Goal: Task Accomplishment & Management: Manage account settings

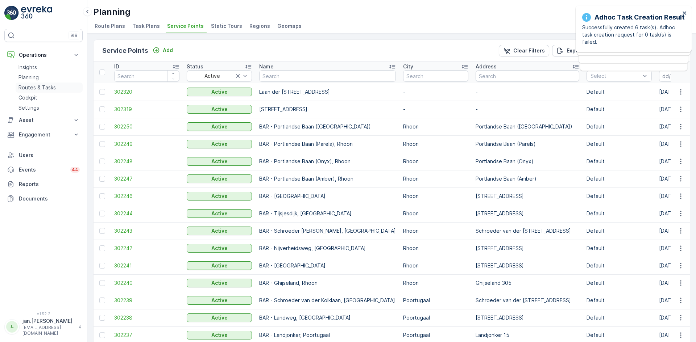
click at [35, 82] on link "Planning" at bounding box center [49, 77] width 67 height 10
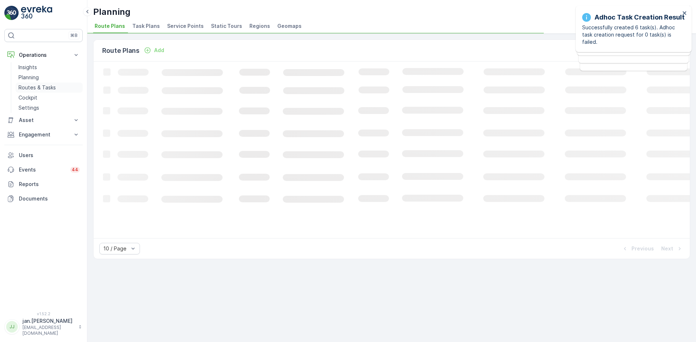
click at [37, 85] on p "Routes & Tasks" at bounding box center [36, 87] width 37 height 7
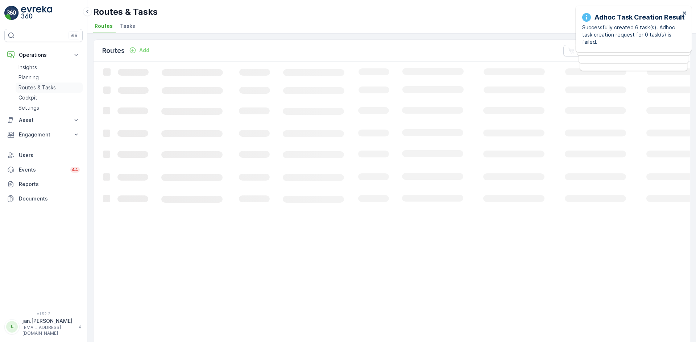
click at [30, 83] on link "Routes & Tasks" at bounding box center [49, 88] width 67 height 10
click at [29, 76] on p "Planning" at bounding box center [28, 77] width 20 height 7
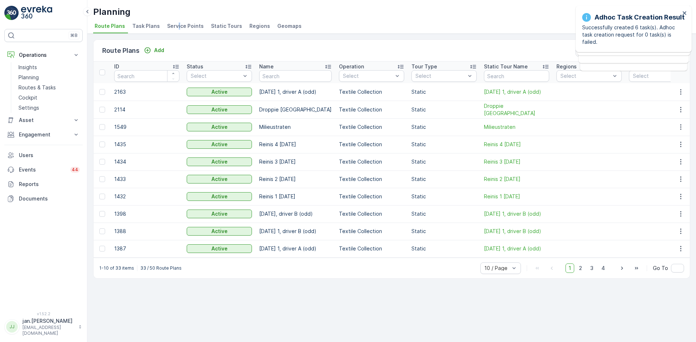
click at [176, 23] on span "Service Points" at bounding box center [185, 25] width 37 height 7
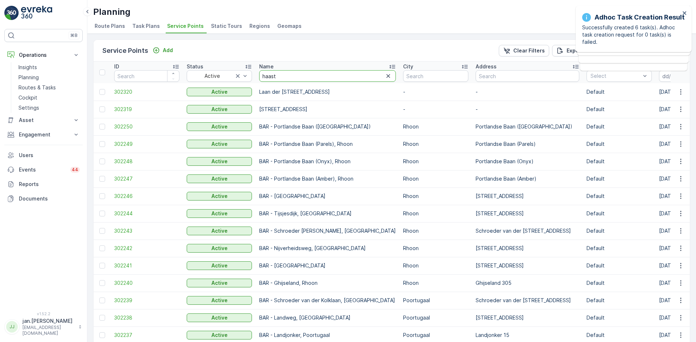
type input "haastr"
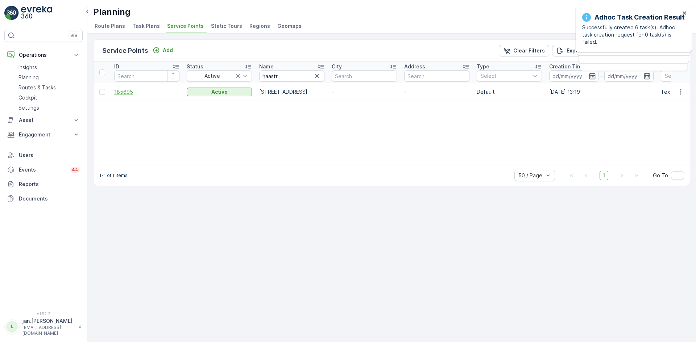
click at [131, 92] on span "185695" at bounding box center [146, 91] width 65 height 7
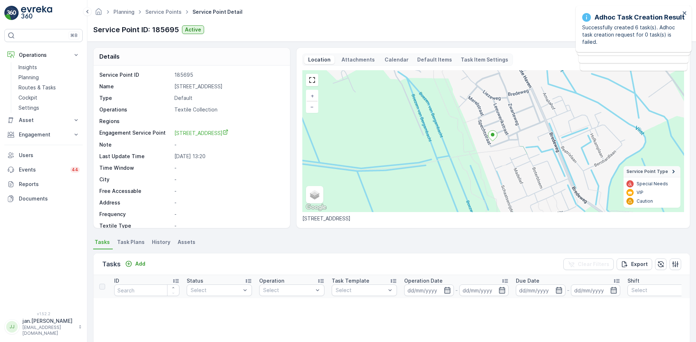
scroll to position [7, 0]
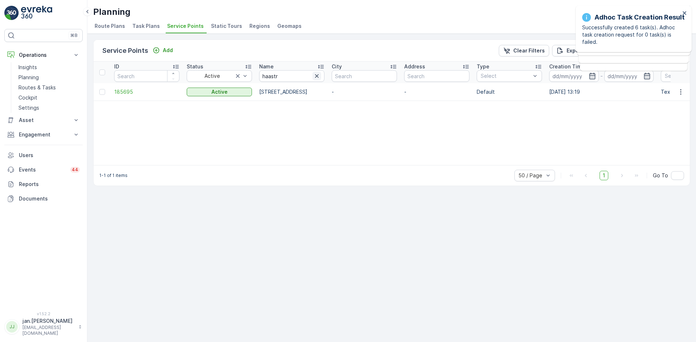
click at [315, 80] on button "button" at bounding box center [316, 76] width 9 height 9
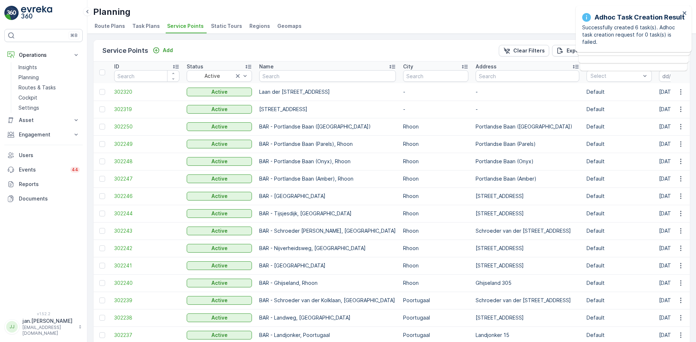
drag, startPoint x: 352, startPoint y: 78, endPoint x: 429, endPoint y: 77, distance: 77.5
click at [430, 77] on input "text" at bounding box center [435, 76] width 65 height 12
type input "haastr"
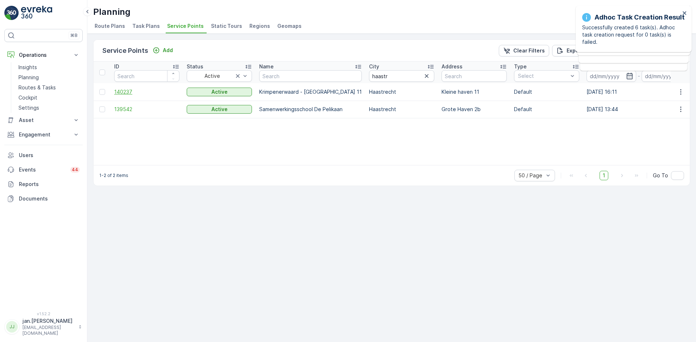
click at [132, 92] on span "140237" at bounding box center [146, 91] width 65 height 7
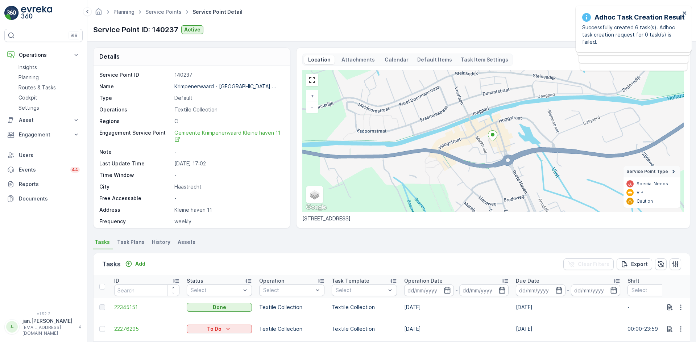
scroll to position [36, 0]
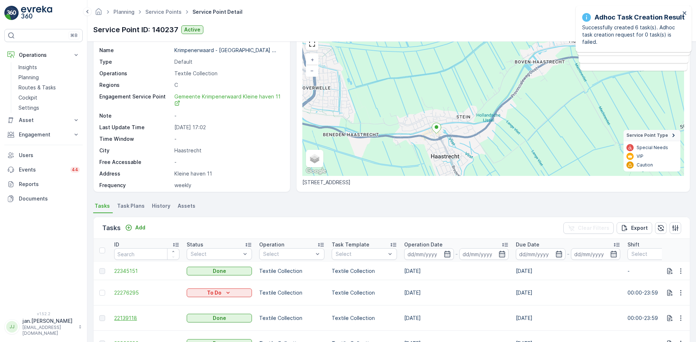
click at [145, 315] on span "22139118" at bounding box center [146, 318] width 65 height 7
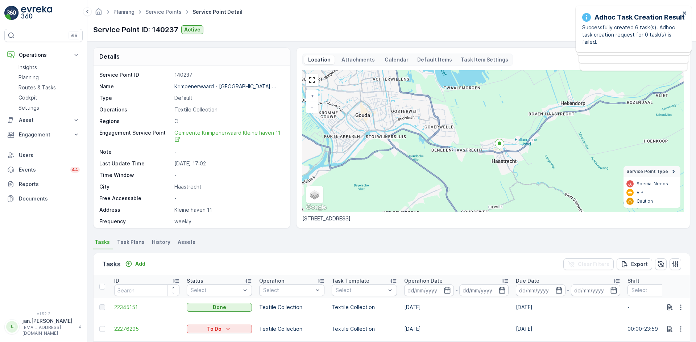
drag, startPoint x: 484, startPoint y: 182, endPoint x: 479, endPoint y: 173, distance: 10.4
click at [480, 174] on div "+ − Satellite Roadmap Terrain Hybrid Leaflet Keyboard shortcuts Map Data Map da…" at bounding box center [493, 141] width 382 height 142
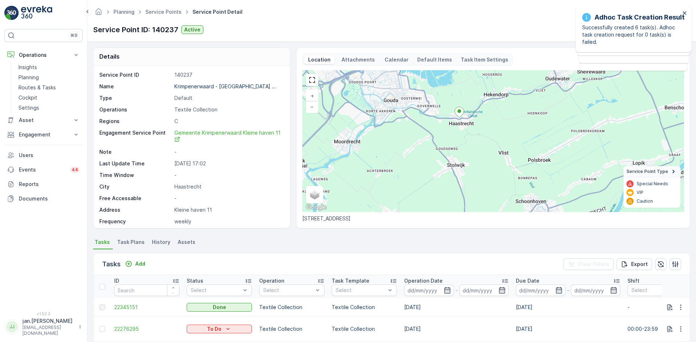
drag, startPoint x: 450, startPoint y: 171, endPoint x: 430, endPoint y: 144, distance: 34.1
click at [430, 144] on div "+ − Satellite Roadmap Terrain Hybrid Leaflet Keyboard shortcuts Map Data Map da…" at bounding box center [493, 141] width 382 height 142
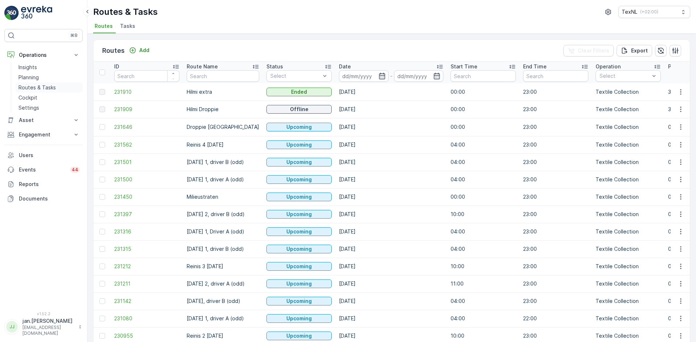
click at [35, 91] on p "Routes & Tasks" at bounding box center [36, 87] width 37 height 7
click at [360, 77] on input at bounding box center [364, 76] width 50 height 12
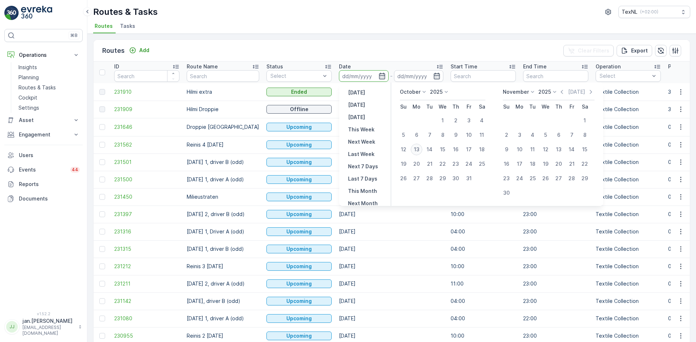
click at [417, 151] on div "13" at bounding box center [417, 150] width 12 height 12
type input "[DATE]"
click at [417, 151] on div "13" at bounding box center [417, 150] width 12 height 12
type input "[DATE]"
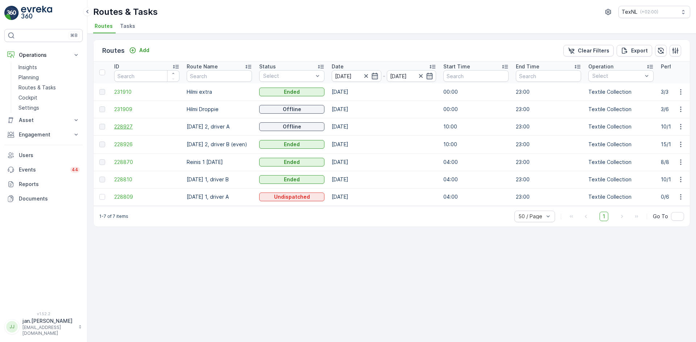
click at [129, 127] on span "228927" at bounding box center [146, 126] width 65 height 7
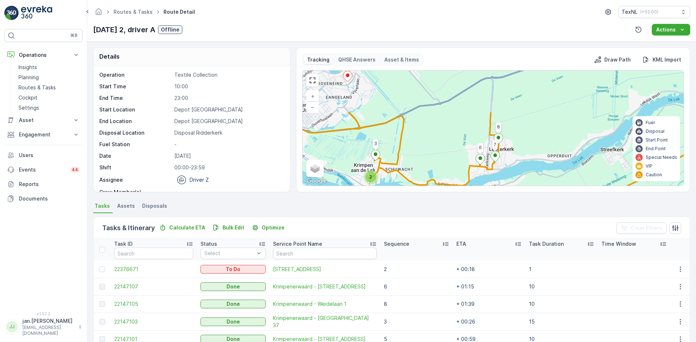
drag, startPoint x: 489, startPoint y: 123, endPoint x: 469, endPoint y: 174, distance: 54.6
click at [469, 174] on div "2 2 2 12 9 6 8 7 3 + − Satellite Roadmap Terrain Hybrid Leaflet Keyboard shortc…" at bounding box center [493, 128] width 381 height 115
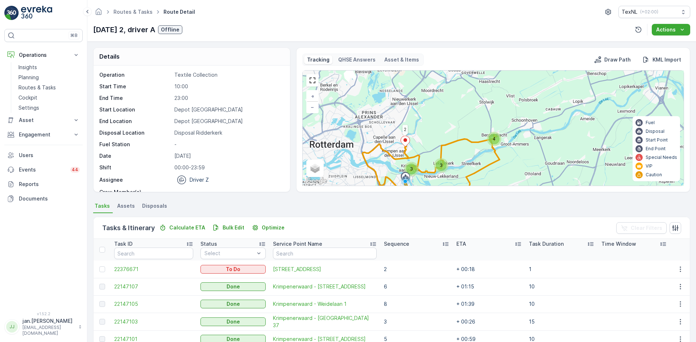
drag, startPoint x: 480, startPoint y: 119, endPoint x: 469, endPoint y: 147, distance: 30.4
click at [469, 147] on icon at bounding box center [430, 175] width 137 height 81
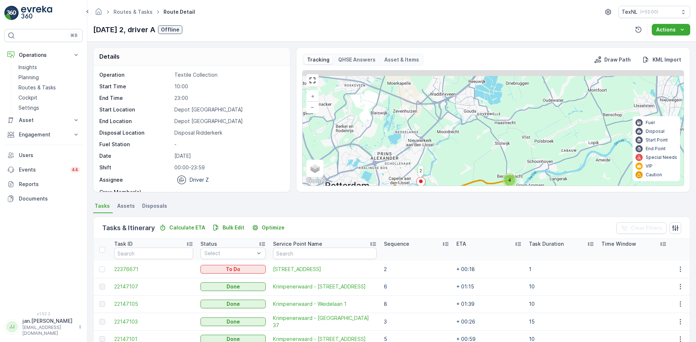
drag, startPoint x: 440, startPoint y: 109, endPoint x: 455, endPoint y: 145, distance: 38.6
click at [455, 145] on div "4 3 3 2 + − Satellite Roadmap Terrain Hybrid Leaflet Keyboard shortcuts Map Dat…" at bounding box center [493, 128] width 381 height 115
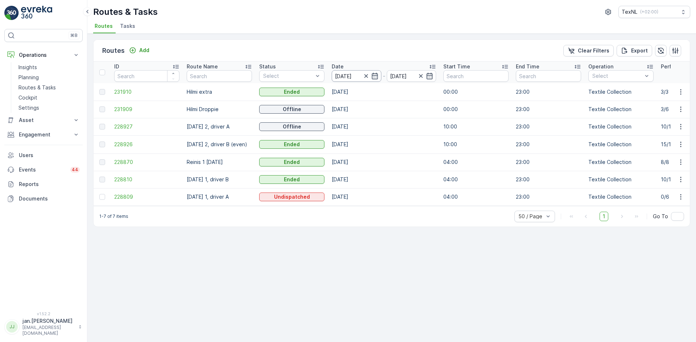
click at [341, 77] on input "[DATE]" at bounding box center [357, 76] width 50 height 12
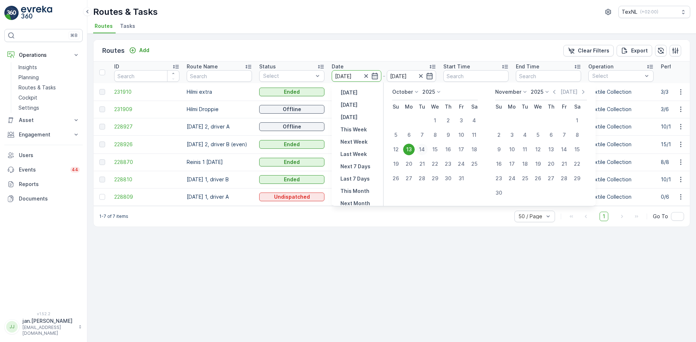
click at [421, 147] on div "14" at bounding box center [422, 150] width 12 height 12
type input "[DATE]"
click at [420, 147] on div "14" at bounding box center [422, 150] width 12 height 12
type input "[DATE]"
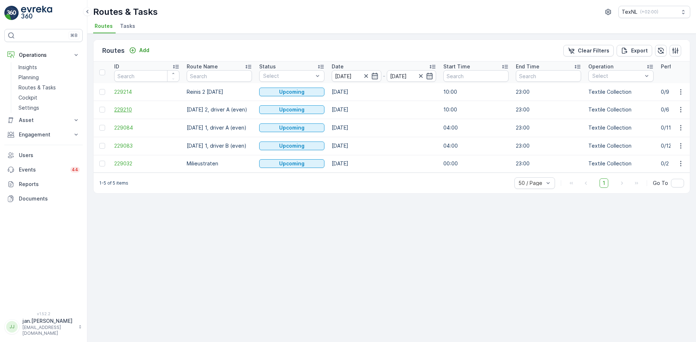
click at [130, 112] on span "229210" at bounding box center [146, 109] width 65 height 7
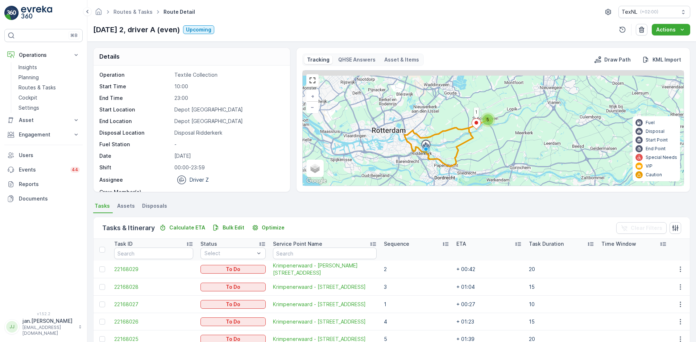
drag, startPoint x: 452, startPoint y: 146, endPoint x: 427, endPoint y: 157, distance: 27.4
click at [427, 157] on div "5 1 + − Satellite Roadmap Terrain Hybrid Leaflet Keyboard shortcuts Map Data Ma…" at bounding box center [493, 128] width 381 height 115
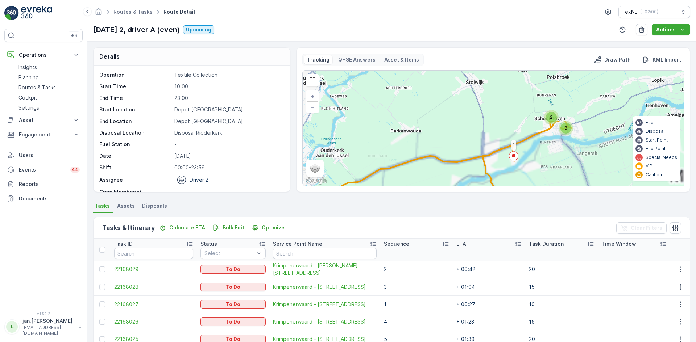
drag, startPoint x: 453, startPoint y: 131, endPoint x: 449, endPoint y: 193, distance: 61.8
click at [449, 193] on div "Details Operation Textile Collection Start Time 10:00 End Time 23:00 Start Loca…" at bounding box center [391, 192] width 608 height 301
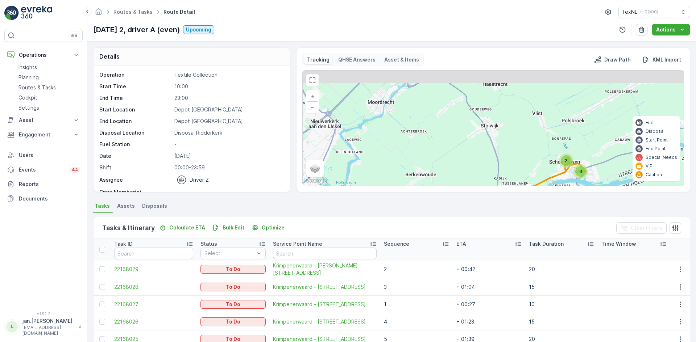
drag, startPoint x: 462, startPoint y: 129, endPoint x: 472, endPoint y: 163, distance: 35.8
click at [472, 163] on div "2 3 1 Disposal Ridderkerk + − Satellite Roadmap Terrain Hybrid Leaflet Keyboard…" at bounding box center [493, 128] width 381 height 115
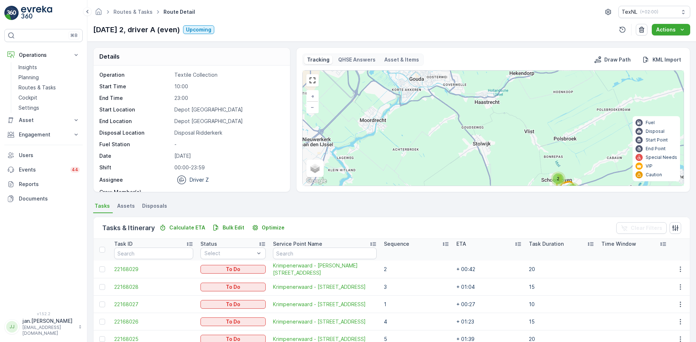
drag, startPoint x: 462, startPoint y: 127, endPoint x: 455, endPoint y: 150, distance: 23.6
click at [455, 150] on div "2 3 1 Disposal Ridderkerk + − Satellite Roadmap Terrain Hybrid Leaflet Keyboard…" at bounding box center [493, 128] width 381 height 115
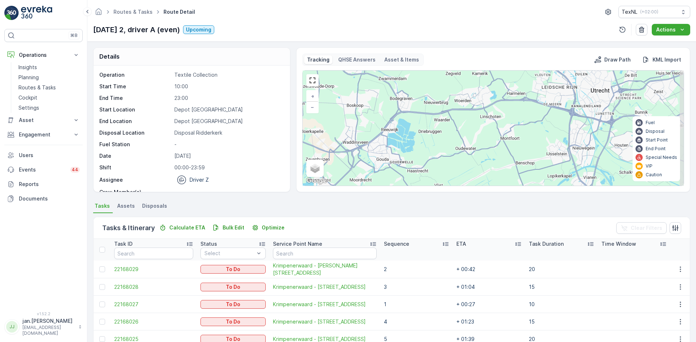
drag, startPoint x: 505, startPoint y: 129, endPoint x: 490, endPoint y: 146, distance: 22.3
click at [490, 146] on div "5 1 + − Satellite Roadmap Terrain Hybrid Leaflet Keyboard shortcuts Map Data Ma…" at bounding box center [493, 128] width 381 height 115
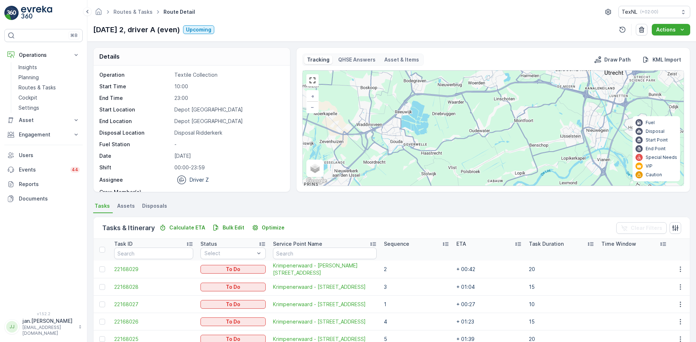
drag, startPoint x: 466, startPoint y: 157, endPoint x: 480, endPoint y: 139, distance: 22.7
click at [480, 139] on div "5 1 + − Satellite Roadmap Terrain Hybrid Leaflet Keyboard shortcuts Map Data Ma…" at bounding box center [493, 128] width 381 height 115
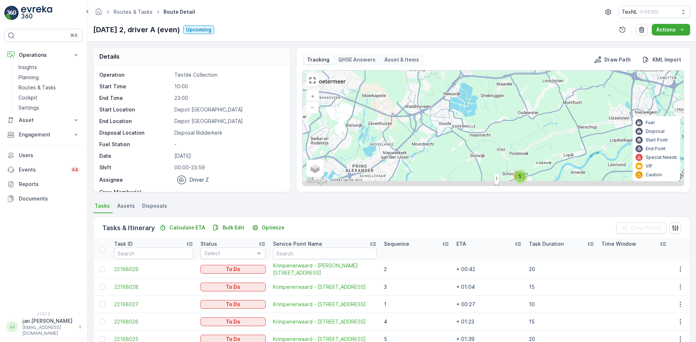
drag, startPoint x: 418, startPoint y: 160, endPoint x: 467, endPoint y: 142, distance: 51.5
click at [467, 142] on div "5 1 + − Satellite Roadmap Terrain Hybrid Leaflet Keyboard shortcuts Map Data Ma…" at bounding box center [493, 128] width 381 height 115
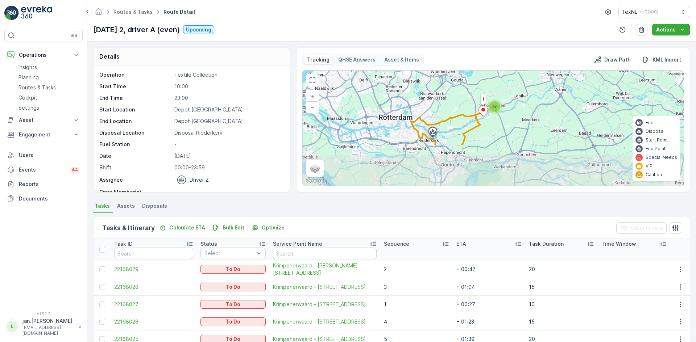
drag, startPoint x: 454, startPoint y: 152, endPoint x: 454, endPoint y: 102, distance: 50.4
click at [454, 102] on div "5 1 + − Satellite Roadmap Terrain Hybrid Leaflet Keyboard shortcuts Map Data Ma…" at bounding box center [493, 128] width 381 height 115
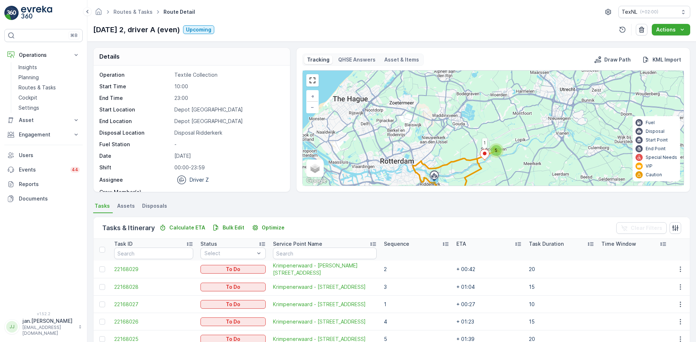
drag, startPoint x: 451, startPoint y: 108, endPoint x: 453, endPoint y: 152, distance: 43.9
click at [453, 152] on div "5 1 + − Satellite Roadmap Terrain Hybrid Leaflet Keyboard shortcuts Map Data Ma…" at bounding box center [493, 128] width 381 height 115
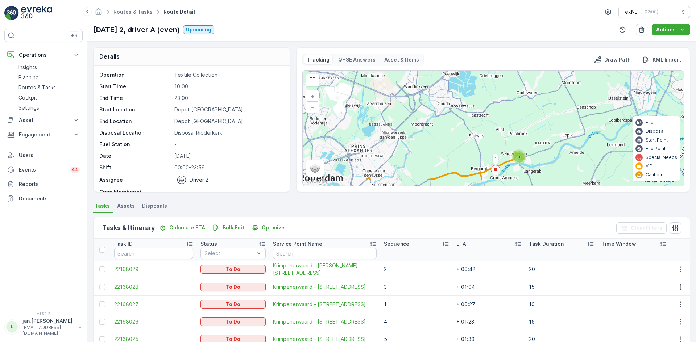
drag, startPoint x: 471, startPoint y: 149, endPoint x: 474, endPoint y: 131, distance: 18.1
click at [474, 131] on div "5 1 + − Satellite Roadmap Terrain Hybrid Leaflet Keyboard shortcuts Map Data Ma…" at bounding box center [493, 128] width 381 height 115
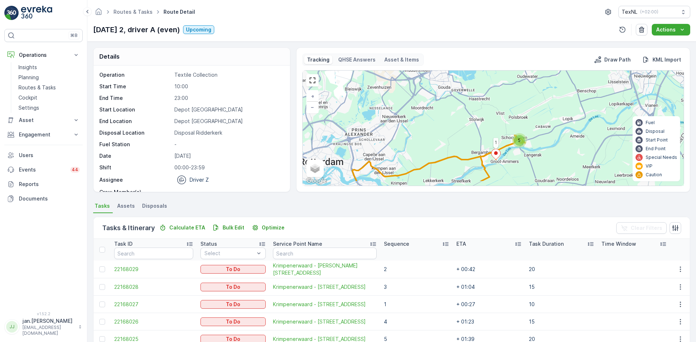
drag, startPoint x: 474, startPoint y: 141, endPoint x: 475, endPoint y: 125, distance: 16.3
click at [475, 125] on div "5 1 + − Satellite Roadmap Terrain Hybrid Leaflet Keyboard shortcuts Map Data Ma…" at bounding box center [493, 128] width 381 height 115
click at [33, 77] on p "Planning" at bounding box center [28, 77] width 20 height 7
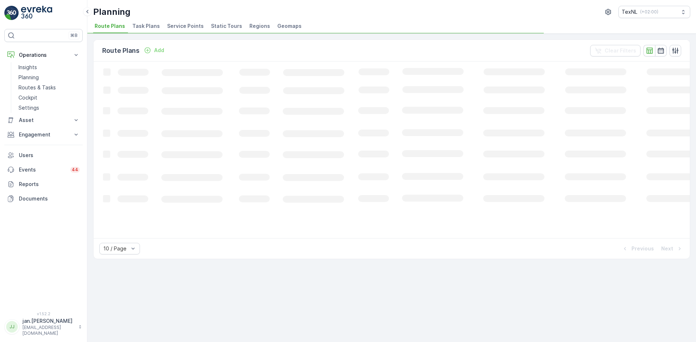
click at [181, 24] on span "Service Points" at bounding box center [185, 25] width 37 height 7
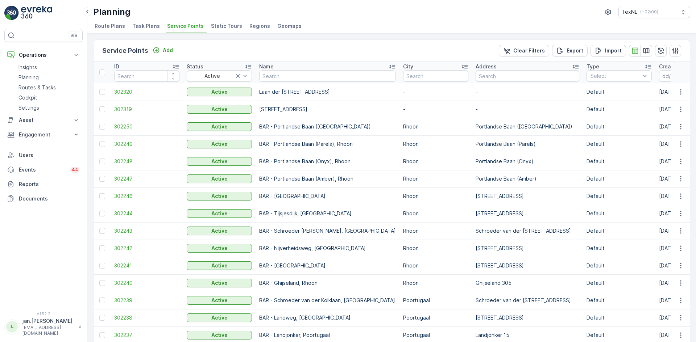
click at [332, 77] on input "text" at bounding box center [327, 76] width 137 height 12
type input "[PERSON_NAME]"
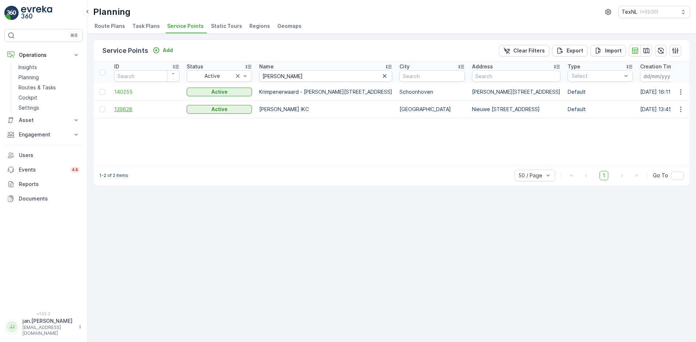
click at [125, 110] on span "139628" at bounding box center [146, 109] width 65 height 7
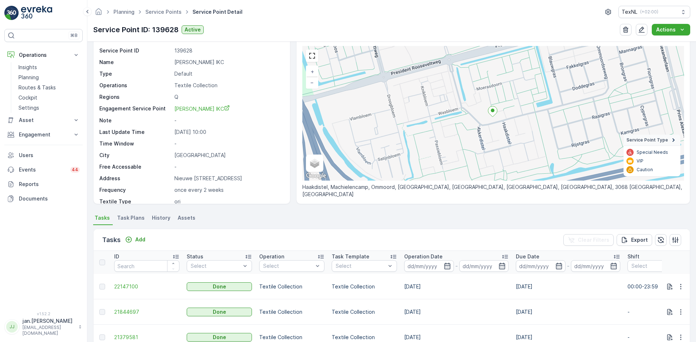
scroll to position [36, 0]
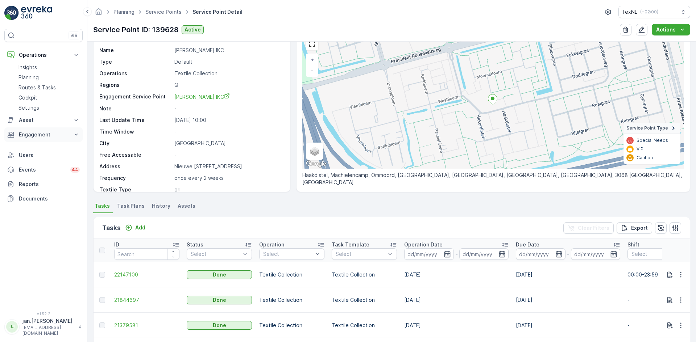
click at [29, 136] on p "Engagement" at bounding box center [43, 134] width 49 height 7
click at [28, 147] on p "Insights" at bounding box center [27, 146] width 18 height 7
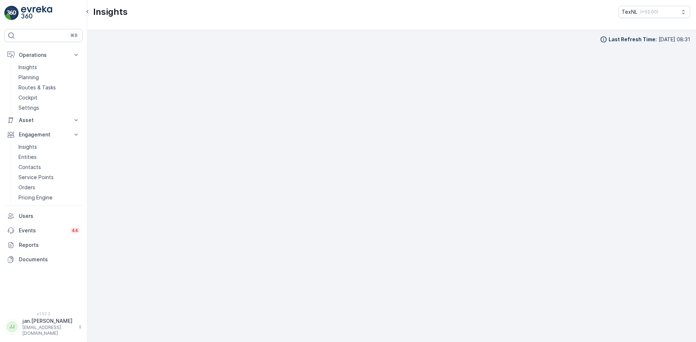
scroll to position [7, 0]
click at [29, 158] on p "Entities" at bounding box center [27, 157] width 18 height 7
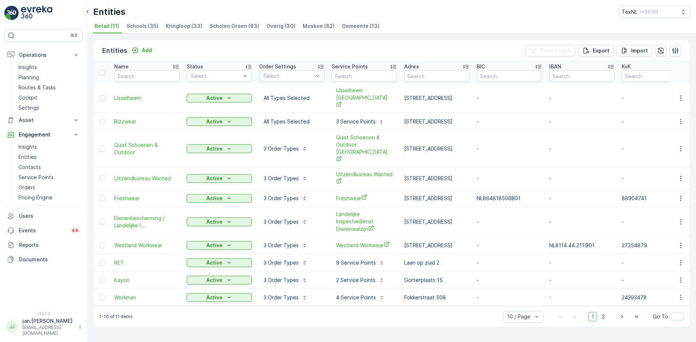
click at [348, 28] on span "Gemeente (13)" at bounding box center [361, 25] width 38 height 7
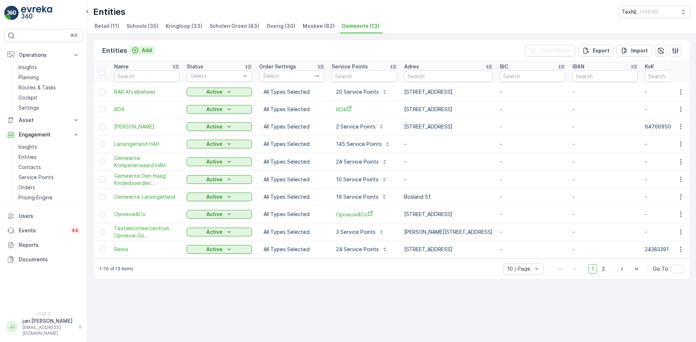
click at [145, 51] on p "Add" at bounding box center [147, 50] width 10 height 7
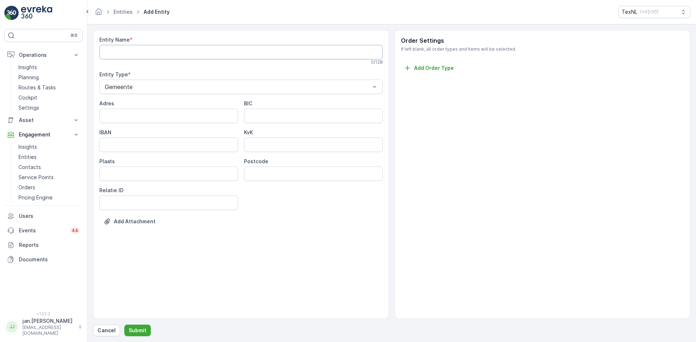
click at [141, 57] on Name "Entity Name" at bounding box center [240, 52] width 283 height 14
type Name "Circulus Apeldoorn"
click at [149, 121] on input "Adres" at bounding box center [168, 117] width 139 height 14
type input "Aruba 16"
click at [145, 174] on input "Plaats" at bounding box center [168, 175] width 139 height 14
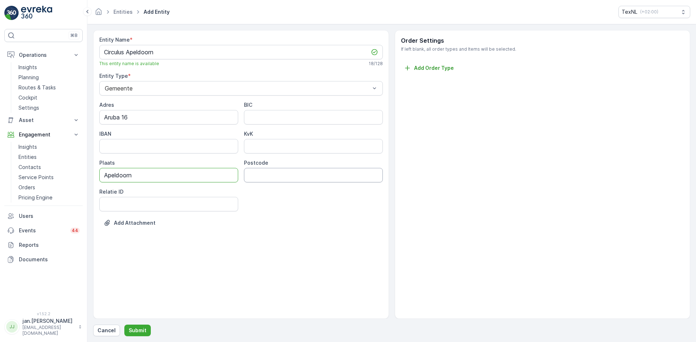
type input "Apeldoorn"
click at [253, 183] on div "Adres Aruba 16 BIC IBAN KvK Plaats Apeldoorn Postcode Relatie ID" at bounding box center [240, 156] width 283 height 110
click at [255, 173] on input "Postcode" at bounding box center [313, 175] width 139 height 14
type input "7332 BK"
click at [139, 328] on p "Submit" at bounding box center [138, 330] width 18 height 7
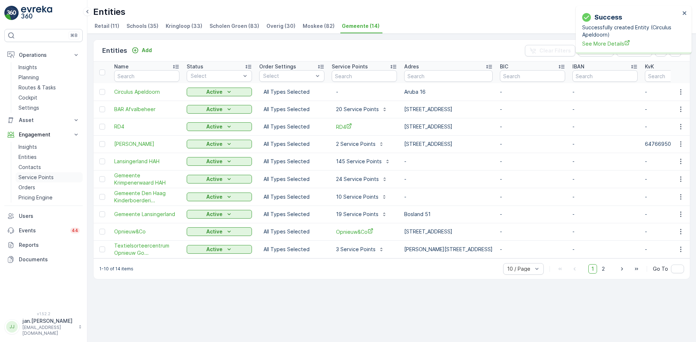
click at [37, 179] on p "Service Points" at bounding box center [35, 177] width 35 height 7
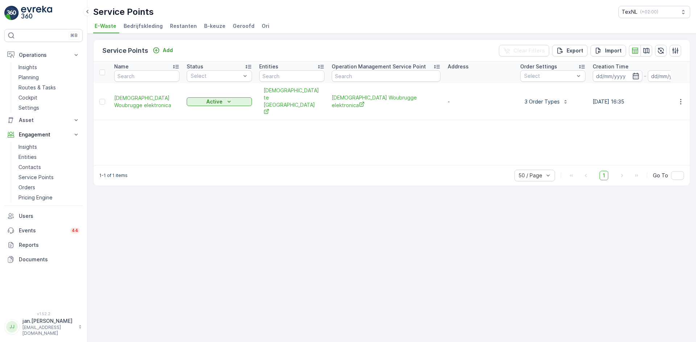
click at [262, 25] on span "Ori" at bounding box center [266, 25] width 8 height 7
click at [161, 52] on div "Add" at bounding box center [163, 50] width 20 height 7
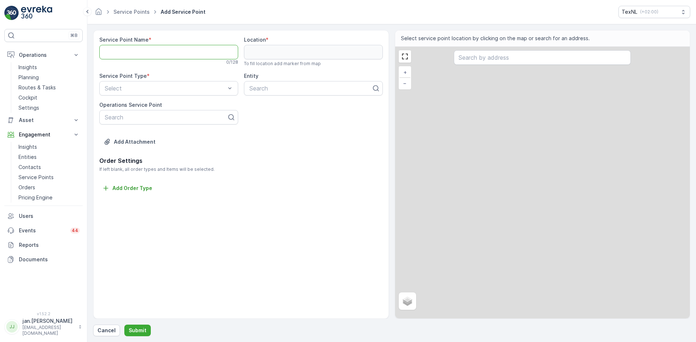
click at [157, 55] on Name "Service Point Name" at bounding box center [168, 52] width 139 height 14
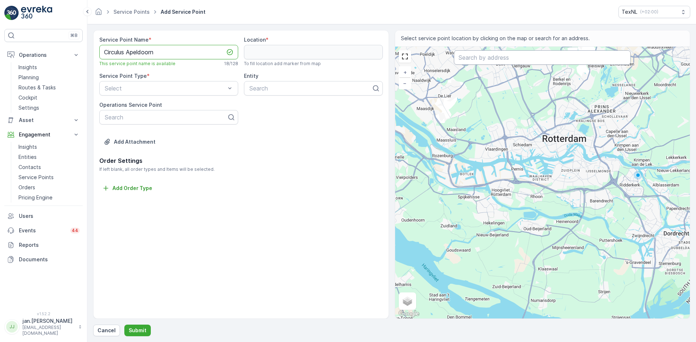
type Name "Circulus Apeldoorn"
click at [461, 57] on input "text" at bounding box center [542, 57] width 177 height 14
type input "circulus"
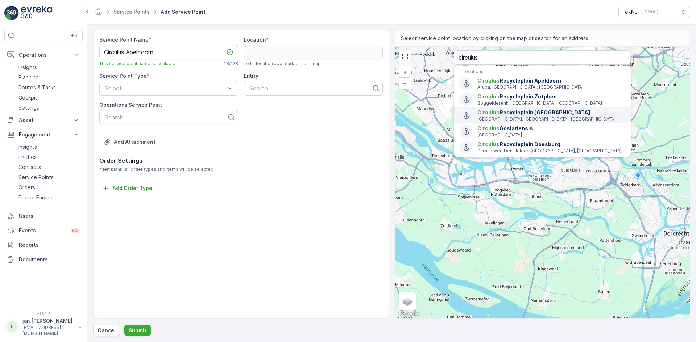
type input "52.2466538,6.1905629"
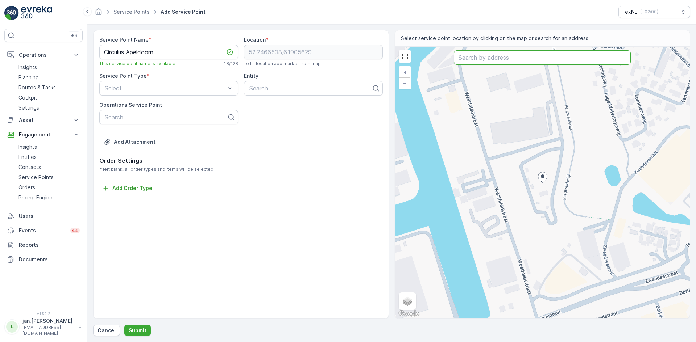
click at [497, 62] on input "text" at bounding box center [542, 57] width 177 height 14
type input "circulus apeldoorn"
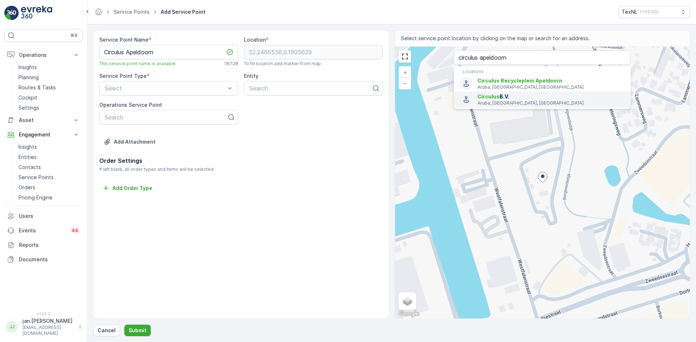
click at [501, 100] on p "Aruba, [GEOGRAPHIC_DATA], [GEOGRAPHIC_DATA]" at bounding box center [550, 103] width 147 height 6
type input "52.1819384,5.9849086"
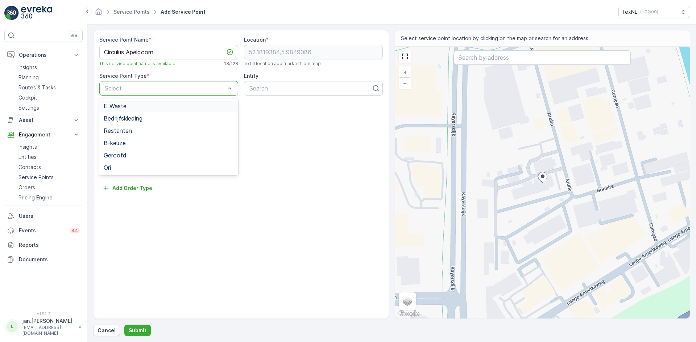
click at [170, 93] on div "Select" at bounding box center [168, 88] width 139 height 14
click at [119, 164] on div "Ori" at bounding box center [168, 168] width 139 height 12
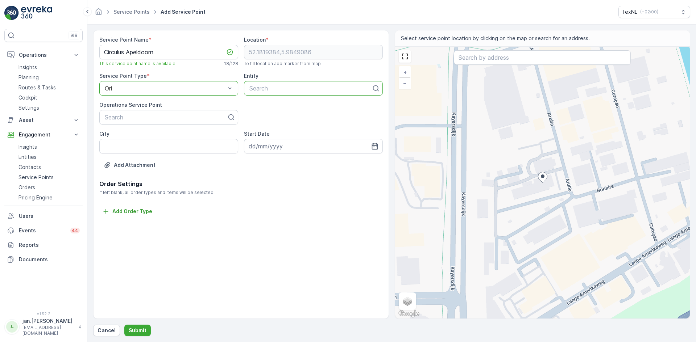
click at [262, 89] on div at bounding box center [311, 88] width 124 height 7
type input "ci"
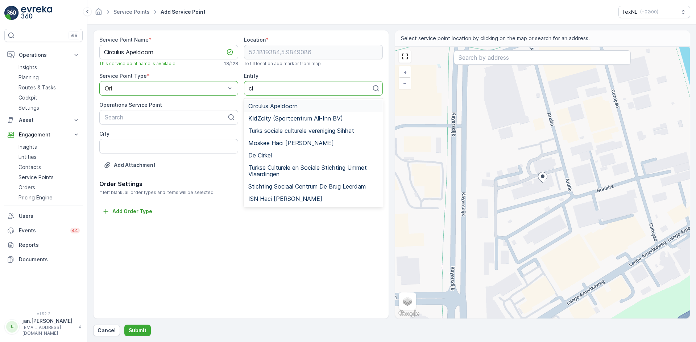
click at [271, 107] on span "Circulus Apeldoorn" at bounding box center [272, 106] width 49 height 7
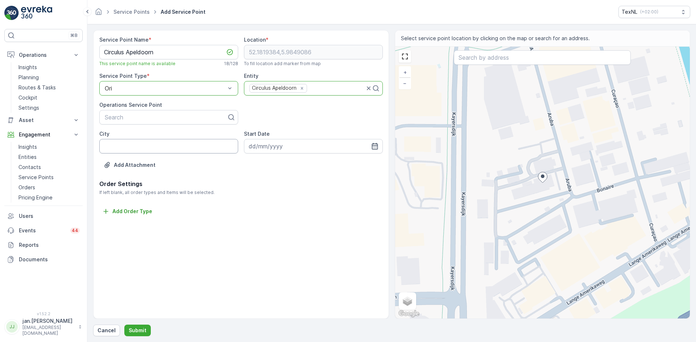
click at [169, 148] on input "City" at bounding box center [168, 146] width 139 height 14
type input "Apeldoorn"
click at [378, 146] on icon "button" at bounding box center [374, 146] width 7 height 7
click at [309, 207] on div "9" at bounding box center [309, 207] width 12 height 12
type input "[DATE]"
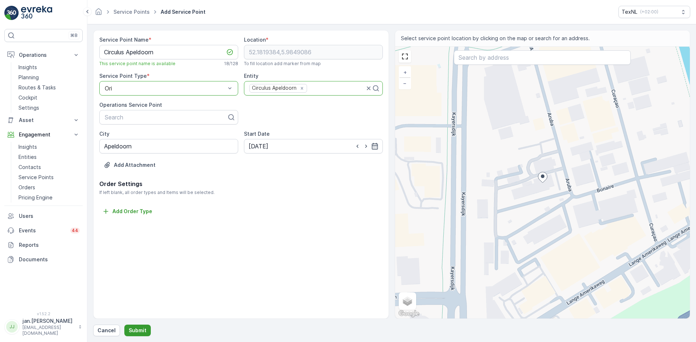
click at [137, 331] on p "Submit" at bounding box center [138, 330] width 18 height 7
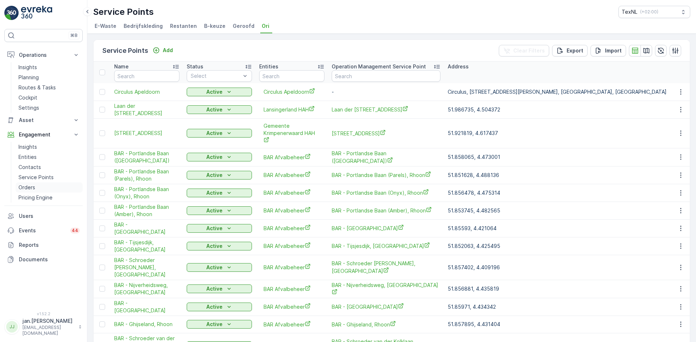
drag, startPoint x: 29, startPoint y: 186, endPoint x: 38, endPoint y: 186, distance: 9.4
click at [29, 186] on p "Orders" at bounding box center [26, 187] width 17 height 7
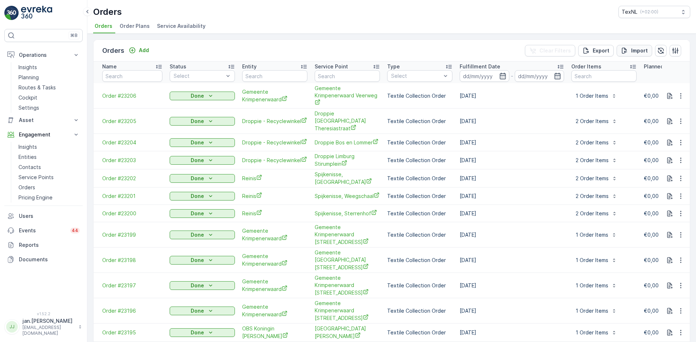
click at [633, 51] on p "Import" at bounding box center [639, 50] width 17 height 7
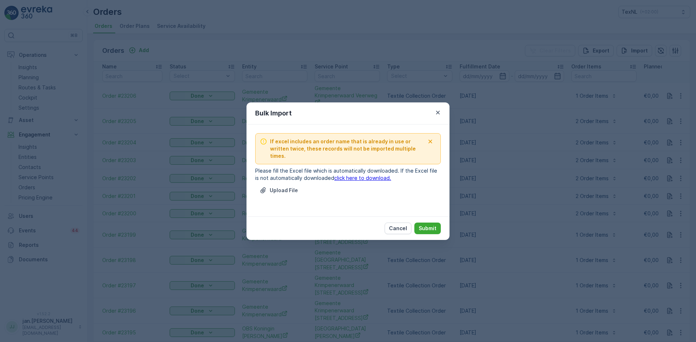
click at [358, 175] on link "click here to download." at bounding box center [362, 178] width 57 height 6
click at [289, 188] on p "Upload File" at bounding box center [284, 190] width 28 height 7
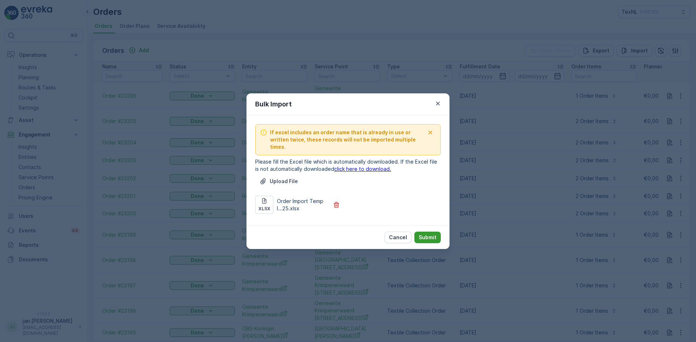
click at [426, 234] on p "Submit" at bounding box center [427, 237] width 18 height 7
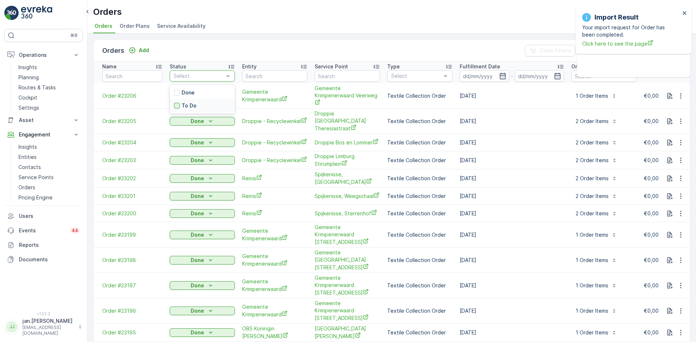
click at [176, 107] on div at bounding box center [177, 106] width 6 height 6
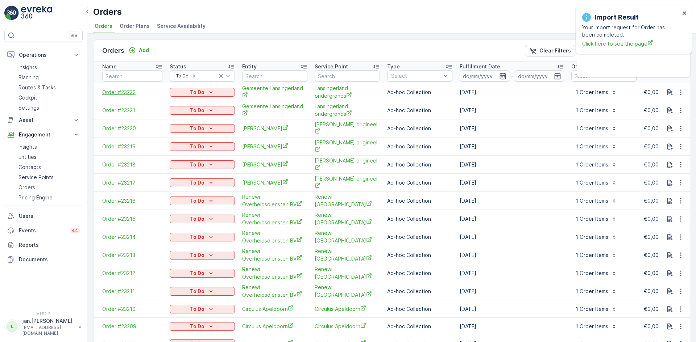
click at [123, 91] on span "Order #23222" at bounding box center [132, 92] width 60 height 7
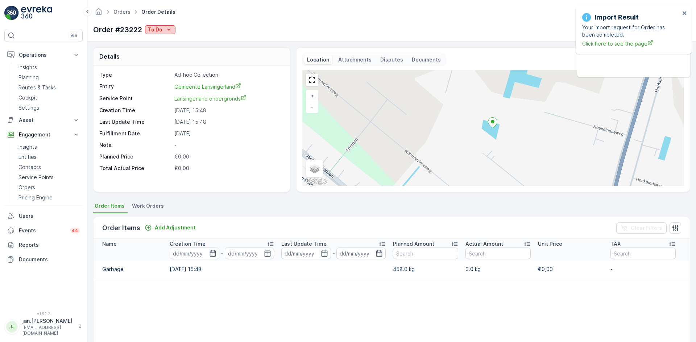
click at [164, 30] on div "To Do" at bounding box center [160, 29] width 25 height 7
click at [153, 42] on span "Done" at bounding box center [156, 40] width 13 height 7
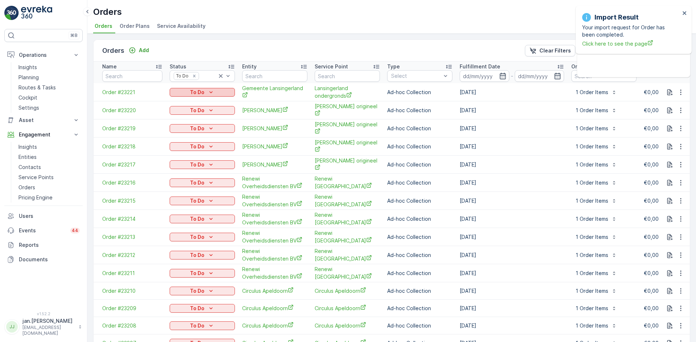
click at [196, 95] on p "To Do" at bounding box center [197, 92] width 14 height 7
click at [187, 104] on div "Done" at bounding box center [181, 103] width 21 height 10
click at [203, 92] on p "To Do" at bounding box center [197, 92] width 14 height 7
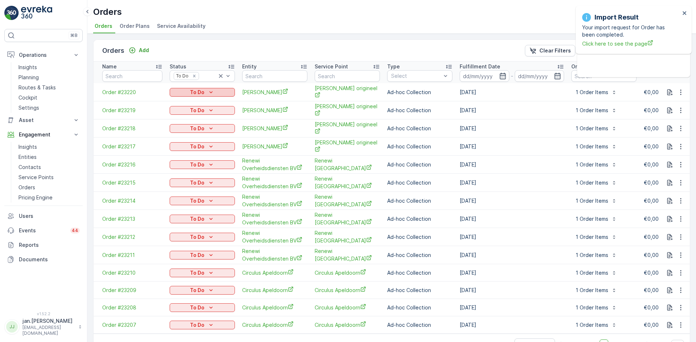
click at [189, 91] on div "To Do" at bounding box center [201, 92] width 59 height 7
click at [180, 101] on span "Done" at bounding box center [180, 103] width 13 height 7
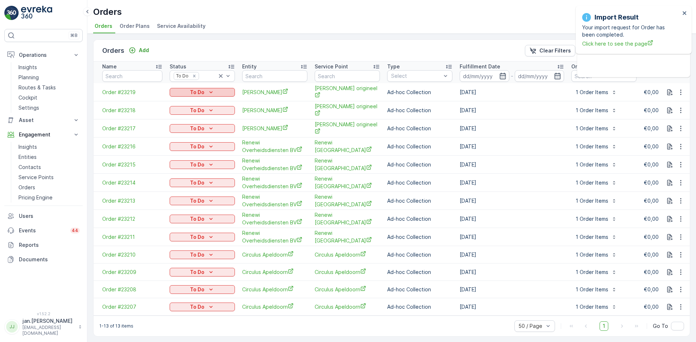
click at [198, 91] on p "To Do" at bounding box center [197, 92] width 14 height 7
click at [178, 101] on span "Done" at bounding box center [180, 103] width 13 height 7
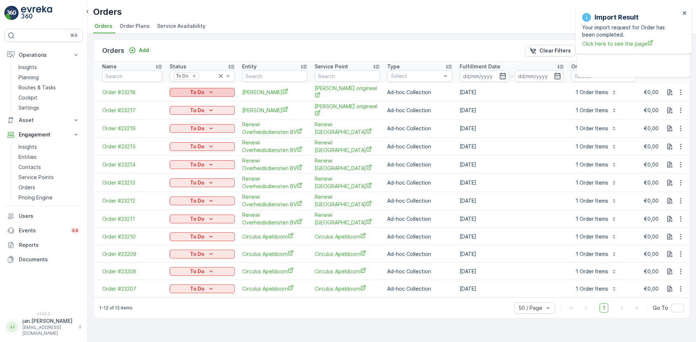
click at [206, 92] on div "To Do" at bounding box center [201, 92] width 59 height 7
click at [180, 105] on span "Done" at bounding box center [180, 103] width 13 height 7
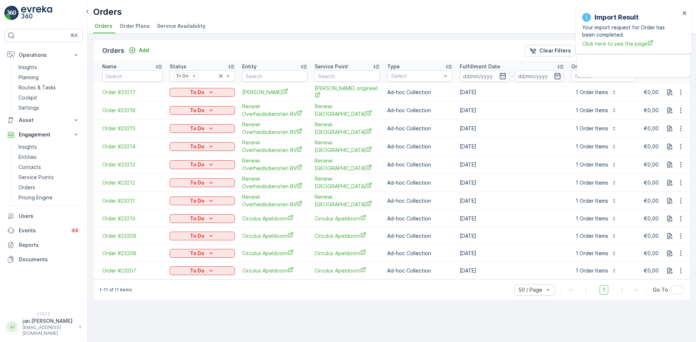
click at [200, 92] on p "To Do" at bounding box center [197, 92] width 14 height 7
click at [185, 102] on span "Done" at bounding box center [180, 103] width 13 height 7
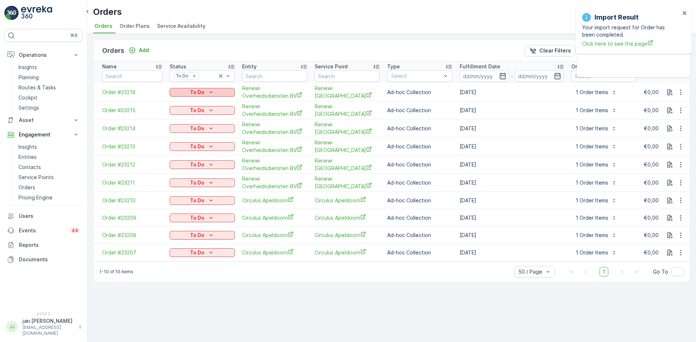
click at [207, 91] on icon "To Do" at bounding box center [210, 92] width 7 height 7
click at [185, 101] on span "Done" at bounding box center [180, 103] width 13 height 7
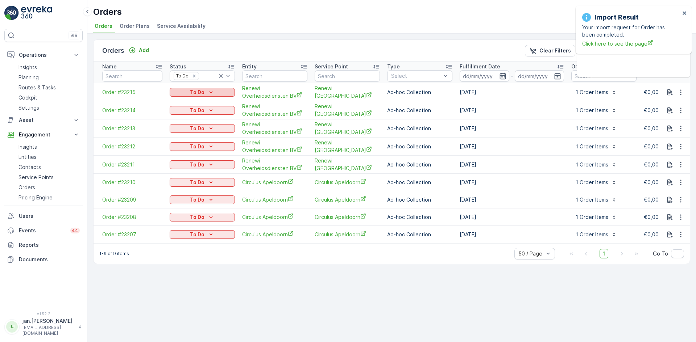
click at [204, 92] on p "To Do" at bounding box center [197, 92] width 14 height 7
click at [185, 101] on span "Done" at bounding box center [180, 103] width 13 height 7
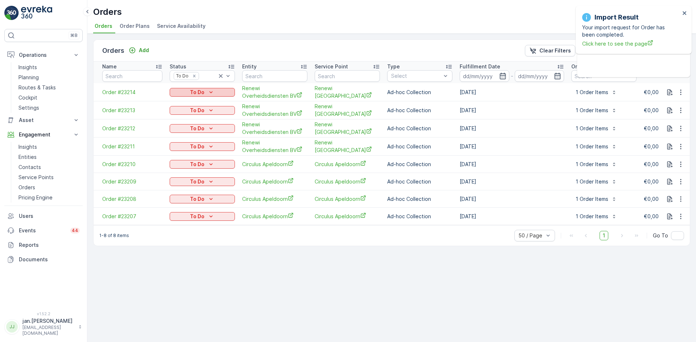
click at [199, 91] on p "To Do" at bounding box center [197, 92] width 14 height 7
click at [183, 101] on span "Done" at bounding box center [180, 103] width 13 height 7
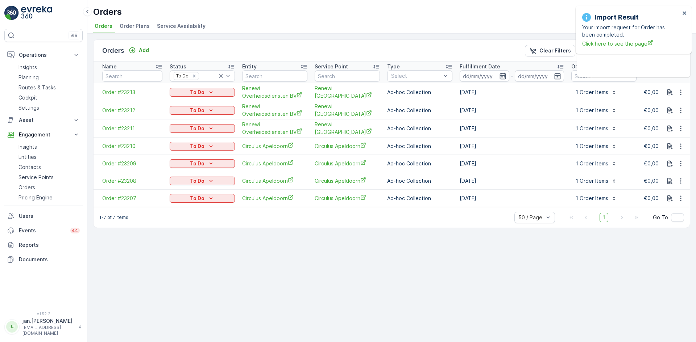
click at [203, 91] on p "To Do" at bounding box center [197, 92] width 14 height 7
click at [185, 101] on span "Done" at bounding box center [180, 103] width 13 height 7
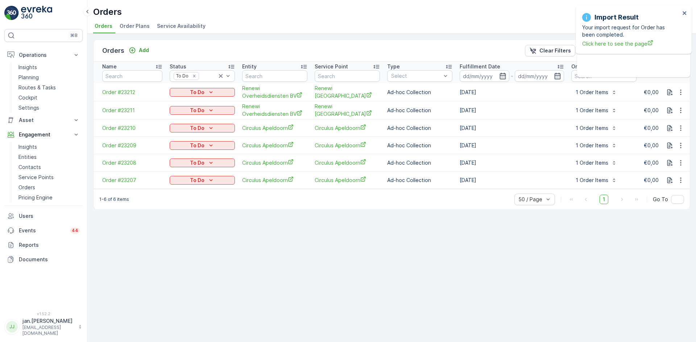
click at [200, 91] on p "To Do" at bounding box center [197, 92] width 14 height 7
click at [186, 100] on span "Done" at bounding box center [180, 103] width 13 height 7
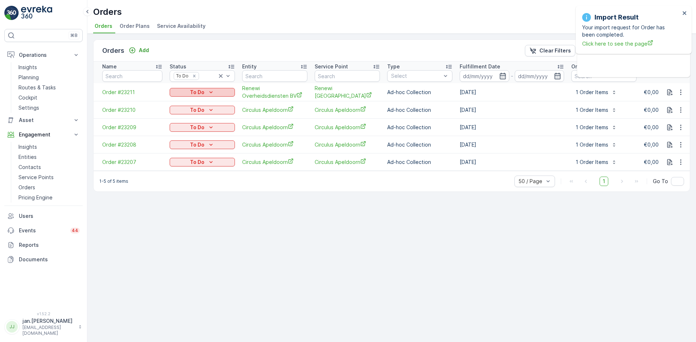
click at [202, 91] on p "To Do" at bounding box center [197, 92] width 14 height 7
click at [185, 100] on span "Done" at bounding box center [180, 103] width 13 height 7
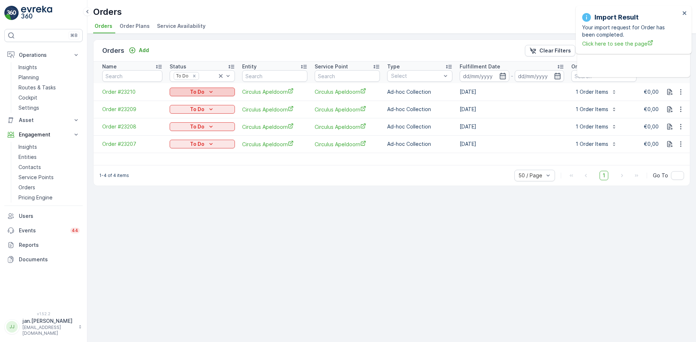
click at [199, 93] on p "To Do" at bounding box center [197, 91] width 14 height 7
click at [184, 103] on span "Done" at bounding box center [180, 102] width 13 height 7
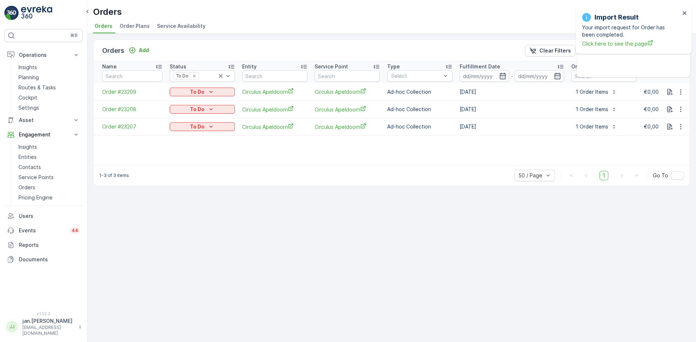
click at [206, 90] on div "To Do" at bounding box center [201, 91] width 59 height 7
click at [184, 101] on span "Done" at bounding box center [180, 102] width 13 height 7
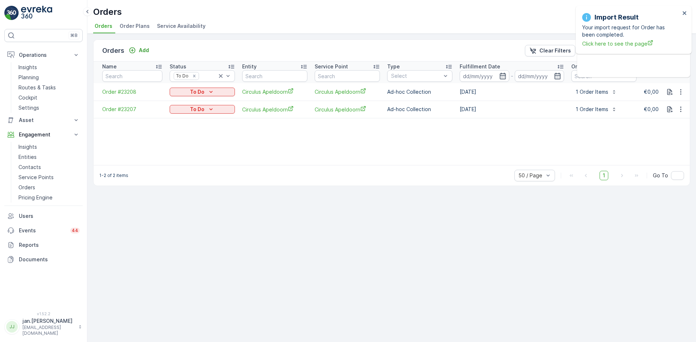
click at [201, 91] on p "To Do" at bounding box center [197, 91] width 14 height 7
click at [184, 99] on span "Done" at bounding box center [180, 102] width 13 height 7
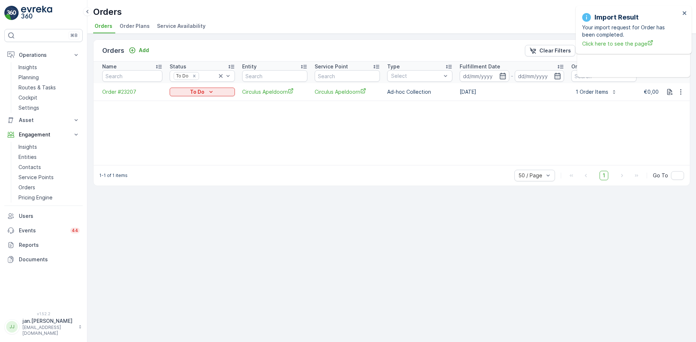
click at [200, 91] on p "To Do" at bounding box center [197, 91] width 14 height 7
click at [183, 101] on span "Done" at bounding box center [180, 102] width 13 height 7
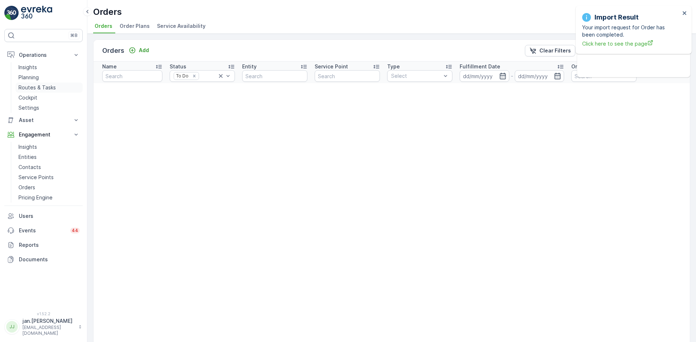
click at [34, 89] on p "Routes & Tasks" at bounding box center [36, 87] width 37 height 7
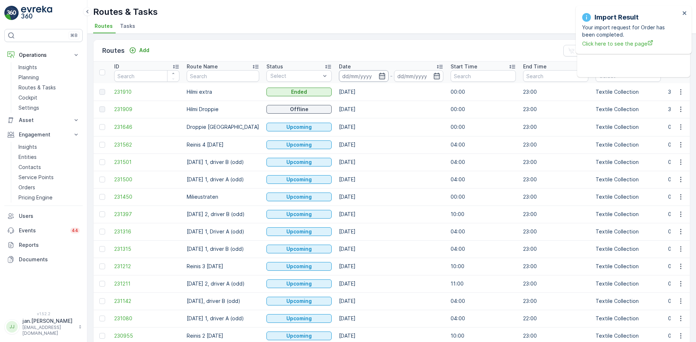
click at [357, 78] on input at bounding box center [364, 76] width 50 height 12
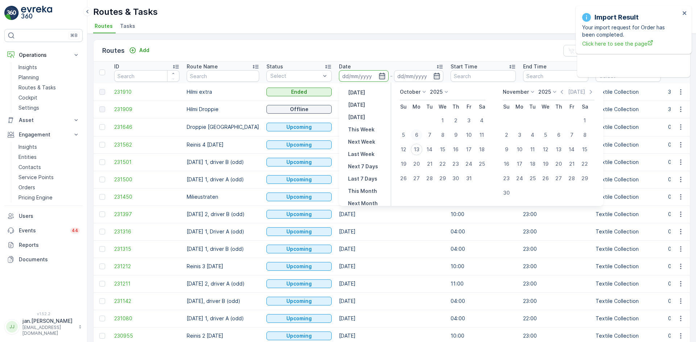
click at [416, 136] on div "6" at bounding box center [417, 135] width 12 height 12
type input "[DATE]"
click at [416, 136] on div "6" at bounding box center [417, 135] width 12 height 12
type input "[DATE]"
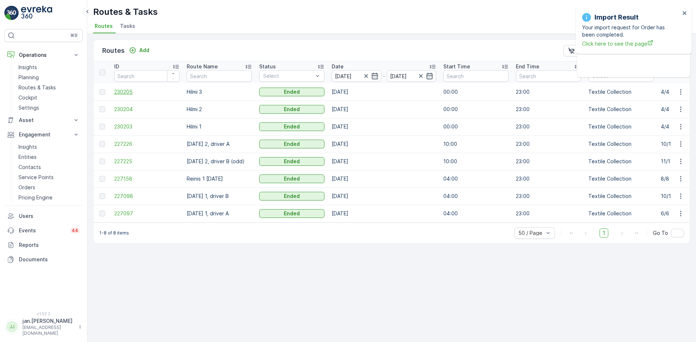
click at [126, 91] on span "230205" at bounding box center [146, 91] width 65 height 7
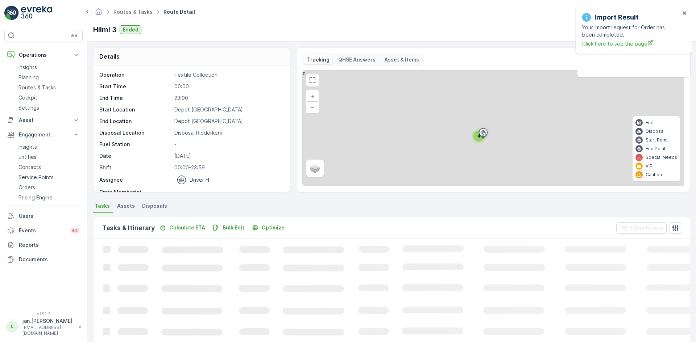
click at [153, 206] on span "Disposals" at bounding box center [154, 206] width 25 height 7
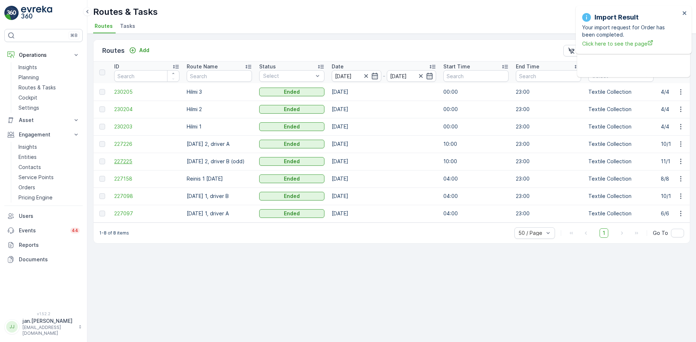
click at [124, 162] on span "227225" at bounding box center [146, 161] width 65 height 7
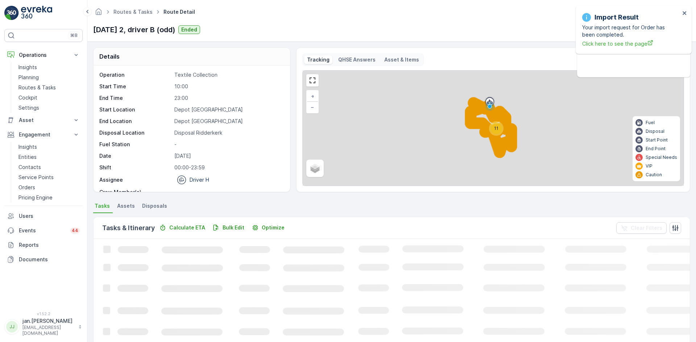
click at [158, 208] on span "Disposals" at bounding box center [154, 206] width 25 height 7
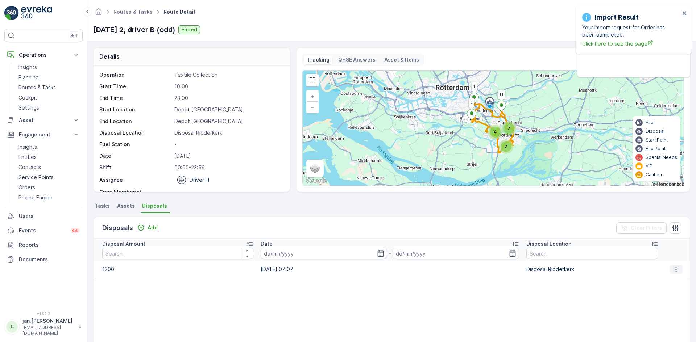
click at [678, 270] on button "button" at bounding box center [675, 269] width 13 height 9
click at [671, 280] on span "Edit Disposal Amount" at bounding box center [665, 280] width 51 height 7
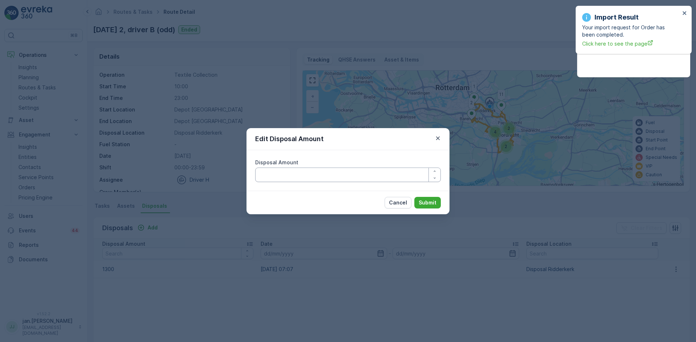
drag, startPoint x: 367, startPoint y: 177, endPoint x: 364, endPoint y: 171, distance: 6.8
click at [365, 173] on Amount "Disposal Amount" at bounding box center [348, 175] width 186 height 14
type Amount "1100"
click at [430, 202] on p "Submit" at bounding box center [427, 202] width 18 height 7
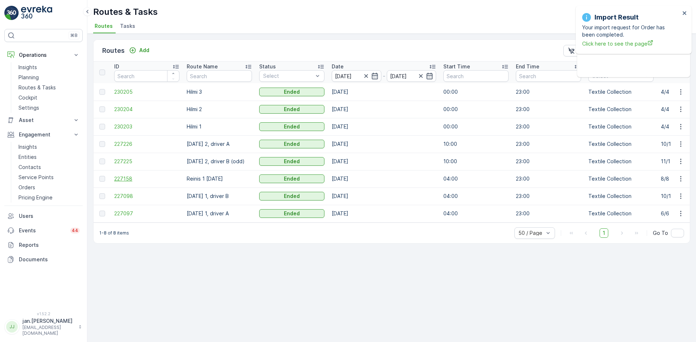
click at [126, 177] on span "227158" at bounding box center [146, 178] width 65 height 7
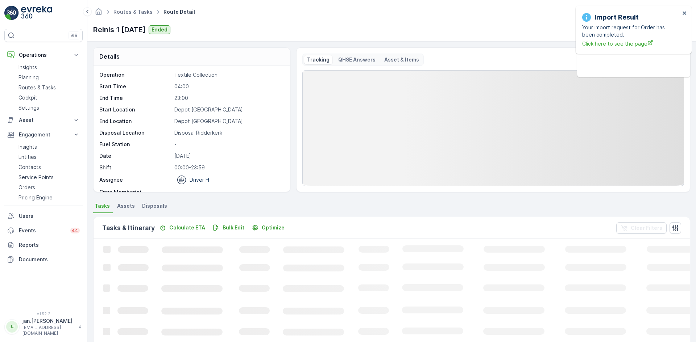
click at [159, 208] on span "Disposals" at bounding box center [154, 206] width 25 height 7
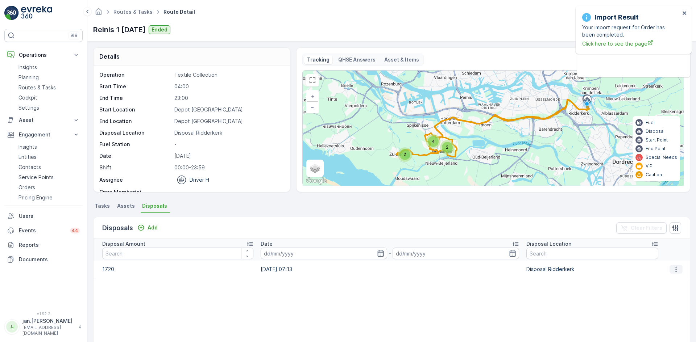
click at [678, 266] on button "button" at bounding box center [675, 269] width 13 height 9
click at [650, 281] on span "Edit Disposal Amount" at bounding box center [665, 280] width 51 height 7
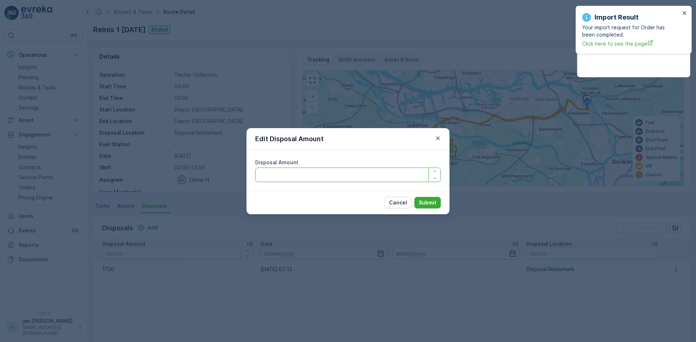
click at [285, 179] on Amount "Disposal Amount" at bounding box center [348, 175] width 186 height 14
type Amount "1520"
click at [424, 204] on p "Submit" at bounding box center [427, 202] width 18 height 7
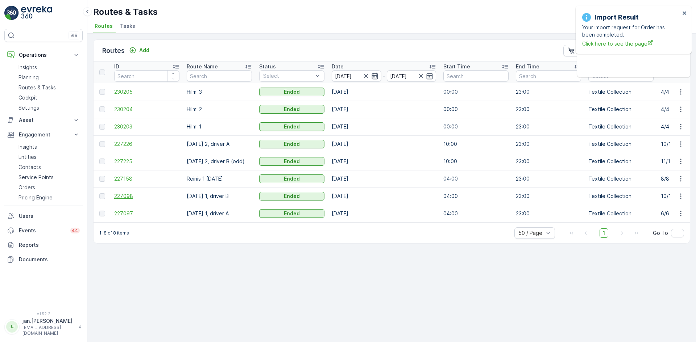
click at [130, 196] on span "227098" at bounding box center [146, 196] width 65 height 7
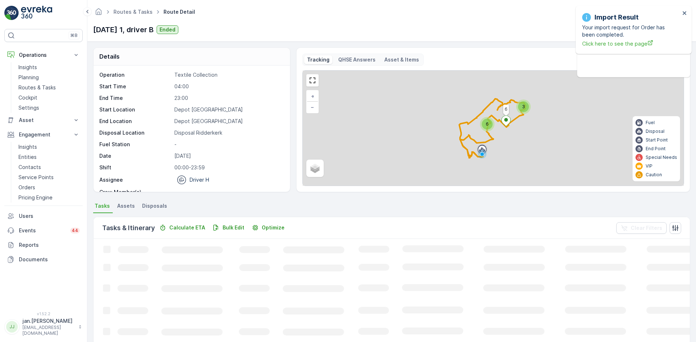
click at [164, 205] on li "Disposals" at bounding box center [155, 207] width 29 height 12
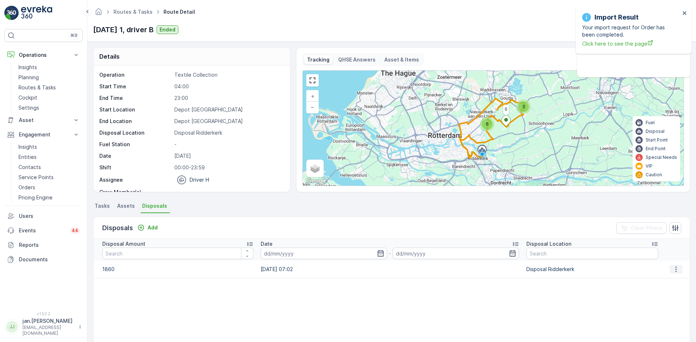
click at [675, 269] on icon "button" at bounding box center [675, 269] width 1 height 5
click at [666, 277] on div "Edit Disposal Amount" at bounding box center [665, 280] width 57 height 10
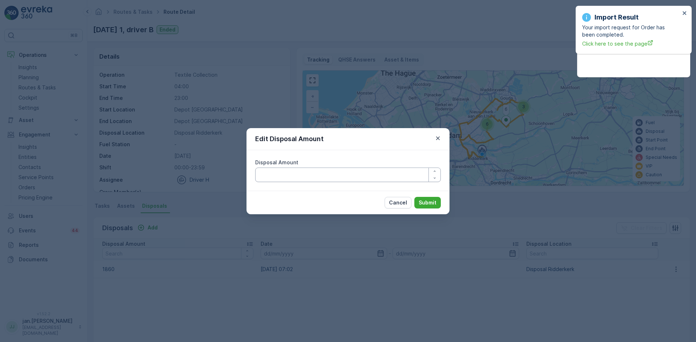
click at [339, 177] on Amount "Disposal Amount" at bounding box center [348, 175] width 186 height 14
type Amount "1660"
click at [429, 201] on p "Submit" at bounding box center [427, 202] width 18 height 7
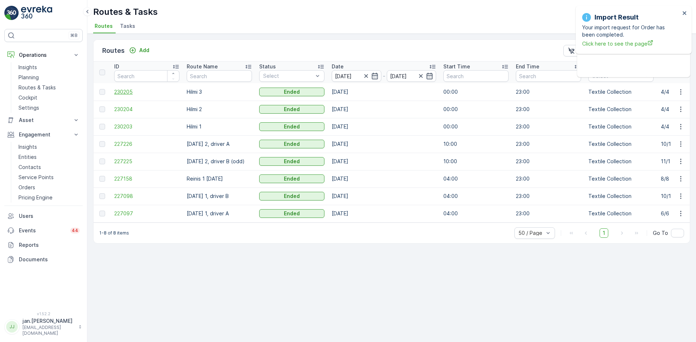
click at [121, 92] on span "230205" at bounding box center [146, 91] width 65 height 7
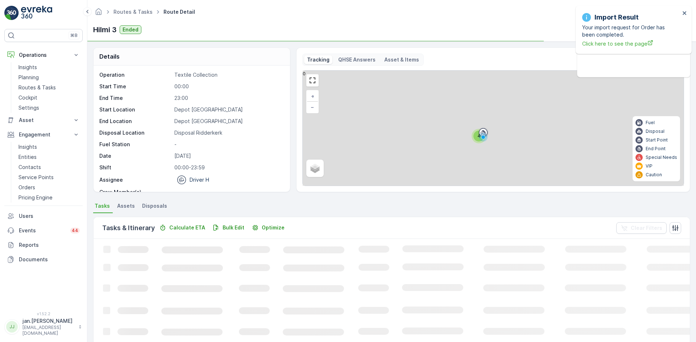
click at [161, 205] on span "Disposals" at bounding box center [154, 206] width 25 height 7
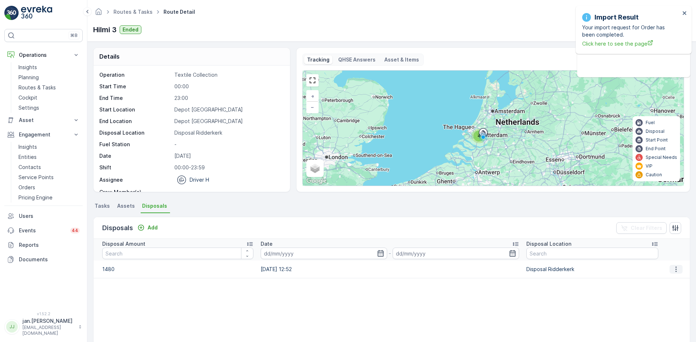
click at [674, 270] on icon "button" at bounding box center [675, 269] width 7 height 7
click at [655, 281] on span "Edit Disposal Amount" at bounding box center [665, 280] width 51 height 7
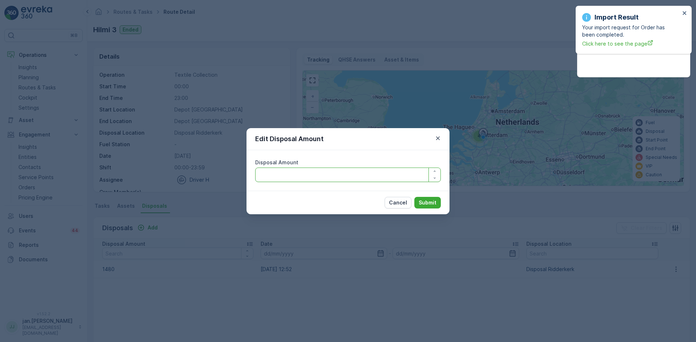
click at [352, 178] on Amount "Disposal Amount" at bounding box center [348, 175] width 186 height 14
type Amount "1280"
click at [432, 204] on p "Submit" at bounding box center [427, 202] width 18 height 7
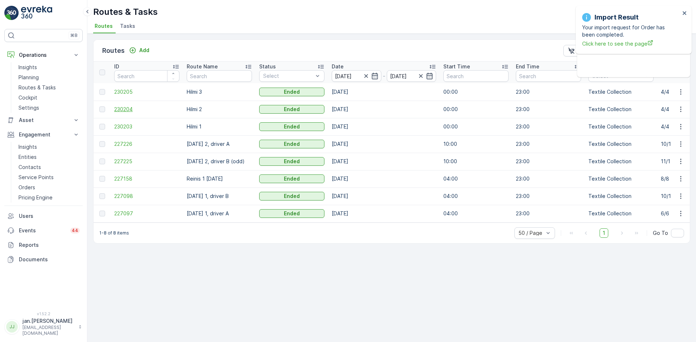
click at [124, 109] on span "230204" at bounding box center [146, 109] width 65 height 7
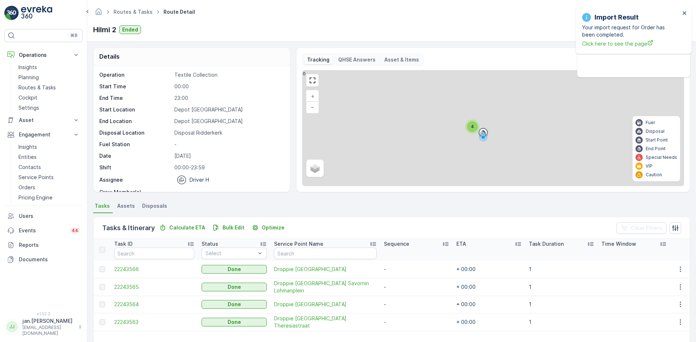
click at [154, 204] on span "Disposals" at bounding box center [154, 206] width 25 height 7
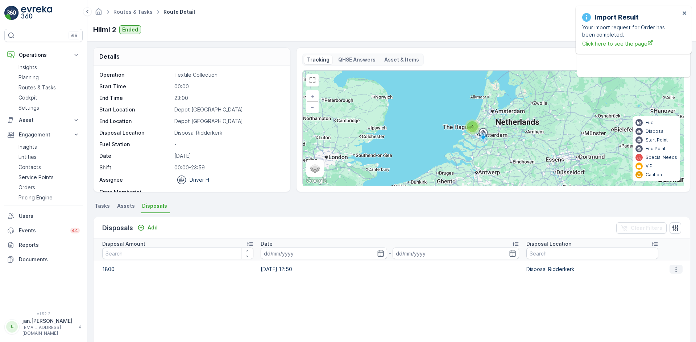
click at [675, 270] on icon "button" at bounding box center [675, 269] width 1 height 5
click at [661, 280] on span "Edit Disposal Amount" at bounding box center [665, 280] width 51 height 7
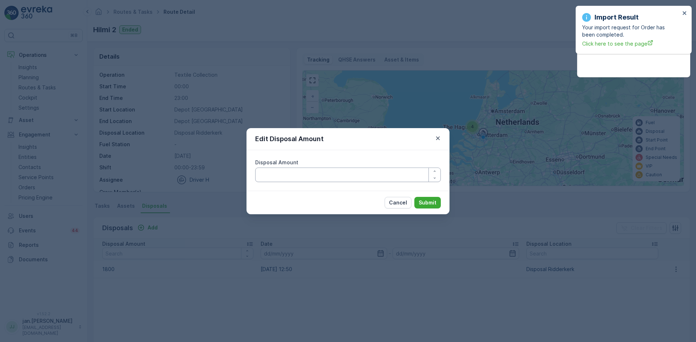
click at [330, 173] on Amount "Disposal Amount" at bounding box center [348, 175] width 186 height 14
type Amount "1600"
click at [429, 203] on p "Submit" at bounding box center [427, 202] width 18 height 7
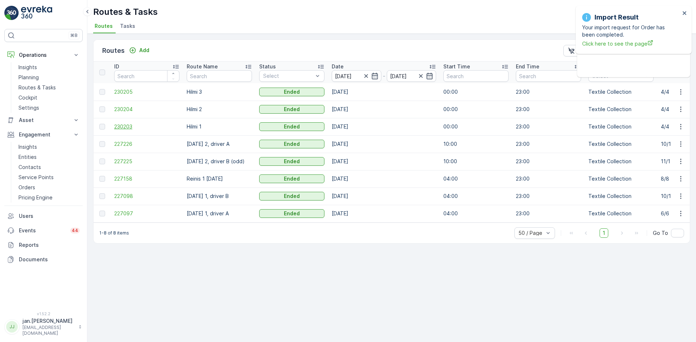
click at [122, 128] on span "230203" at bounding box center [146, 126] width 65 height 7
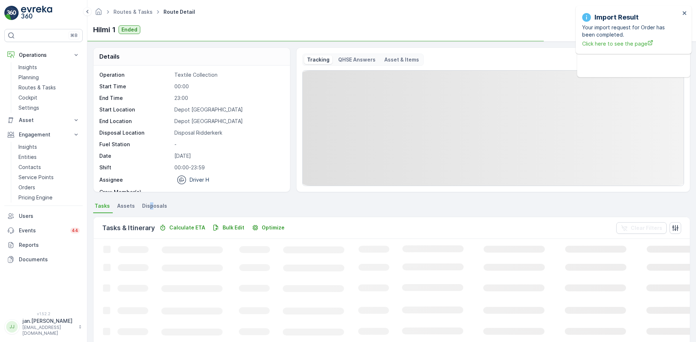
click at [150, 207] on span "Disposals" at bounding box center [154, 206] width 25 height 7
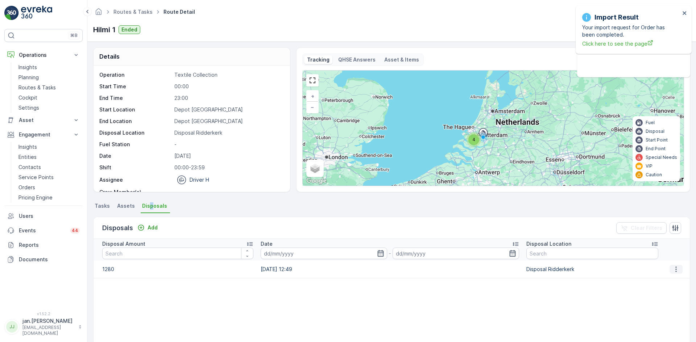
click at [674, 273] on button "button" at bounding box center [675, 269] width 13 height 9
click at [652, 282] on span "Edit Disposal Amount" at bounding box center [665, 280] width 51 height 7
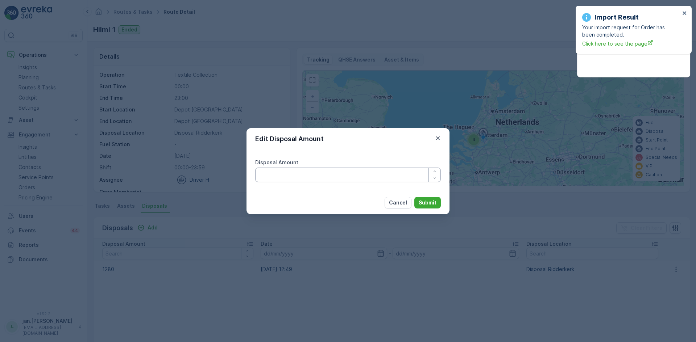
click at [309, 178] on Amount "Disposal Amount" at bounding box center [348, 175] width 186 height 14
type Amount "1080"
click at [426, 200] on p "Submit" at bounding box center [427, 202] width 18 height 7
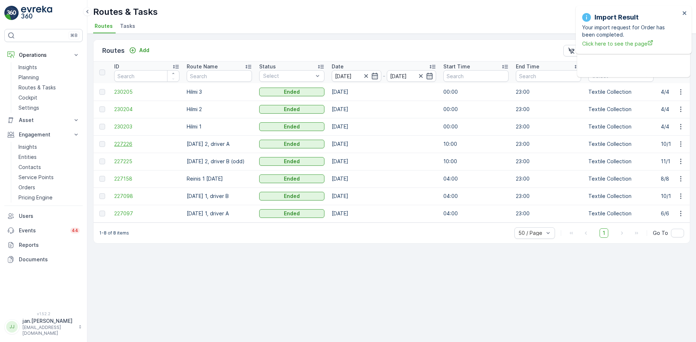
click at [123, 143] on span "227226" at bounding box center [146, 144] width 65 height 7
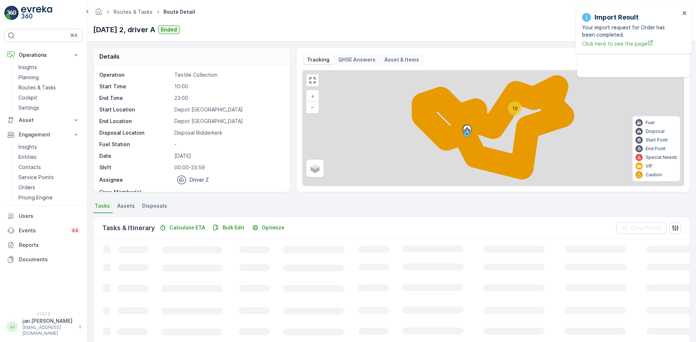
click at [154, 207] on span "Disposals" at bounding box center [154, 206] width 25 height 7
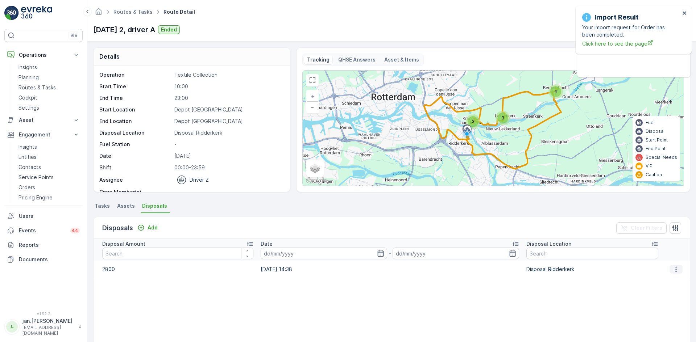
click at [672, 271] on icon "button" at bounding box center [675, 269] width 7 height 7
drag, startPoint x: 668, startPoint y: 272, endPoint x: 659, endPoint y: 278, distance: 10.3
click at [659, 278] on span "Edit Disposal Amount" at bounding box center [665, 280] width 51 height 7
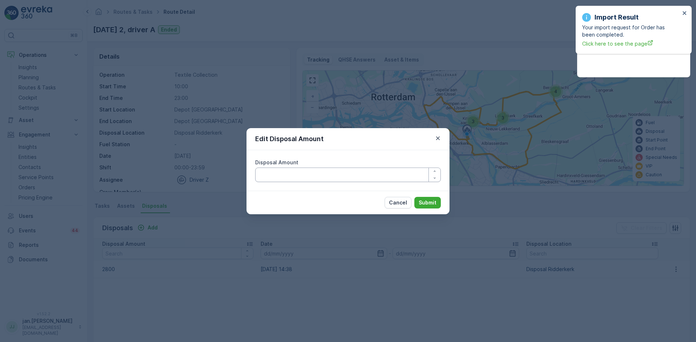
click at [297, 175] on Amount "Disposal Amount" at bounding box center [348, 175] width 186 height 14
type Amount "2600"
click at [424, 204] on p "Submit" at bounding box center [427, 202] width 18 height 7
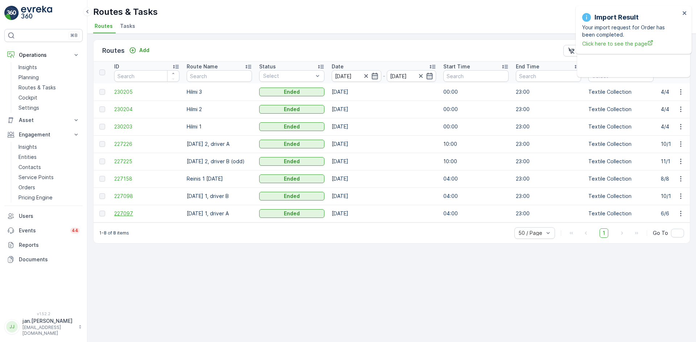
click at [128, 213] on span "227097" at bounding box center [146, 213] width 65 height 7
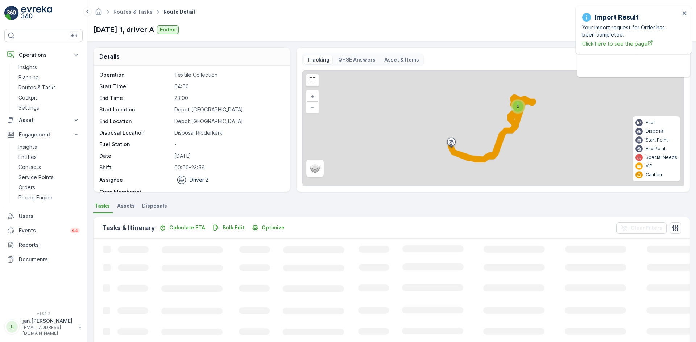
click at [153, 205] on span "Disposals" at bounding box center [154, 206] width 25 height 7
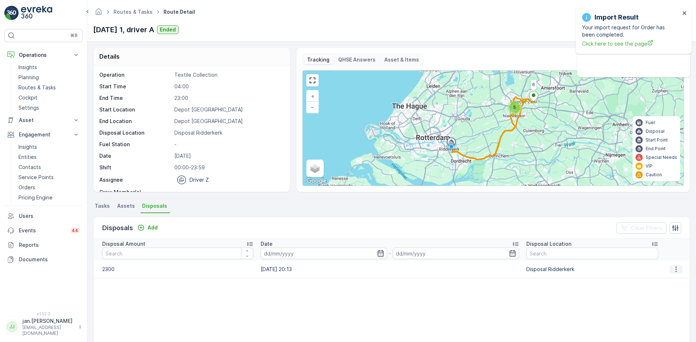
click at [675, 271] on icon "button" at bounding box center [675, 269] width 7 height 7
click at [662, 282] on span "Edit Disposal Amount" at bounding box center [665, 280] width 51 height 7
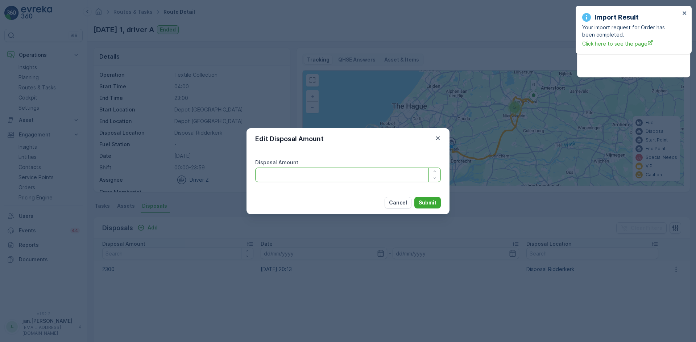
click at [309, 177] on Amount "Disposal Amount" at bounding box center [348, 175] width 186 height 14
type Amount "2100"
click at [424, 202] on p "Submit" at bounding box center [427, 202] width 18 height 7
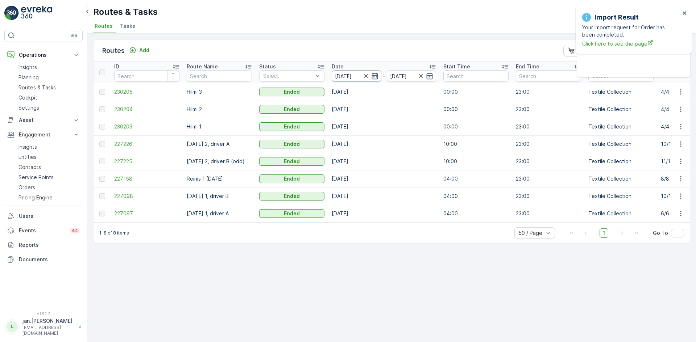
click at [343, 77] on input "[DATE]" at bounding box center [357, 76] width 50 height 12
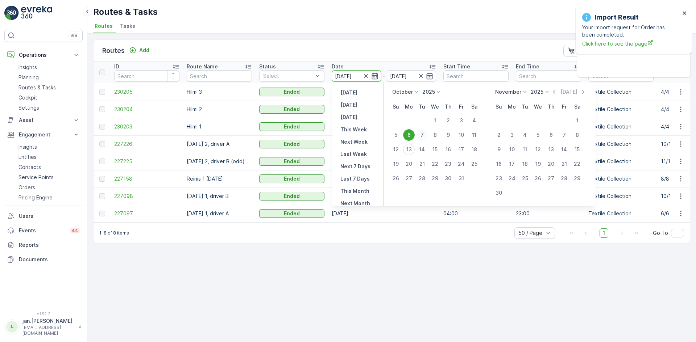
click at [421, 136] on div "7" at bounding box center [422, 135] width 12 height 12
type input "[DATE]"
click at [421, 136] on div "7" at bounding box center [422, 135] width 12 height 12
type input "[DATE]"
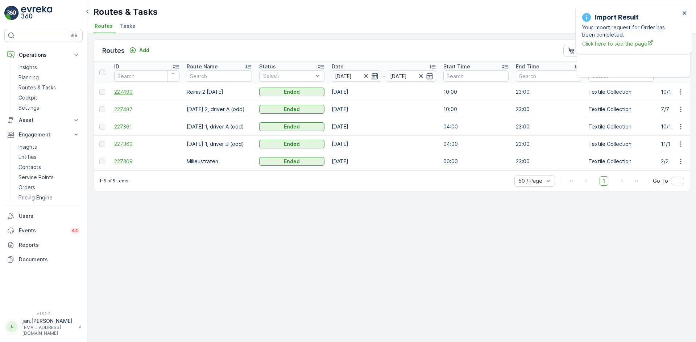
click at [131, 93] on span "227490" at bounding box center [146, 91] width 65 height 7
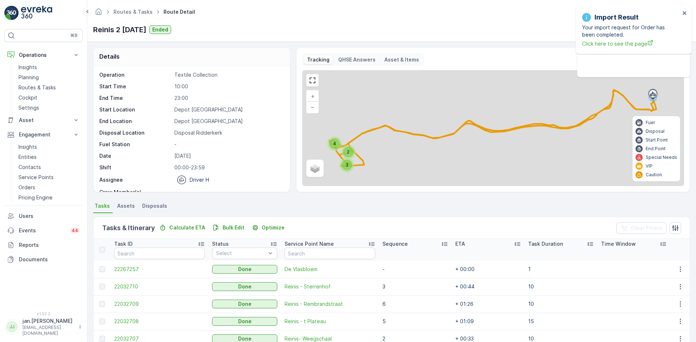
click at [156, 207] on span "Disposals" at bounding box center [154, 206] width 25 height 7
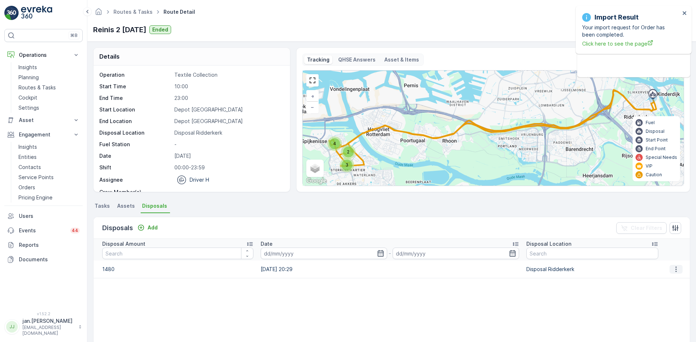
click at [673, 270] on icon "button" at bounding box center [675, 269] width 7 height 7
click at [647, 280] on span "Edit Disposal Amount" at bounding box center [665, 280] width 51 height 7
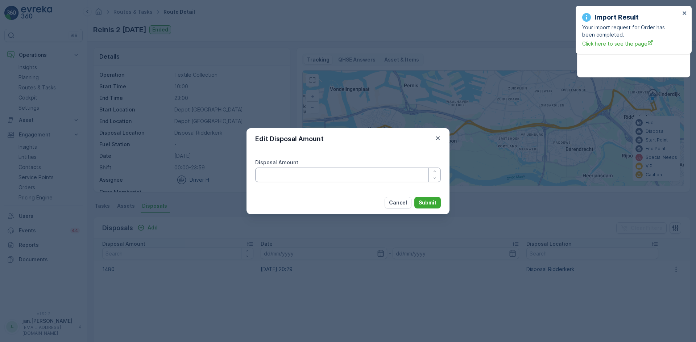
click at [315, 171] on Amount "Disposal Amount" at bounding box center [348, 175] width 186 height 14
type Amount "1280"
click at [425, 204] on p "Submit" at bounding box center [427, 202] width 18 height 7
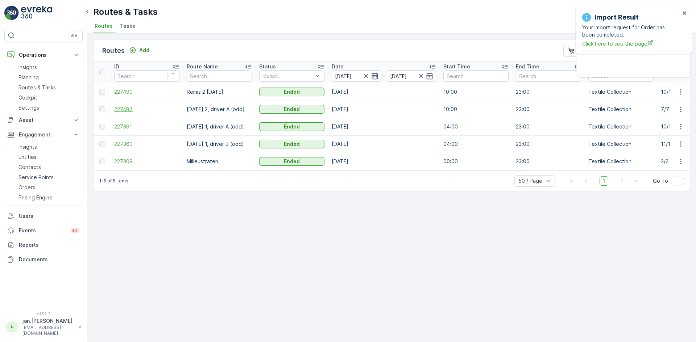
click at [124, 109] on span "227487" at bounding box center [146, 109] width 65 height 7
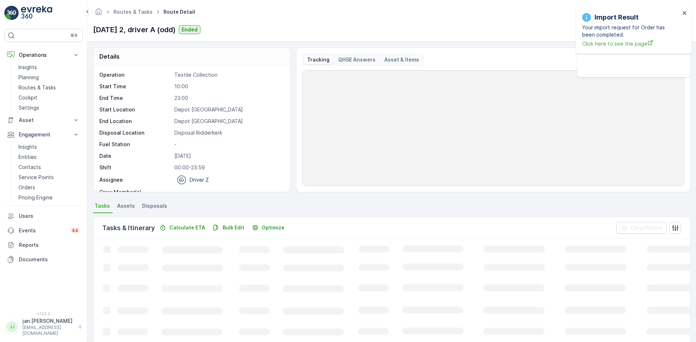
click at [160, 202] on li "Disposals" at bounding box center [155, 207] width 29 height 12
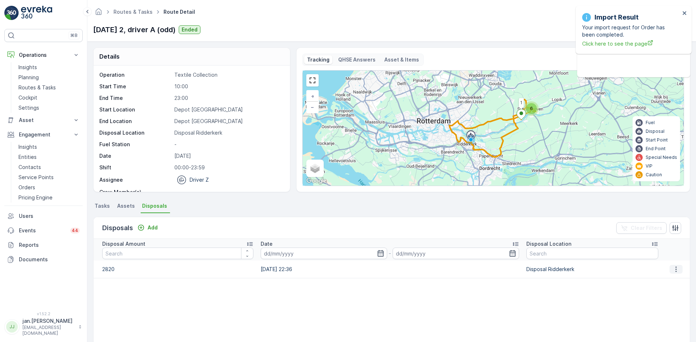
click at [672, 270] on icon "button" at bounding box center [675, 269] width 7 height 7
click at [657, 277] on span "Edit Disposal Amount" at bounding box center [665, 280] width 51 height 7
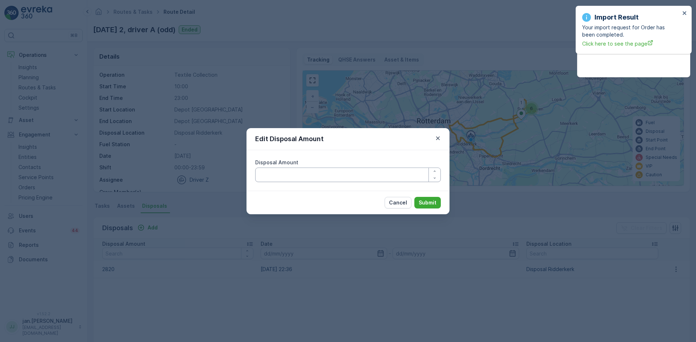
click at [345, 172] on Amount "Disposal Amount" at bounding box center [348, 175] width 186 height 14
type Amount "2620"
click at [425, 204] on p "Submit" at bounding box center [427, 202] width 18 height 7
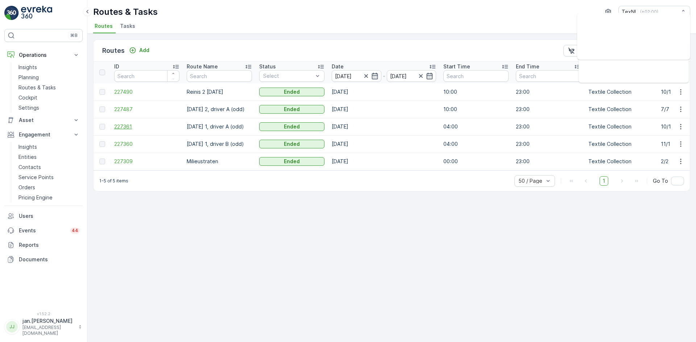
click at [129, 129] on span "227361" at bounding box center [146, 126] width 65 height 7
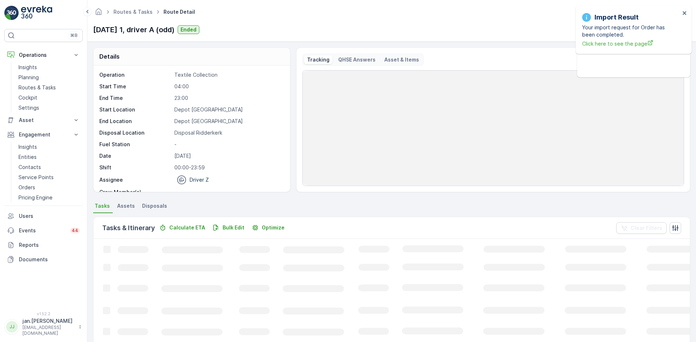
click at [158, 208] on span "Disposals" at bounding box center [154, 206] width 25 height 7
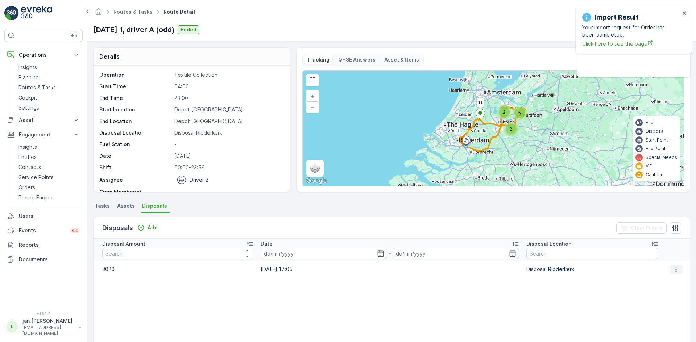
click at [672, 267] on icon "button" at bounding box center [675, 269] width 7 height 7
click at [665, 278] on span "Edit Disposal Amount" at bounding box center [665, 280] width 51 height 7
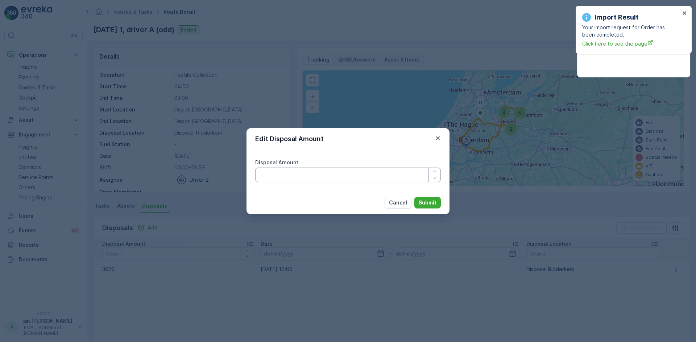
click at [353, 174] on Amount "Disposal Amount" at bounding box center [348, 175] width 186 height 14
type Amount "2820"
click at [428, 202] on p "Submit" at bounding box center [427, 202] width 18 height 7
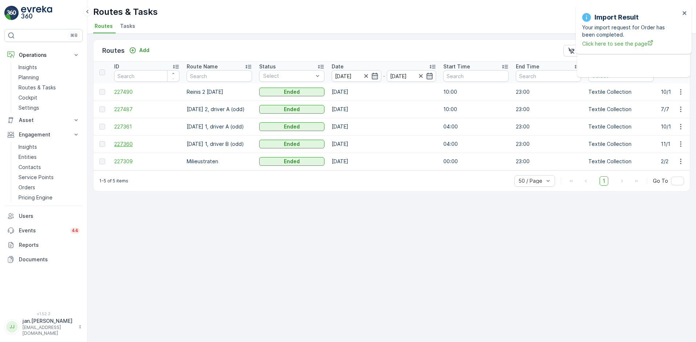
click at [123, 146] on span "227360" at bounding box center [146, 144] width 65 height 7
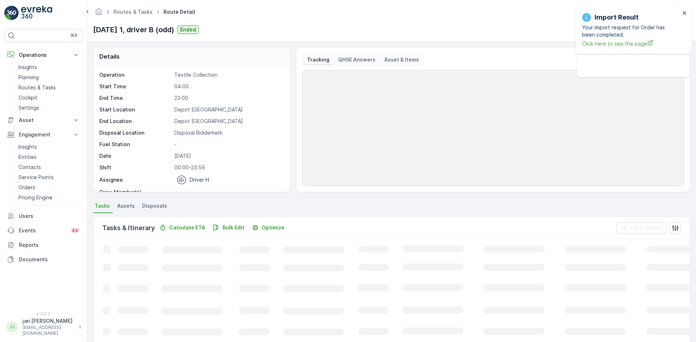
click at [160, 205] on span "Disposals" at bounding box center [154, 206] width 25 height 7
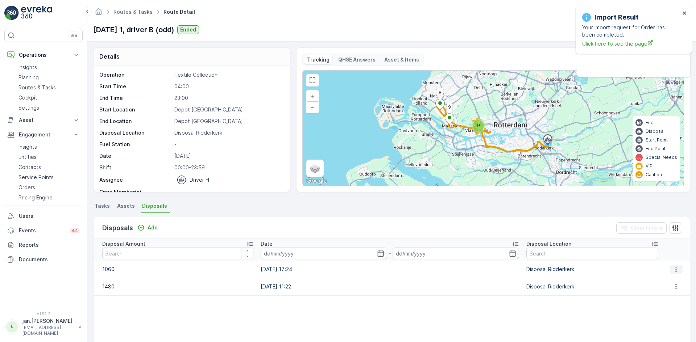
click at [672, 268] on icon "button" at bounding box center [675, 269] width 7 height 7
click at [662, 276] on div "Edit Disposal Amount" at bounding box center [665, 280] width 57 height 10
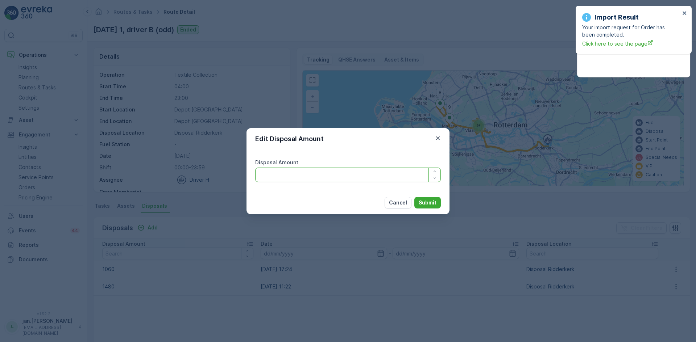
click at [342, 176] on Amount "Disposal Amount" at bounding box center [348, 175] width 186 height 14
type Amount "1010"
click at [428, 203] on p "Submit" at bounding box center [427, 202] width 18 height 7
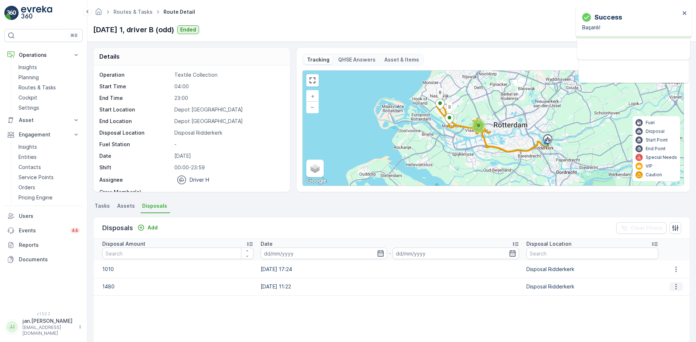
click at [675, 287] on icon "button" at bounding box center [675, 286] width 7 height 7
click at [667, 297] on span "Edit Disposal Amount" at bounding box center [665, 297] width 51 height 7
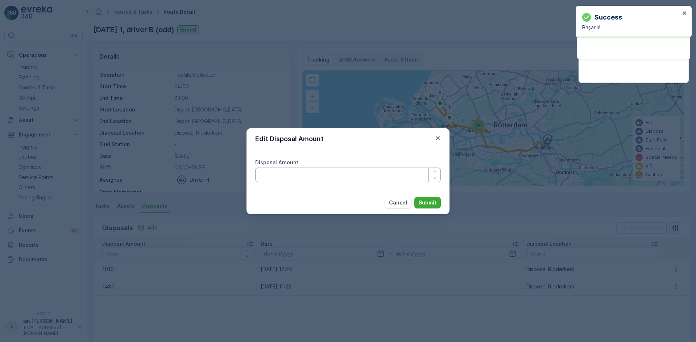
click at [299, 173] on Amount "Disposal Amount" at bounding box center [348, 175] width 186 height 14
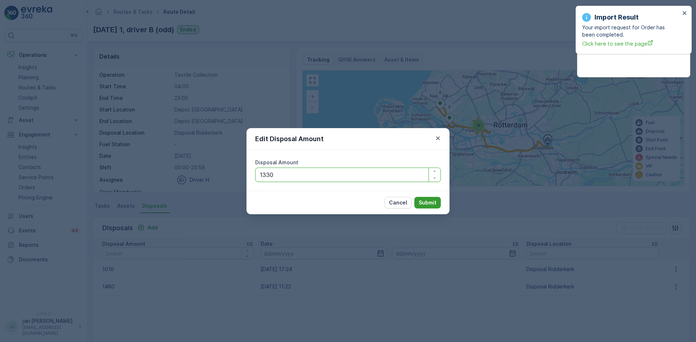
type Amount "1330"
click at [422, 203] on p "Submit" at bounding box center [427, 202] width 18 height 7
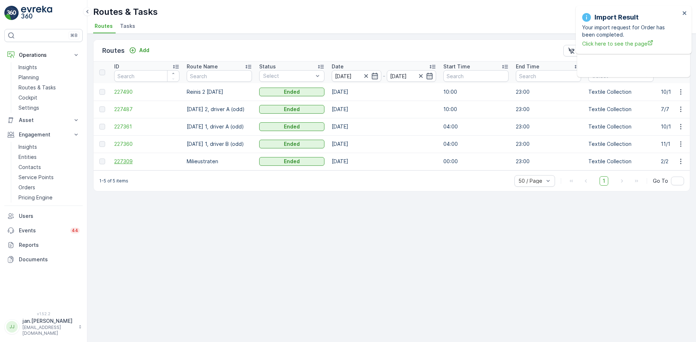
click at [119, 162] on span "227309" at bounding box center [146, 161] width 65 height 7
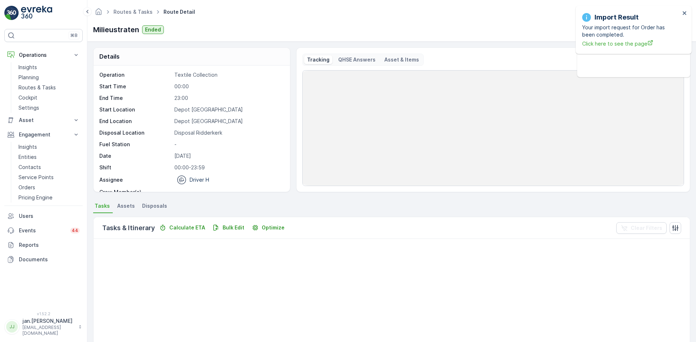
click at [152, 204] on span "Disposals" at bounding box center [154, 206] width 25 height 7
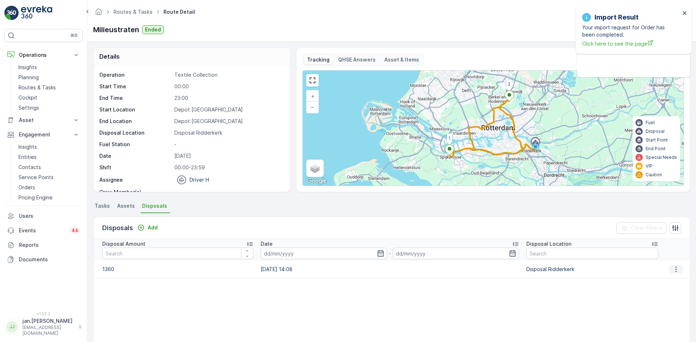
click at [669, 270] on button "button" at bounding box center [675, 269] width 13 height 9
click at [667, 278] on span "Edit Disposal Amount" at bounding box center [665, 280] width 51 height 7
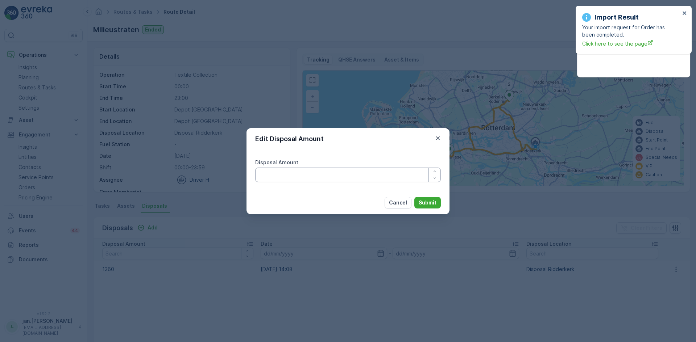
click at [330, 179] on Amount "Disposal Amount" at bounding box center [348, 175] width 186 height 14
type Amount "1160"
click at [426, 203] on p "Submit" at bounding box center [427, 202] width 18 height 7
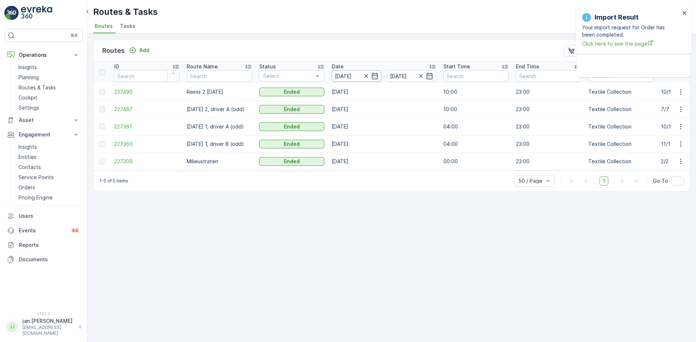
click at [355, 71] on input "[DATE]" at bounding box center [357, 76] width 50 height 12
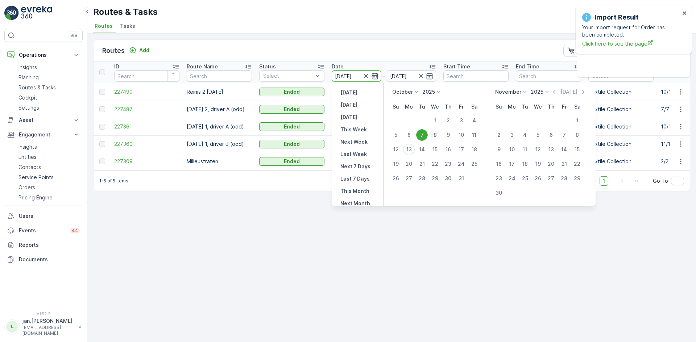
click at [435, 135] on div "8" at bounding box center [435, 135] width 12 height 12
type input "[DATE]"
click at [435, 135] on div "8" at bounding box center [435, 135] width 12 height 12
type input "[DATE]"
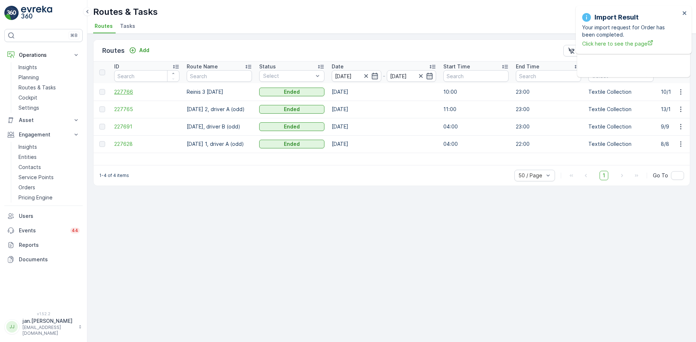
click at [129, 90] on span "227766" at bounding box center [146, 91] width 65 height 7
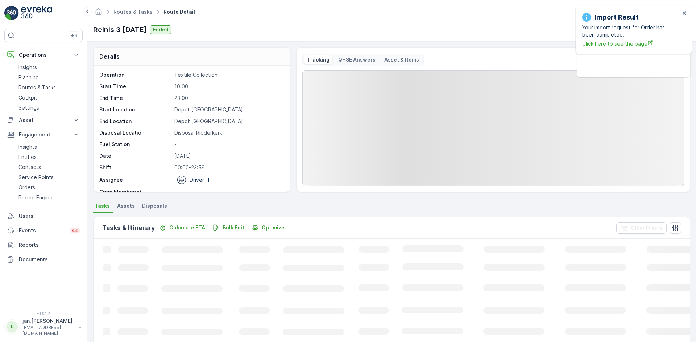
click at [157, 206] on span "Disposals" at bounding box center [154, 206] width 25 height 7
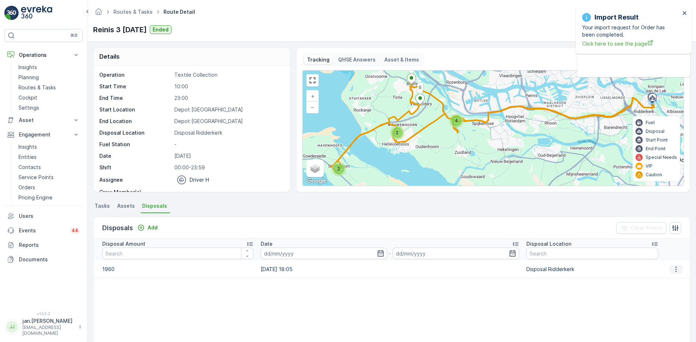
click at [679, 268] on button "button" at bounding box center [675, 269] width 13 height 9
click at [664, 277] on span "Edit Disposal Amount" at bounding box center [665, 280] width 51 height 7
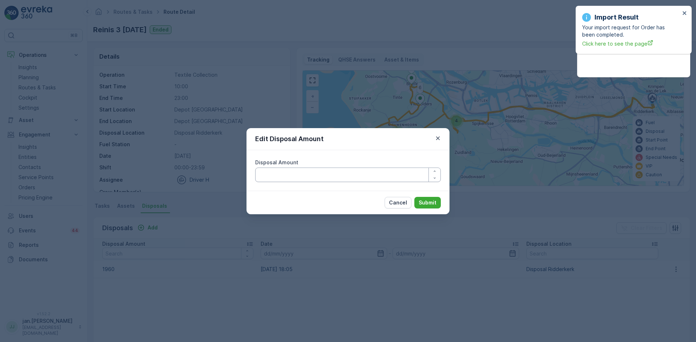
click at [315, 177] on Amount "Disposal Amount" at bounding box center [348, 175] width 186 height 14
type Amount "1760"
click at [425, 203] on p "Submit" at bounding box center [427, 202] width 18 height 7
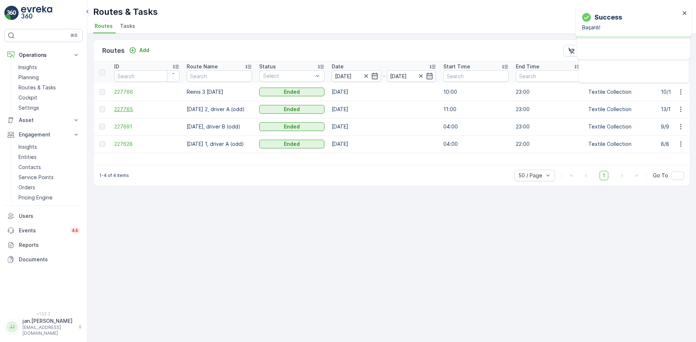
click at [126, 113] on td "227765" at bounding box center [147, 109] width 72 height 17
click at [125, 110] on span "227765" at bounding box center [146, 109] width 65 height 7
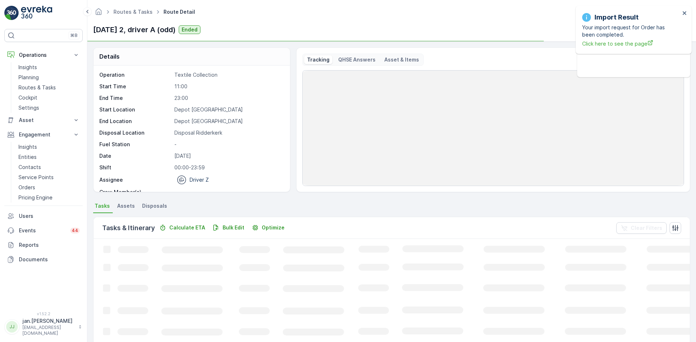
click at [158, 204] on span "Disposals" at bounding box center [154, 206] width 25 height 7
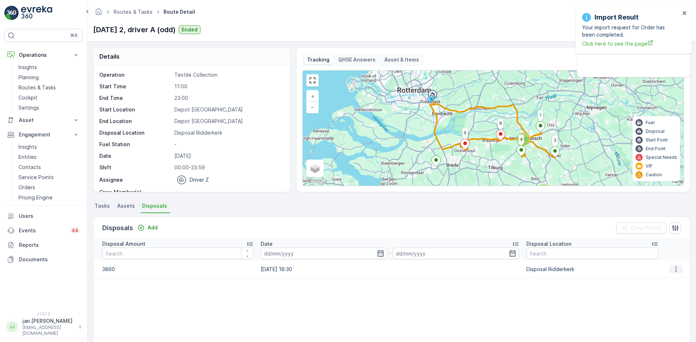
click at [676, 271] on icon "button" at bounding box center [675, 269] width 7 height 7
click at [658, 281] on span "Edit Disposal Amount" at bounding box center [665, 280] width 51 height 7
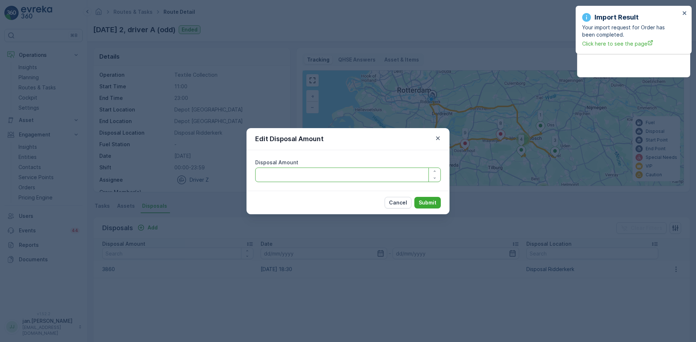
click at [310, 179] on Amount "Disposal Amount" at bounding box center [348, 175] width 186 height 14
type Amount "3660"
click at [425, 203] on p "Submit" at bounding box center [427, 202] width 18 height 7
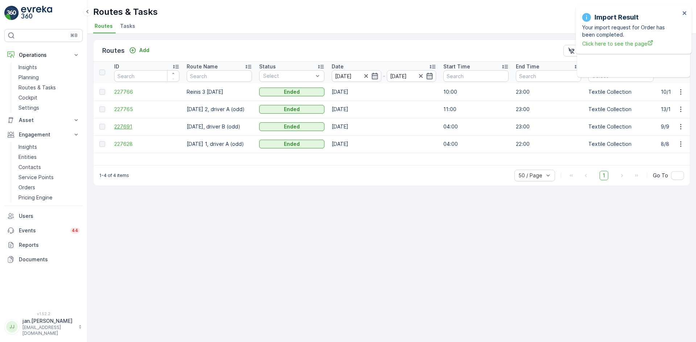
click at [131, 128] on span "227691" at bounding box center [146, 126] width 65 height 7
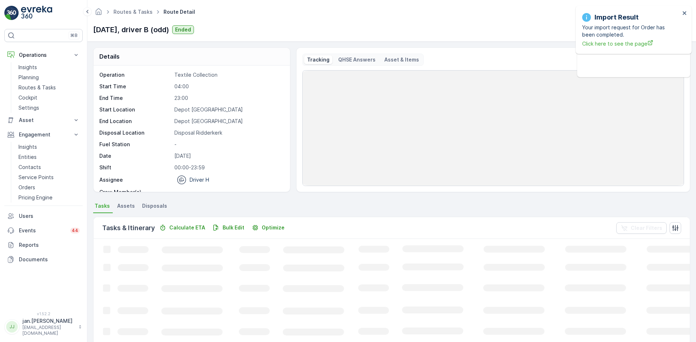
click at [154, 207] on span "Disposals" at bounding box center [154, 206] width 25 height 7
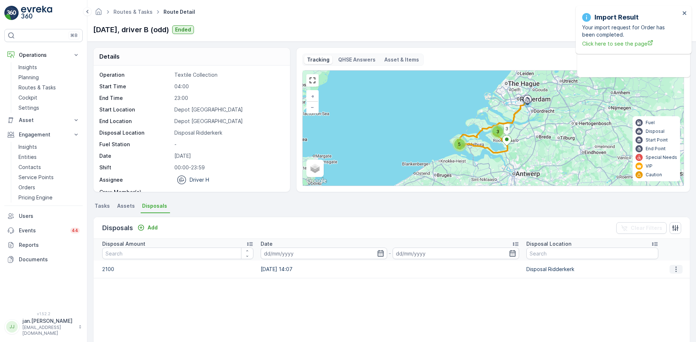
click at [672, 269] on icon "button" at bounding box center [675, 269] width 7 height 7
click at [663, 280] on span "Edit Disposal Amount" at bounding box center [665, 280] width 51 height 7
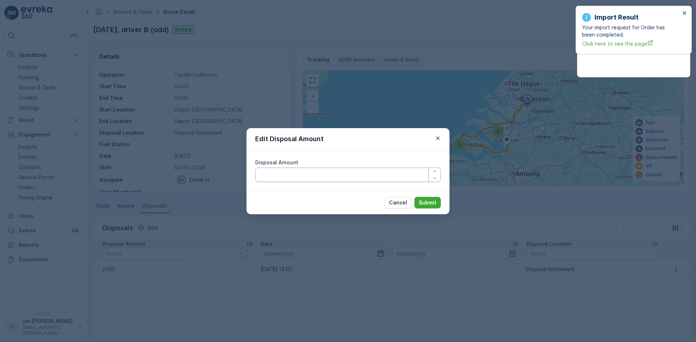
click at [303, 176] on Amount "Disposal Amount" at bounding box center [348, 175] width 186 height 14
type Amount "1900"
click at [427, 203] on p "Submit" at bounding box center [427, 202] width 18 height 7
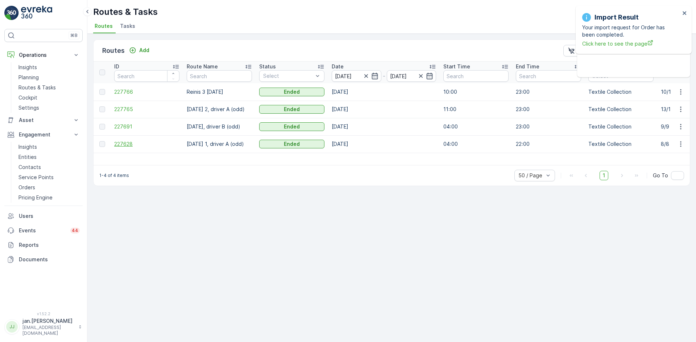
click at [130, 147] on span "227628" at bounding box center [146, 144] width 65 height 7
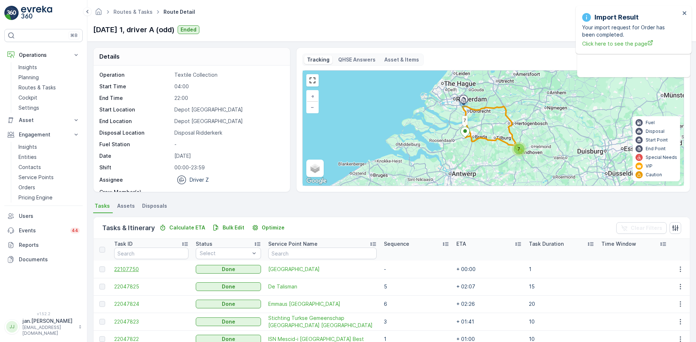
click at [133, 268] on span "22107750" at bounding box center [151, 269] width 74 height 7
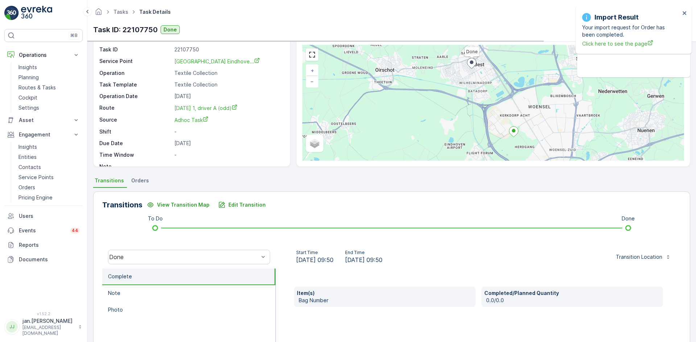
scroll to position [36, 0]
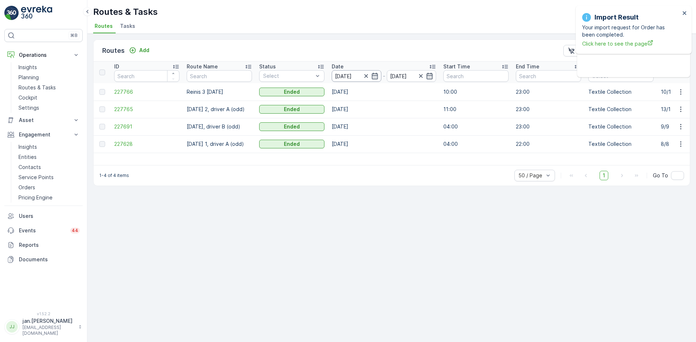
click at [346, 77] on input "[DATE]" at bounding box center [357, 76] width 50 height 12
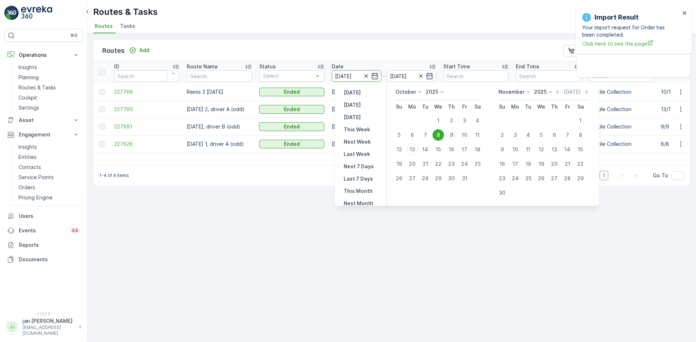
click at [452, 134] on div "9" at bounding box center [451, 135] width 12 height 12
type input "[DATE]"
click at [452, 134] on div "9" at bounding box center [451, 135] width 12 height 12
type input "[DATE]"
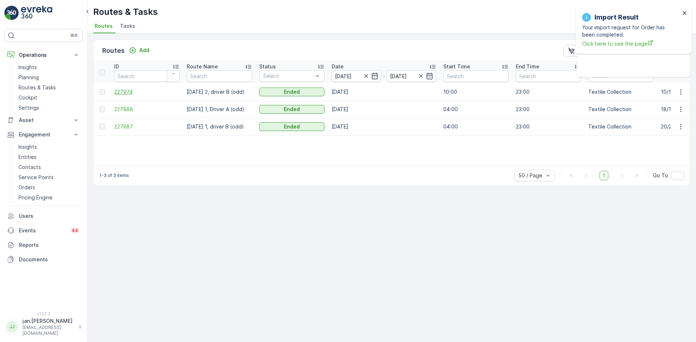
click at [127, 90] on span "227974" at bounding box center [146, 91] width 65 height 7
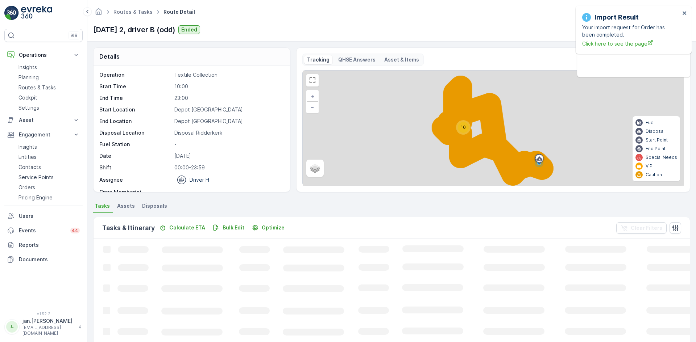
click at [153, 207] on span "Disposals" at bounding box center [154, 206] width 25 height 7
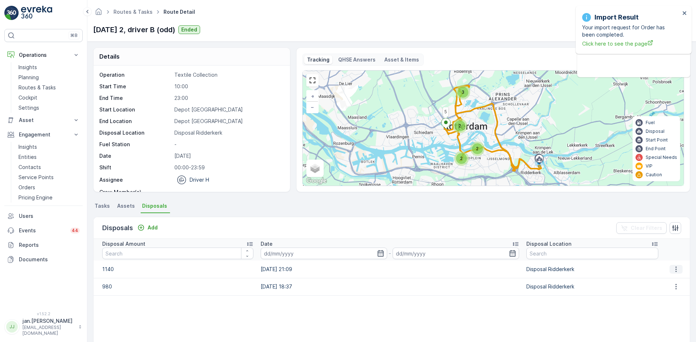
click at [672, 271] on icon "button" at bounding box center [675, 269] width 7 height 7
click at [663, 279] on span "Edit Disposal Amount" at bounding box center [665, 280] width 51 height 7
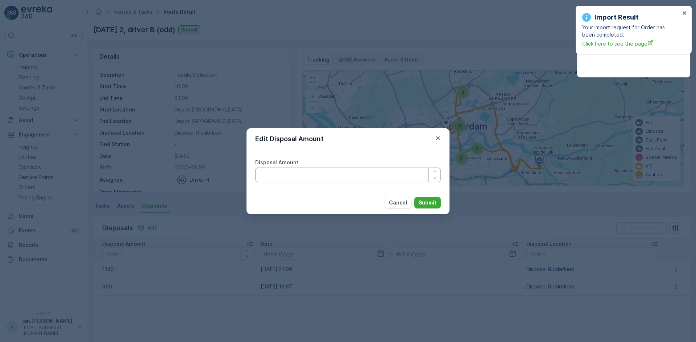
click at [372, 179] on Amount "Disposal Amount" at bounding box center [348, 175] width 186 height 14
type Amount "1040"
click at [430, 203] on p "Submit" at bounding box center [427, 202] width 18 height 7
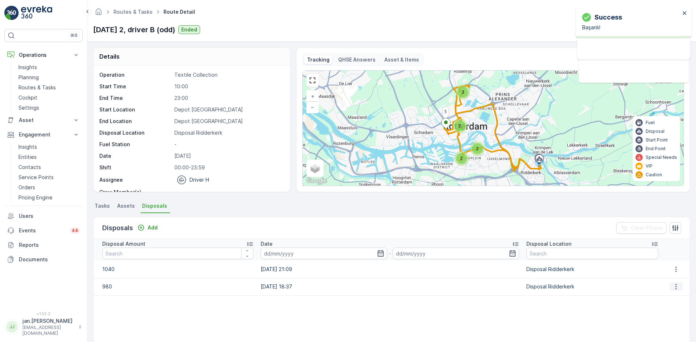
click at [675, 287] on icon "button" at bounding box center [675, 286] width 1 height 5
click at [668, 293] on div "Edit Disposal Amount" at bounding box center [665, 298] width 57 height 10
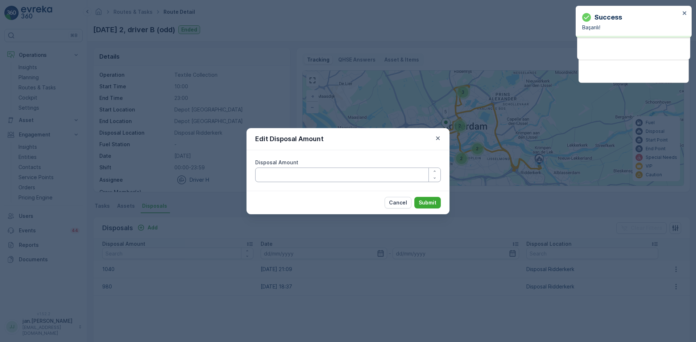
click at [367, 180] on Amount "Disposal Amount" at bounding box center [348, 175] width 186 height 14
type Amount "880"
click at [428, 201] on p "Submit" at bounding box center [427, 202] width 18 height 7
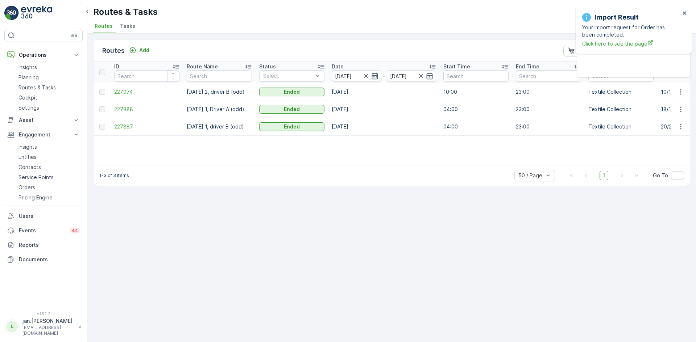
click at [117, 116] on td "227888" at bounding box center [147, 109] width 72 height 17
click at [120, 112] on span "227888" at bounding box center [146, 109] width 65 height 7
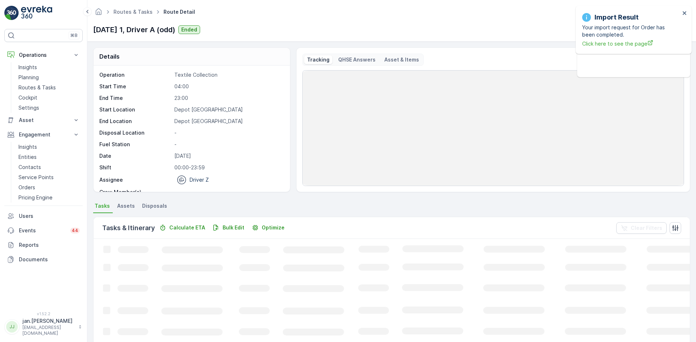
click at [158, 204] on span "Disposals" at bounding box center [154, 206] width 25 height 7
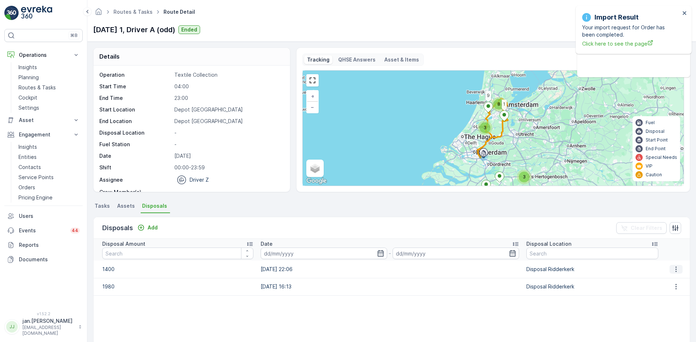
click at [672, 269] on icon "button" at bounding box center [675, 269] width 7 height 7
click at [658, 282] on span "Edit Disposal Amount" at bounding box center [665, 280] width 51 height 7
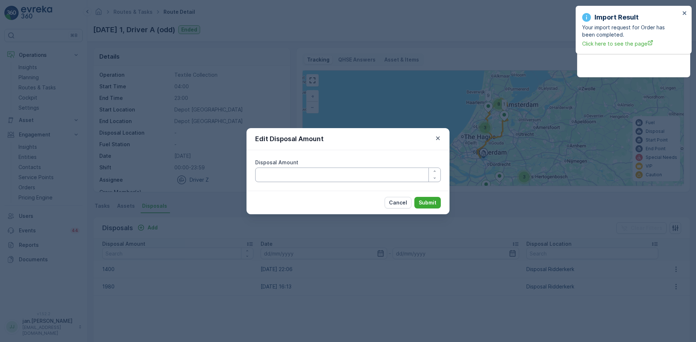
click at [351, 175] on Amount "Disposal Amount" at bounding box center [348, 175] width 186 height 14
type Amount "1300"
click at [432, 202] on p "Submit" at bounding box center [427, 202] width 18 height 7
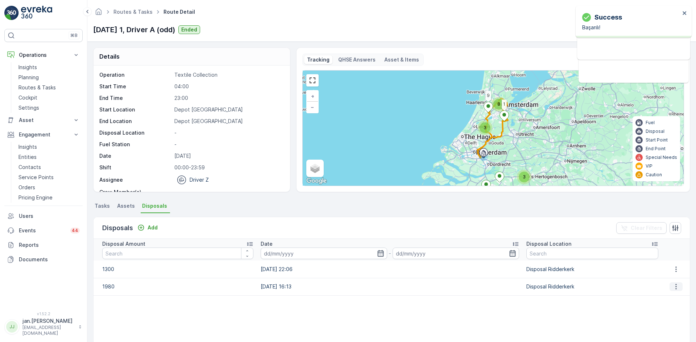
drag, startPoint x: 677, startPoint y: 289, endPoint x: 673, endPoint y: 289, distance: 3.6
click at [676, 289] on button "button" at bounding box center [675, 287] width 13 height 9
click at [666, 296] on span "Edit Disposal Amount" at bounding box center [665, 297] width 51 height 7
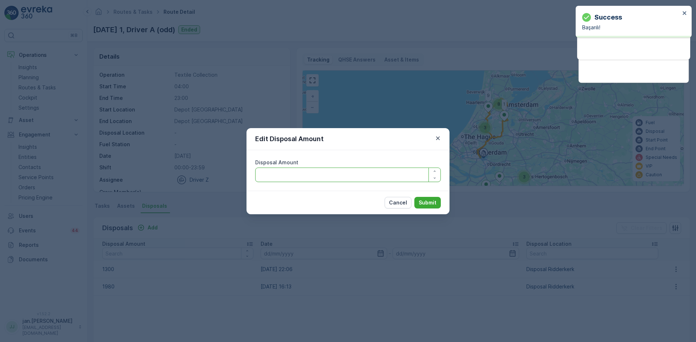
click at [299, 179] on Amount "Disposal Amount" at bounding box center [348, 175] width 186 height 14
type Amount "1880"
click at [424, 201] on p "Submit" at bounding box center [427, 202] width 18 height 7
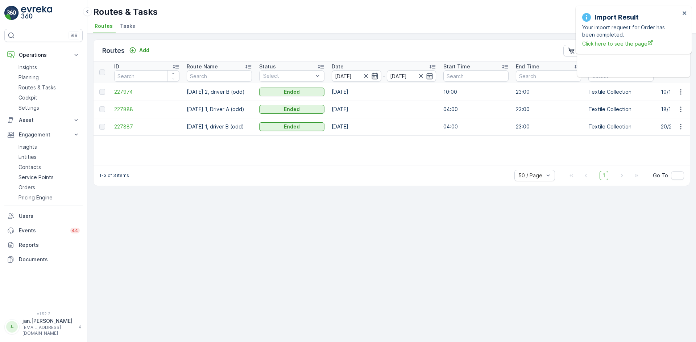
click at [116, 130] on span "227887" at bounding box center [146, 126] width 65 height 7
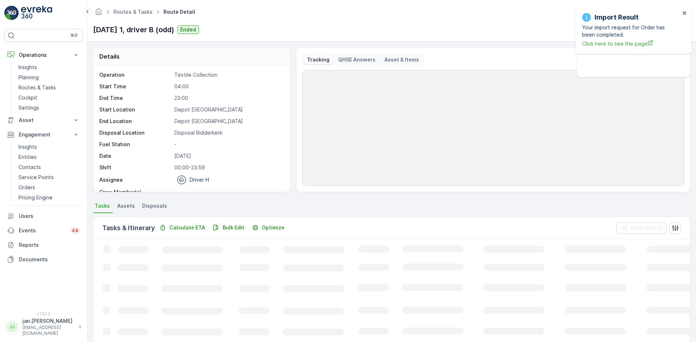
click at [159, 205] on span "Disposals" at bounding box center [154, 206] width 25 height 7
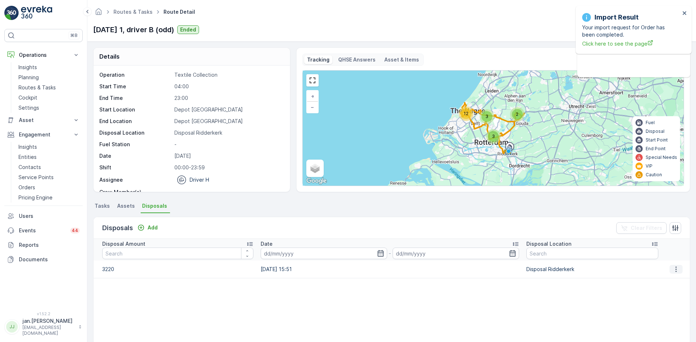
click at [673, 271] on icon "button" at bounding box center [675, 269] width 7 height 7
click at [663, 281] on span "Edit Disposal Amount" at bounding box center [665, 280] width 51 height 7
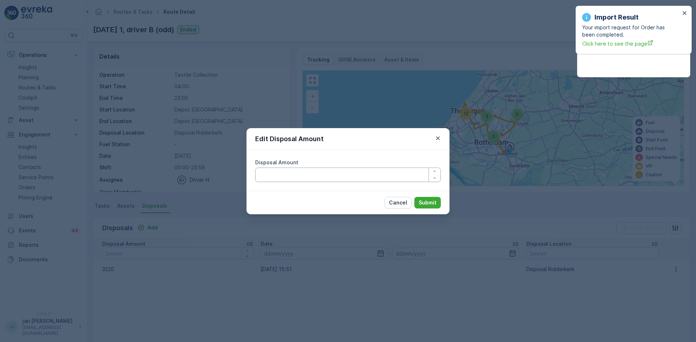
click at [318, 169] on Amount "Disposal Amount" at bounding box center [348, 175] width 186 height 14
type Amount "3020"
click at [428, 202] on p "Submit" at bounding box center [427, 202] width 18 height 7
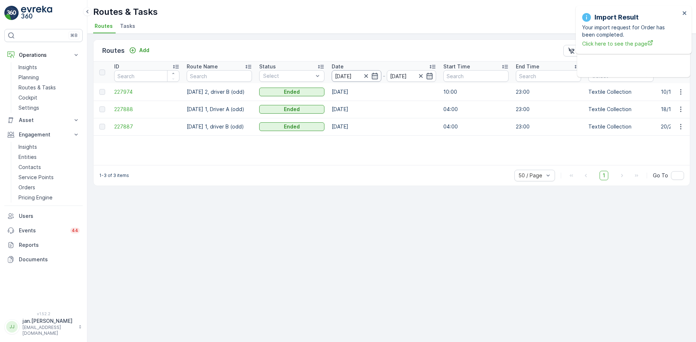
click at [354, 72] on input "[DATE]" at bounding box center [357, 76] width 50 height 12
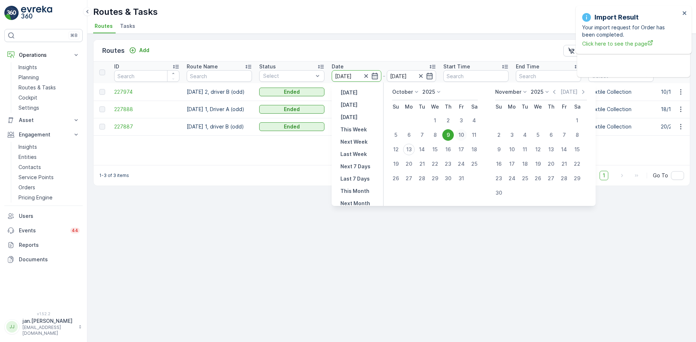
click at [460, 137] on div "10" at bounding box center [461, 135] width 12 height 12
type input "[DATE]"
click at [460, 137] on div "10" at bounding box center [461, 135] width 12 height 12
type input "[DATE]"
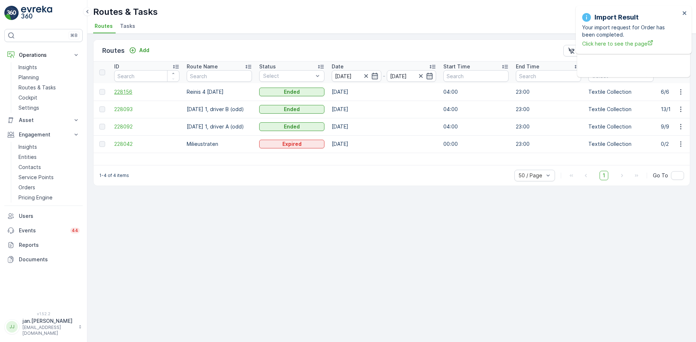
click at [128, 92] on span "228156" at bounding box center [146, 91] width 65 height 7
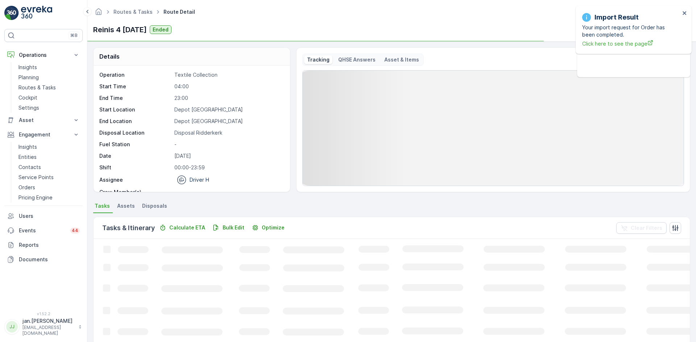
click at [152, 205] on span "Disposals" at bounding box center [154, 206] width 25 height 7
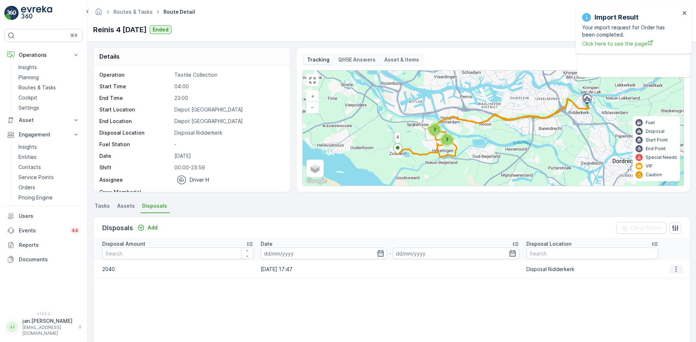
click at [679, 271] on button "button" at bounding box center [675, 269] width 13 height 9
click at [654, 284] on div "Edit Disposal Amount" at bounding box center [665, 280] width 57 height 10
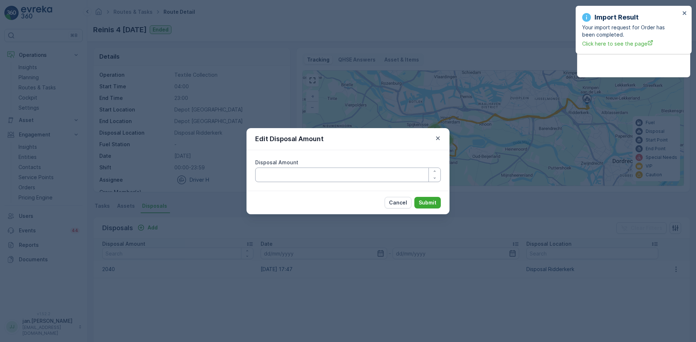
click at [353, 179] on Amount "Disposal Amount" at bounding box center [348, 175] width 186 height 14
type Amount "1840"
click at [434, 204] on p "Submit" at bounding box center [427, 202] width 18 height 7
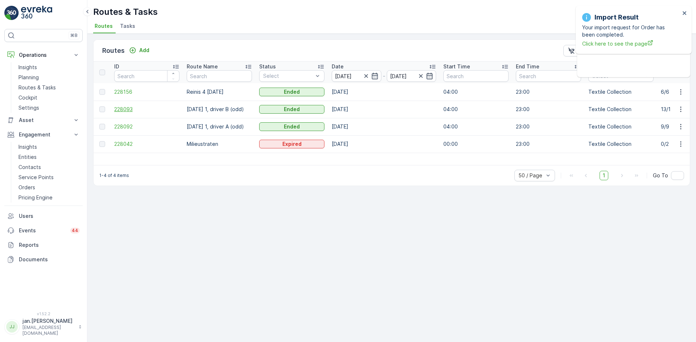
click at [124, 110] on span "228093" at bounding box center [146, 109] width 65 height 7
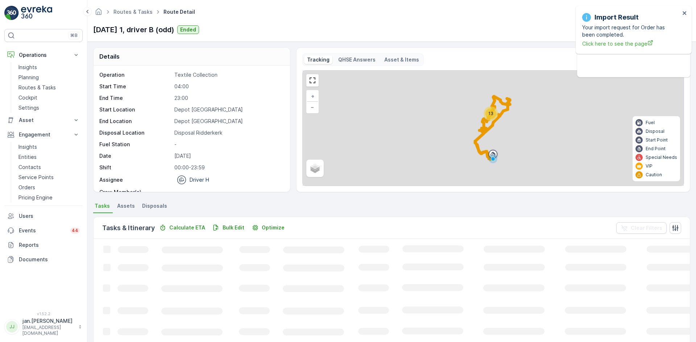
click at [156, 207] on span "Disposals" at bounding box center [154, 206] width 25 height 7
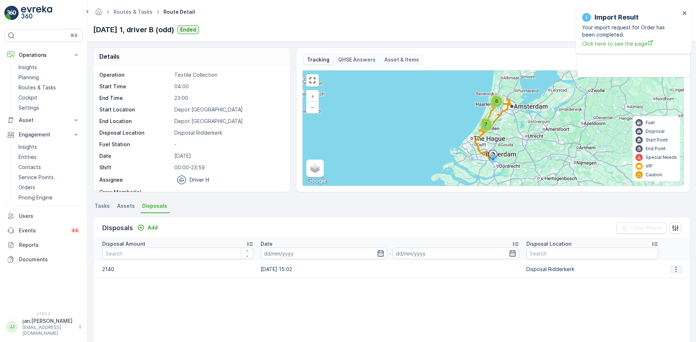
click at [672, 271] on icon "button" at bounding box center [675, 269] width 7 height 7
click at [663, 280] on span "Edit Disposal Amount" at bounding box center [665, 280] width 51 height 7
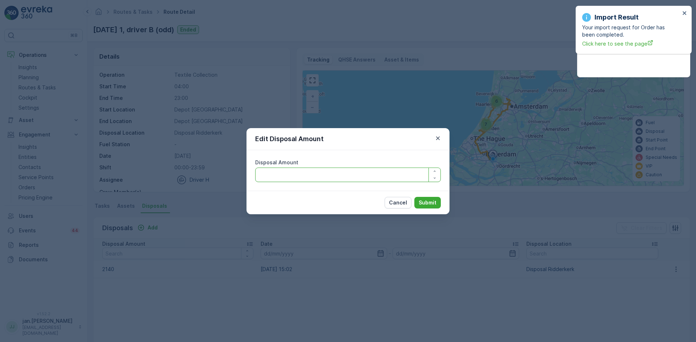
drag, startPoint x: 315, startPoint y: 178, endPoint x: 309, endPoint y: 180, distance: 5.9
click at [312, 178] on Amount "Disposal Amount" at bounding box center [348, 175] width 186 height 14
type Amount "1940"
click at [422, 205] on p "Submit" at bounding box center [427, 202] width 18 height 7
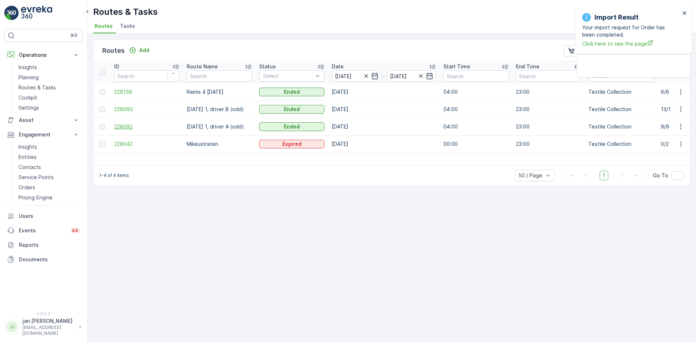
click at [131, 128] on span "228092" at bounding box center [146, 126] width 65 height 7
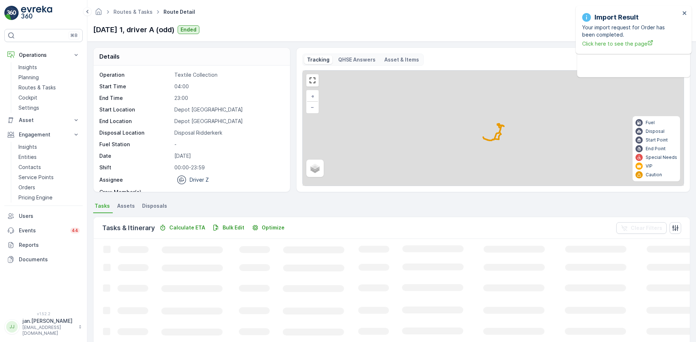
click at [154, 202] on li "Disposals" at bounding box center [155, 207] width 29 height 12
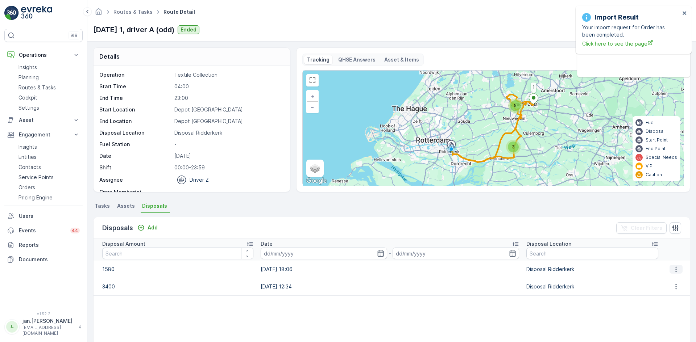
click at [672, 269] on icon "button" at bounding box center [675, 269] width 7 height 7
click at [656, 278] on span "Edit Disposal Amount" at bounding box center [665, 280] width 51 height 7
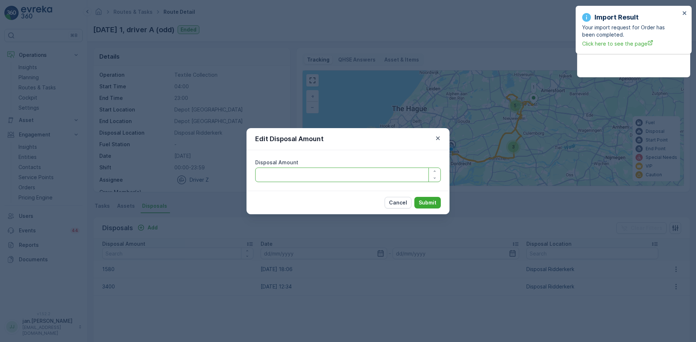
click at [302, 175] on Amount "Disposal Amount" at bounding box center [348, 175] width 186 height 14
type Amount "1530"
click at [431, 202] on p "Submit" at bounding box center [427, 202] width 18 height 7
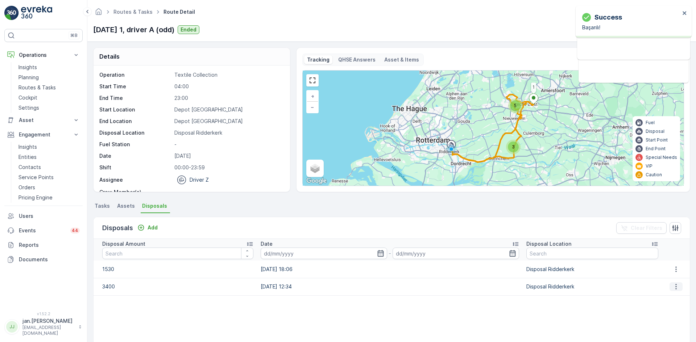
click at [670, 286] on button "button" at bounding box center [675, 287] width 13 height 9
click at [661, 299] on span "Edit Disposal Amount" at bounding box center [665, 297] width 51 height 7
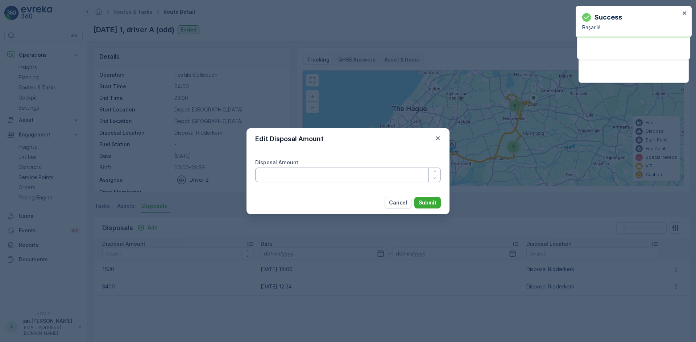
click at [387, 178] on Amount "Disposal Amount" at bounding box center [348, 175] width 186 height 14
type Amount "3250"
click at [428, 204] on p "Submit" at bounding box center [427, 202] width 18 height 7
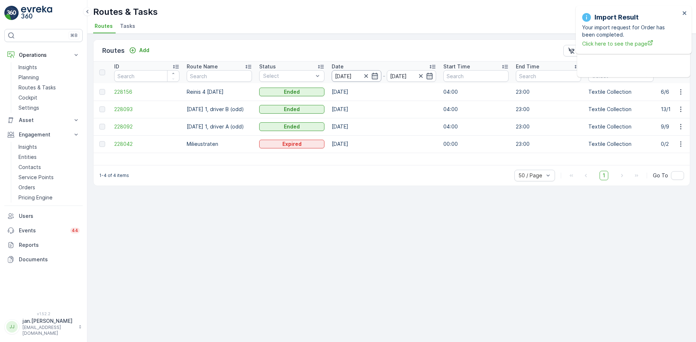
click at [346, 75] on input "[DATE]" at bounding box center [357, 76] width 50 height 12
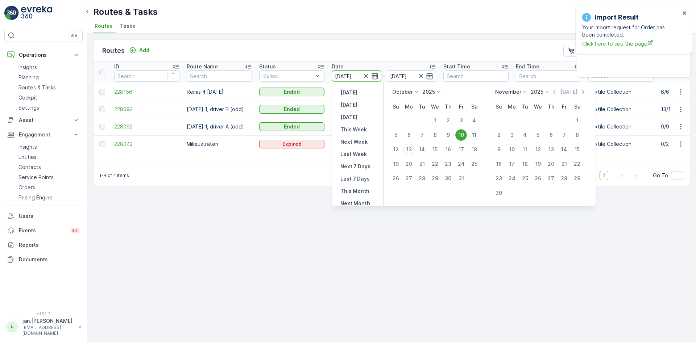
click at [472, 134] on div "11" at bounding box center [474, 135] width 12 height 12
type input "[DATE]"
click at [472, 134] on div "11" at bounding box center [474, 135] width 12 height 12
type input "[DATE]"
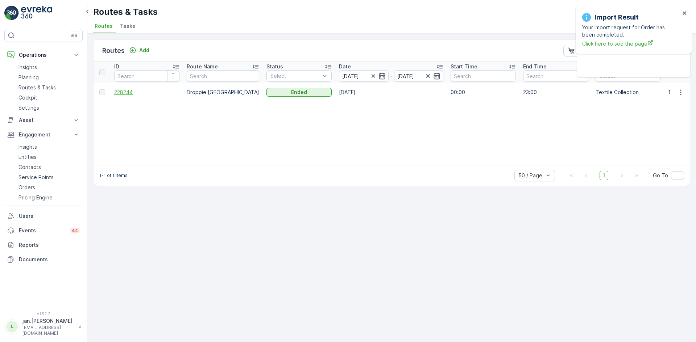
click at [126, 92] on span "228244" at bounding box center [146, 92] width 65 height 7
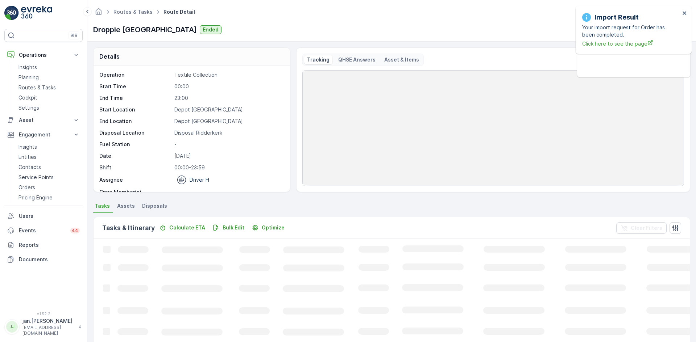
click at [155, 205] on span "Disposals" at bounding box center [154, 206] width 25 height 7
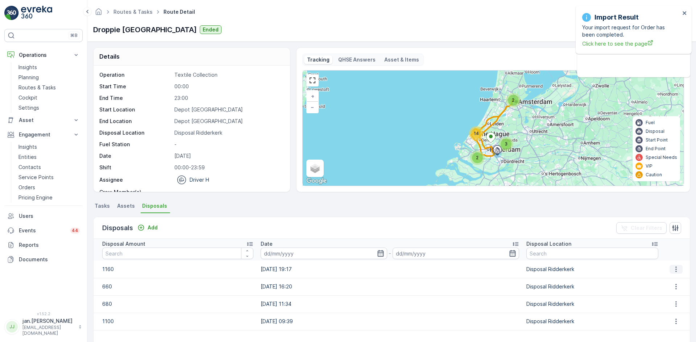
click at [675, 267] on icon "button" at bounding box center [675, 269] width 1 height 5
click at [657, 279] on span "Edit Disposal Amount" at bounding box center [665, 280] width 51 height 7
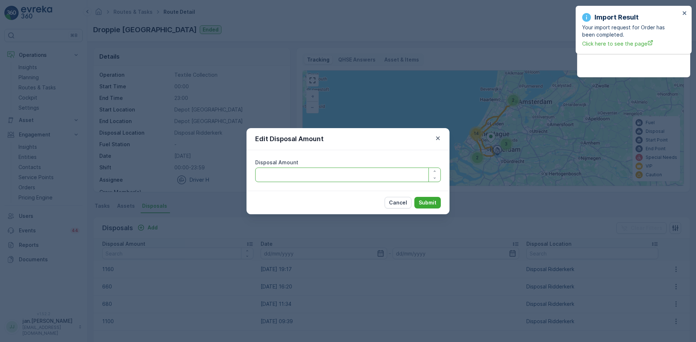
drag, startPoint x: 340, startPoint y: 182, endPoint x: 333, endPoint y: 178, distance: 8.0
click at [339, 181] on Amount "Disposal Amount" at bounding box center [348, 175] width 186 height 14
type Amount "1110"
click at [426, 204] on p "Submit" at bounding box center [427, 202] width 18 height 7
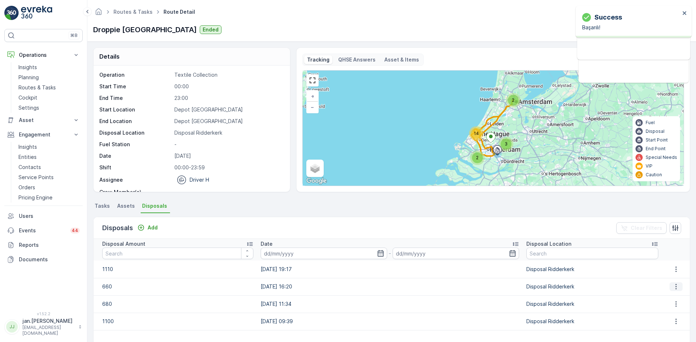
click at [672, 287] on icon "button" at bounding box center [675, 286] width 7 height 7
click at [656, 296] on span "Edit Disposal Amount" at bounding box center [665, 297] width 51 height 7
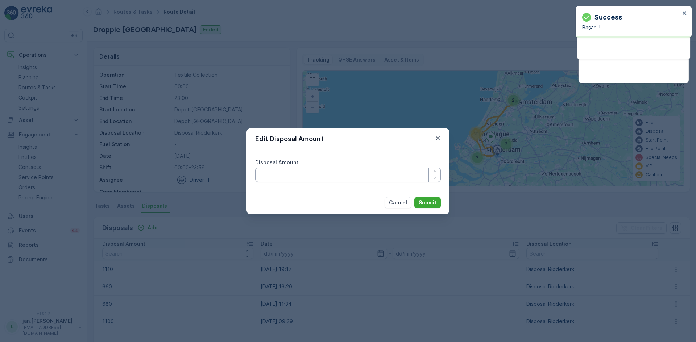
click at [345, 176] on Amount "Disposal Amount" at bounding box center [348, 175] width 186 height 14
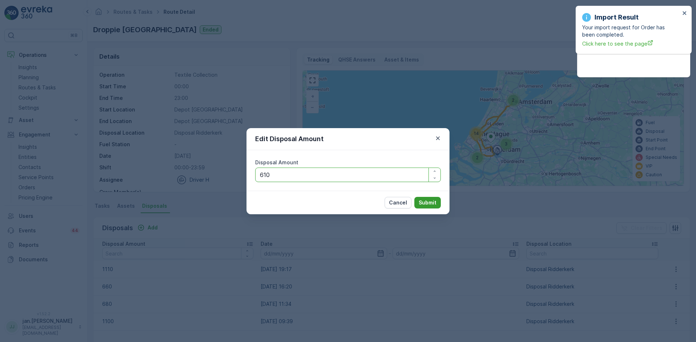
type Amount "610"
click at [423, 202] on p "Submit" at bounding box center [427, 202] width 18 height 7
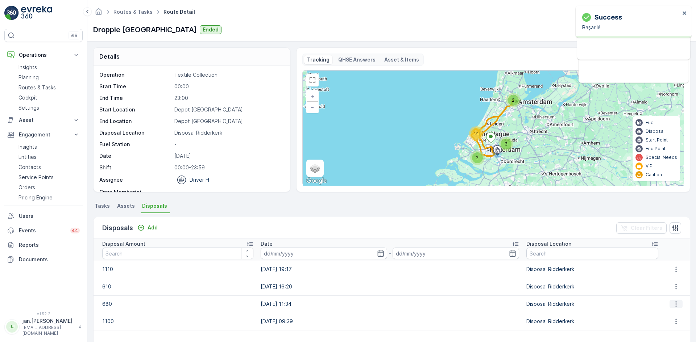
click at [676, 303] on icon "button" at bounding box center [675, 304] width 7 height 7
click at [659, 313] on span "Edit Disposal Amount" at bounding box center [665, 315] width 51 height 7
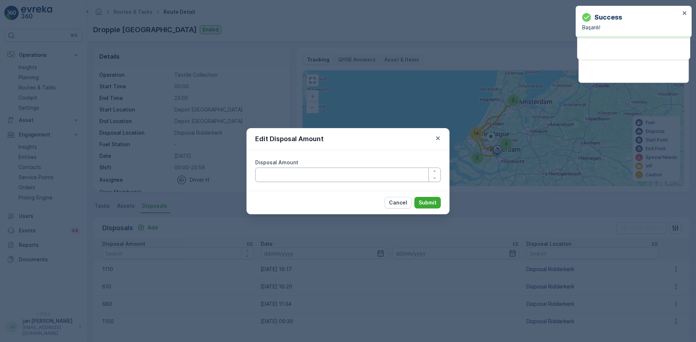
click at [307, 176] on Amount "Disposal Amount" at bounding box center [348, 175] width 186 height 14
type Amount "630"
click at [424, 204] on p "Submit" at bounding box center [427, 202] width 18 height 7
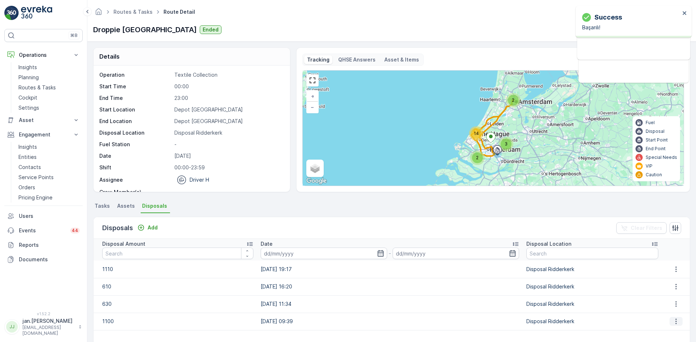
click at [672, 323] on icon "button" at bounding box center [675, 321] width 7 height 7
click at [657, 333] on span "Edit Disposal Amount" at bounding box center [665, 332] width 51 height 7
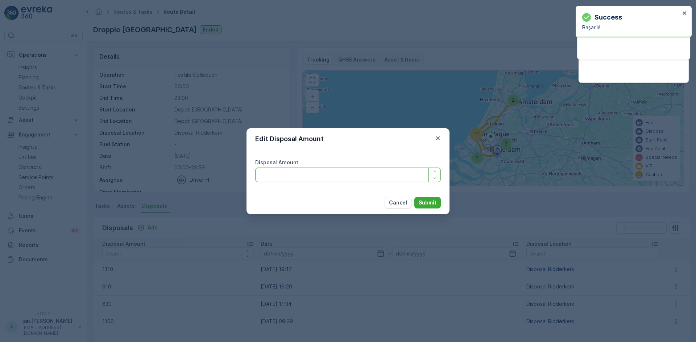
click at [340, 169] on Amount "Disposal Amount" at bounding box center [348, 175] width 186 height 14
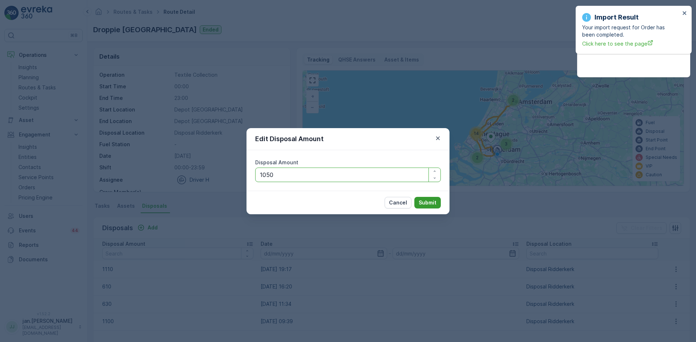
type Amount "1050"
click at [425, 203] on p "Submit" at bounding box center [427, 202] width 18 height 7
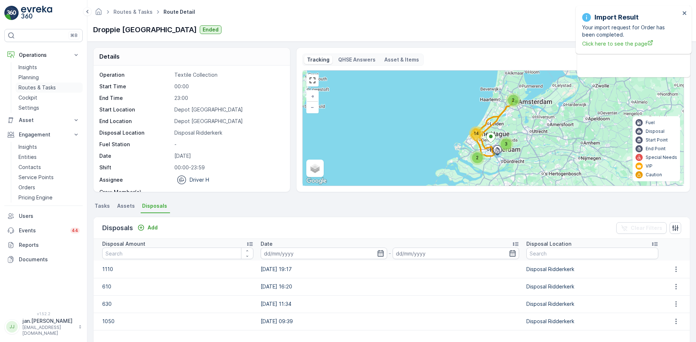
drag, startPoint x: 47, startPoint y: 88, endPoint x: 58, endPoint y: 89, distance: 10.6
click at [47, 88] on p "Routes & Tasks" at bounding box center [36, 87] width 37 height 7
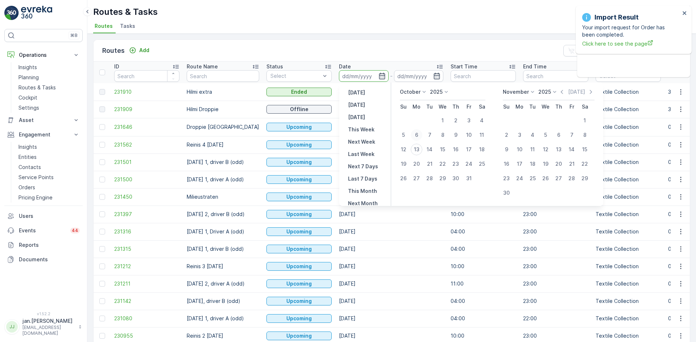
click at [420, 133] on div "6" at bounding box center [417, 135] width 12 height 12
type input "[DATE]"
click at [420, 133] on div "6" at bounding box center [417, 135] width 12 height 12
type input "[DATE]"
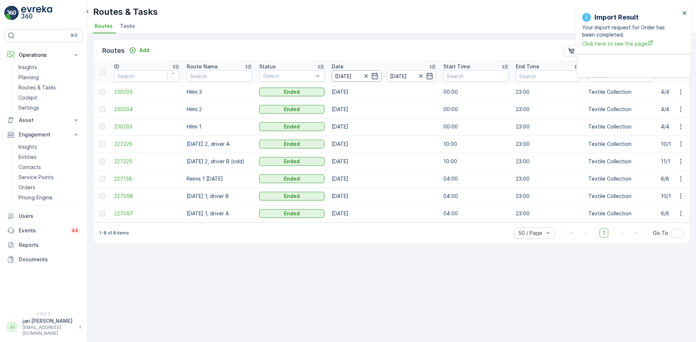
click at [346, 73] on input "[DATE]" at bounding box center [357, 76] width 50 height 12
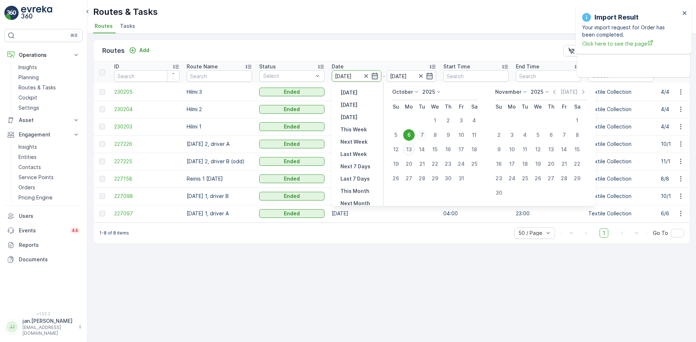
click at [424, 137] on div "7" at bounding box center [422, 135] width 12 height 12
type input "[DATE]"
click at [424, 137] on div "7" at bounding box center [422, 135] width 12 height 12
type input "[DATE]"
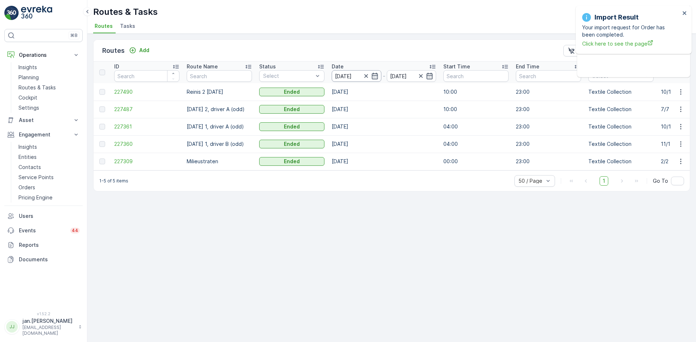
click at [350, 74] on input "[DATE]" at bounding box center [357, 76] width 50 height 12
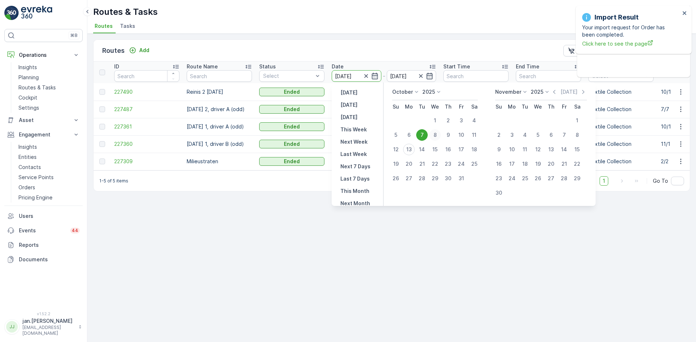
click at [439, 136] on div "8" at bounding box center [435, 135] width 12 height 12
type input "[DATE]"
click at [439, 136] on div "8" at bounding box center [435, 135] width 12 height 12
type input "[DATE]"
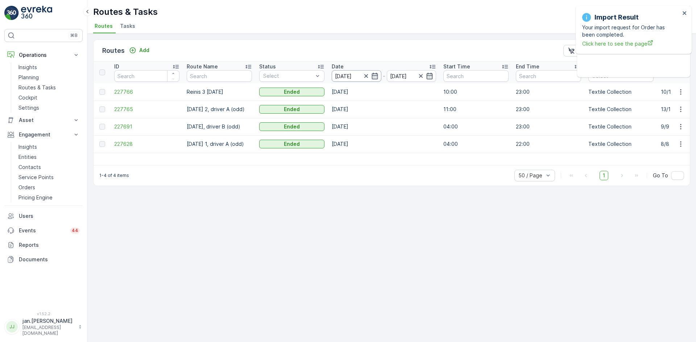
click at [352, 76] on input "[DATE]" at bounding box center [357, 76] width 50 height 12
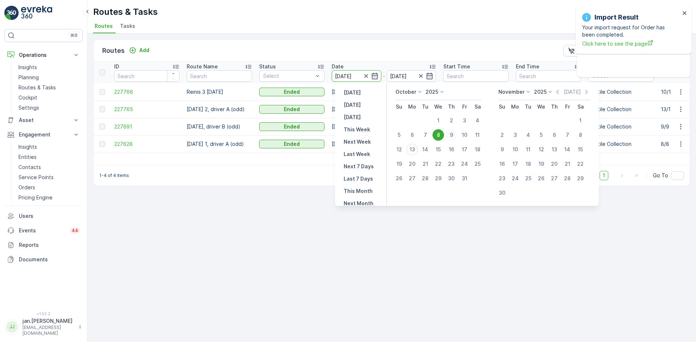
click at [452, 138] on div "9" at bounding box center [451, 135] width 12 height 12
type input "[DATE]"
click at [452, 138] on div "9" at bounding box center [451, 135] width 12 height 12
type input "[DATE]"
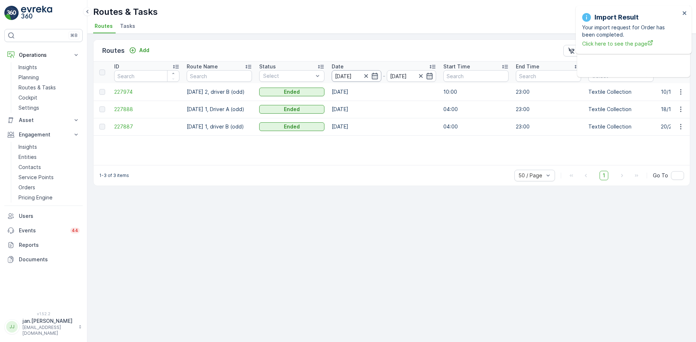
click at [343, 72] on input "[DATE]" at bounding box center [357, 76] width 50 height 12
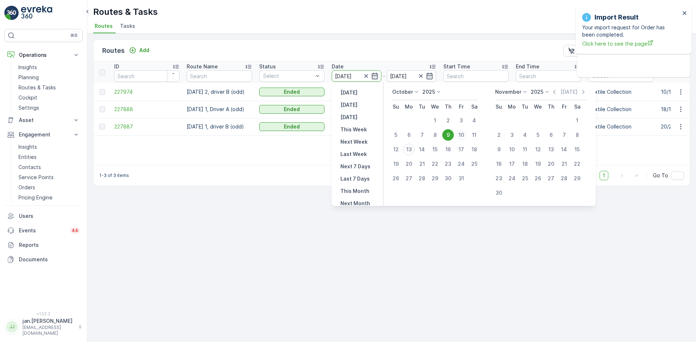
click at [462, 135] on div "10" at bounding box center [461, 135] width 12 height 12
type input "[DATE]"
click at [462, 134] on div "10" at bounding box center [461, 135] width 12 height 12
type input "[DATE]"
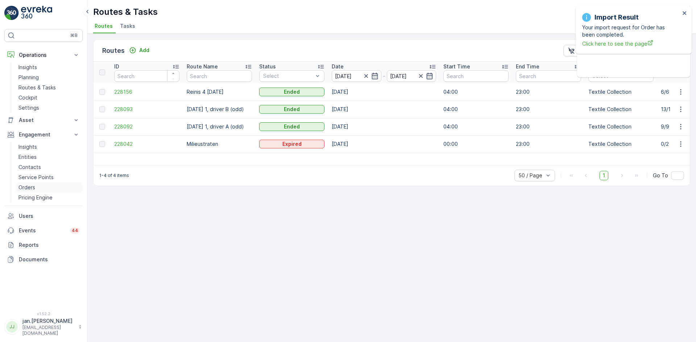
click at [33, 187] on p "Orders" at bounding box center [26, 187] width 17 height 7
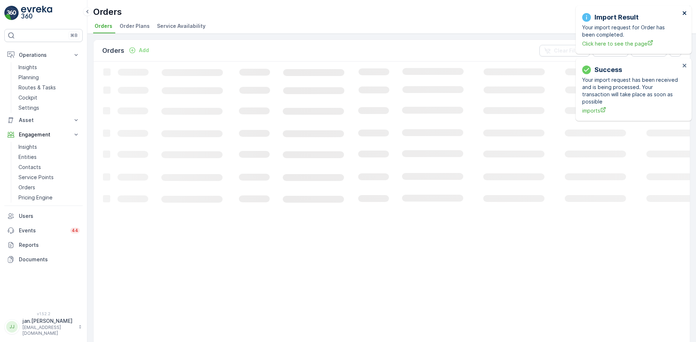
click at [684, 14] on icon "close" at bounding box center [684, 13] width 5 height 6
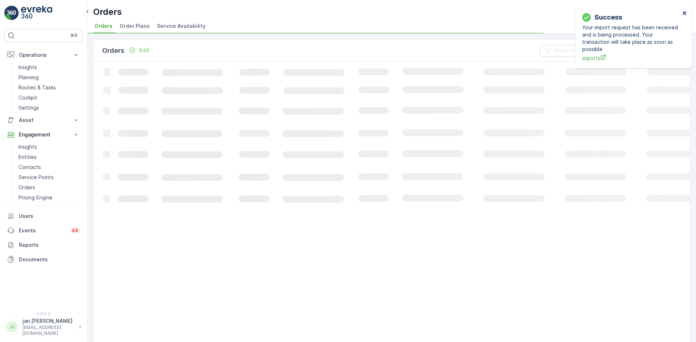
click at [683, 12] on icon "close" at bounding box center [684, 13] width 4 height 4
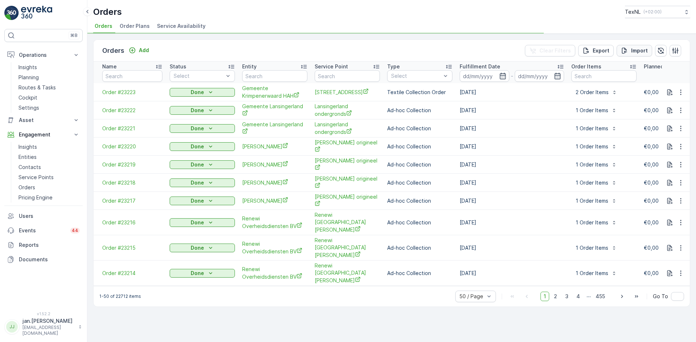
click at [630, 50] on div "Import" at bounding box center [634, 50] width 27 height 7
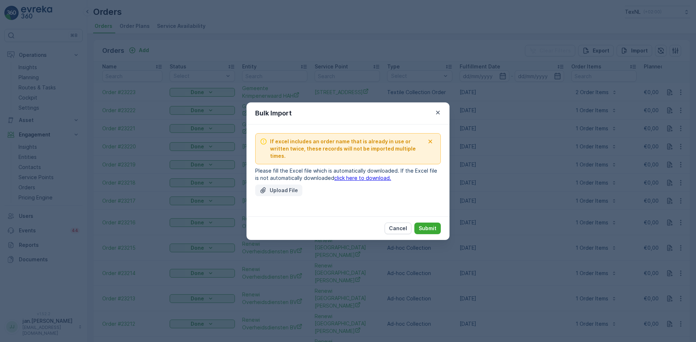
click at [282, 190] on p "Upload File" at bounding box center [284, 190] width 28 height 7
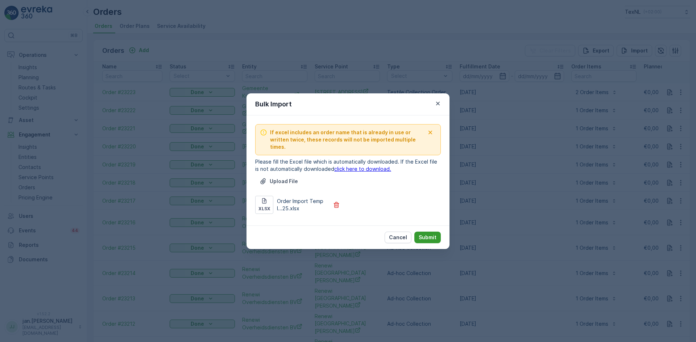
click at [428, 234] on p "Submit" at bounding box center [427, 237] width 18 height 7
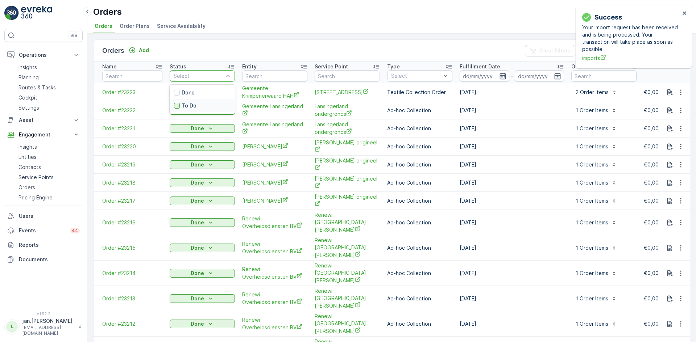
click at [179, 104] on div at bounding box center [177, 106] width 6 height 6
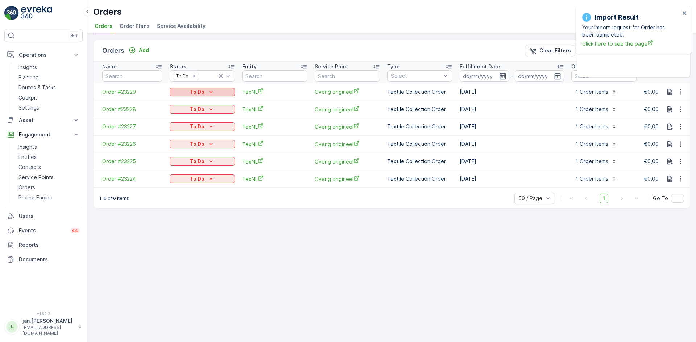
click at [193, 91] on p "To Do" at bounding box center [197, 91] width 14 height 7
click at [175, 103] on span "Done" at bounding box center [180, 102] width 13 height 7
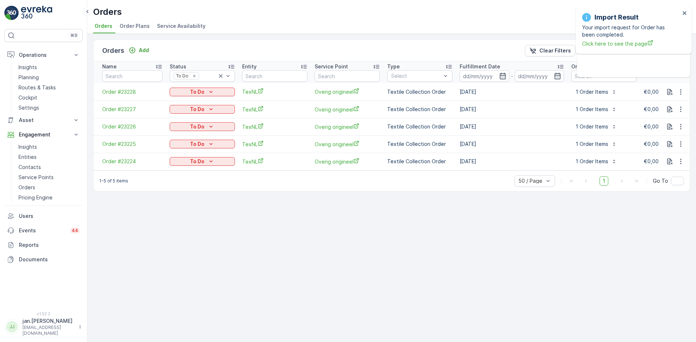
click at [202, 92] on p "To Do" at bounding box center [197, 91] width 14 height 7
click at [183, 101] on span "Done" at bounding box center [180, 102] width 13 height 7
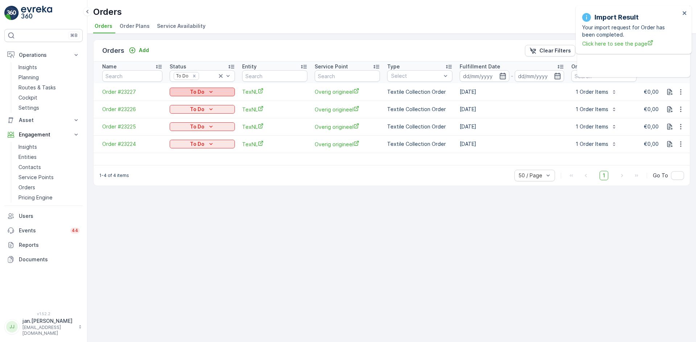
click at [207, 92] on div "To Do" at bounding box center [201, 91] width 59 height 7
click at [182, 104] on span "Done" at bounding box center [180, 102] width 13 height 7
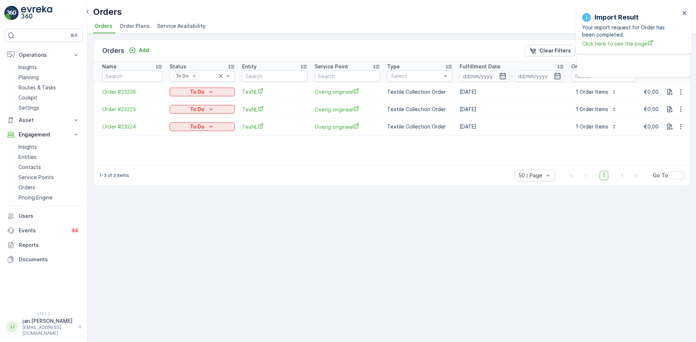
click at [203, 90] on p "To Do" at bounding box center [197, 91] width 14 height 7
click at [180, 101] on span "Done" at bounding box center [180, 102] width 13 height 7
click at [205, 90] on div "To Do" at bounding box center [201, 91] width 59 height 7
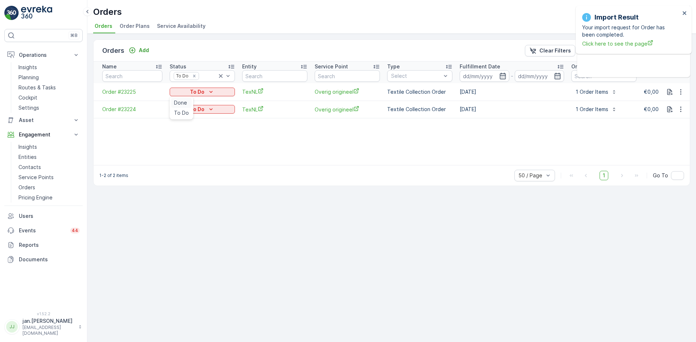
click at [177, 103] on span "Done" at bounding box center [180, 102] width 13 height 7
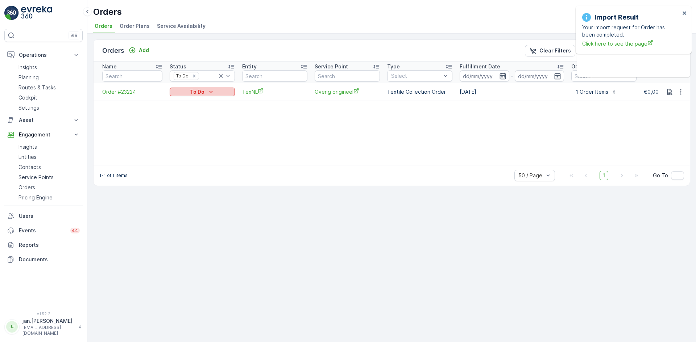
click at [200, 92] on p "To Do" at bounding box center [197, 91] width 14 height 7
click at [182, 102] on span "Done" at bounding box center [180, 102] width 13 height 7
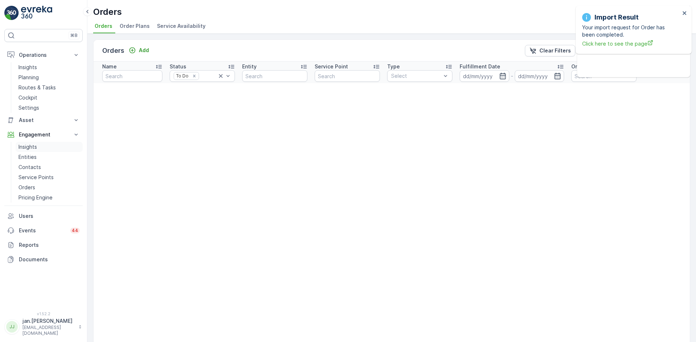
click at [25, 149] on p "Insights" at bounding box center [27, 146] width 18 height 7
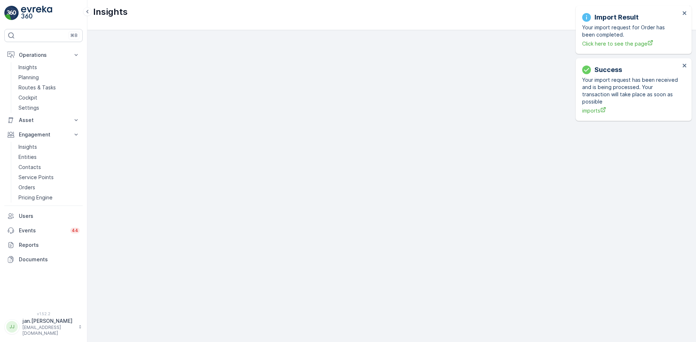
click at [687, 15] on div "Import Result Your import request for Order has been completed. Click here to s…" at bounding box center [633, 30] width 116 height 48
click at [685, 12] on icon "close" at bounding box center [684, 13] width 4 height 4
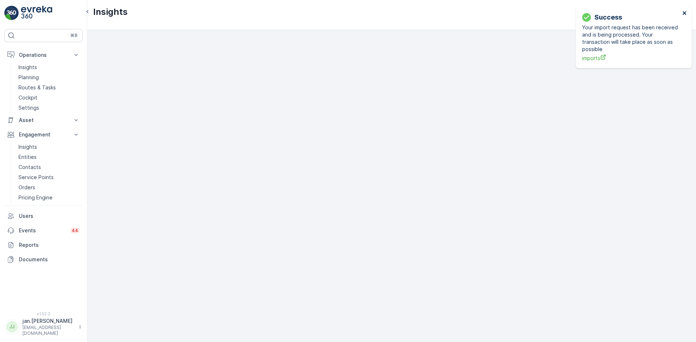
click at [684, 16] on icon "close" at bounding box center [684, 13] width 5 height 6
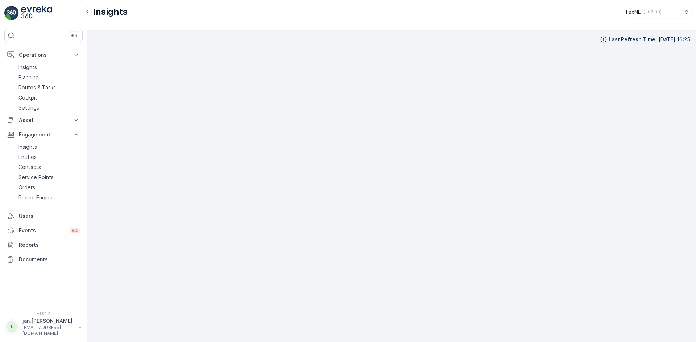
scroll to position [7, 0]
click at [28, 189] on p "Orders" at bounding box center [26, 187] width 17 height 7
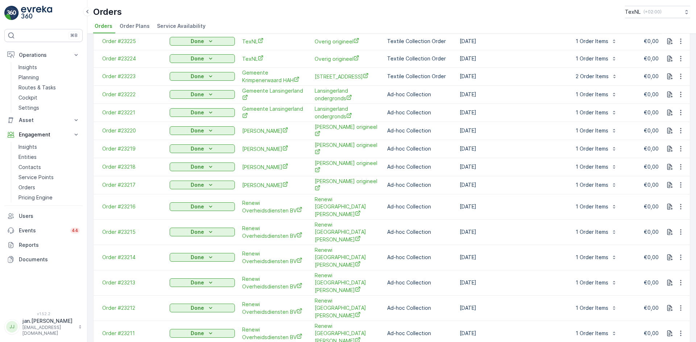
scroll to position [109, 0]
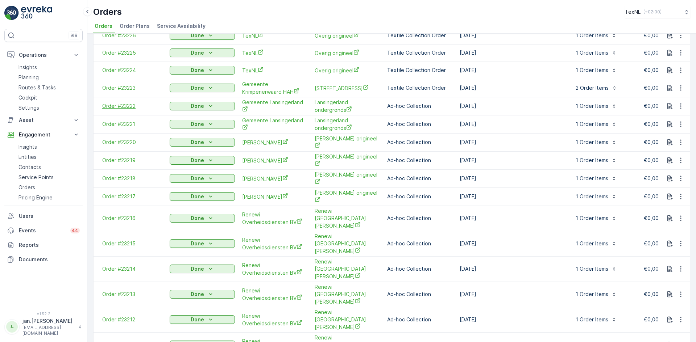
click at [110, 106] on span "Order #23222" at bounding box center [132, 106] width 60 height 7
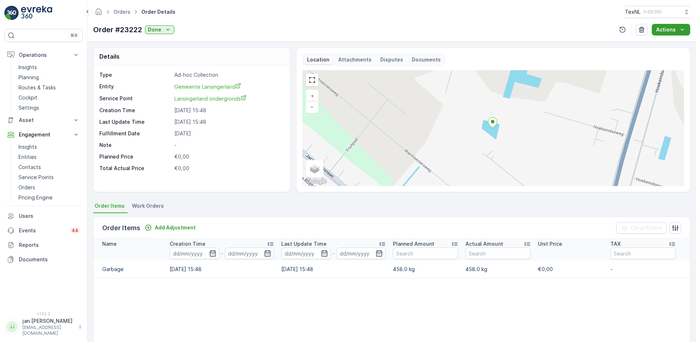
click at [662, 33] on button "Actions" at bounding box center [670, 30] width 38 height 12
click at [461, 278] on td "458.0 kg" at bounding box center [425, 269] width 72 height 17
click at [642, 33] on button "button" at bounding box center [642, 30] width 12 height 12
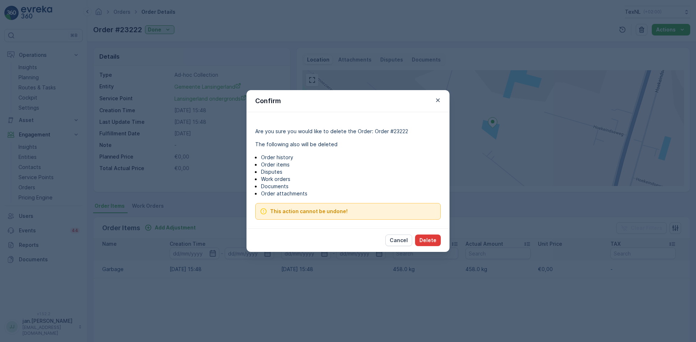
click at [437, 239] on button "Delete" at bounding box center [428, 241] width 26 height 12
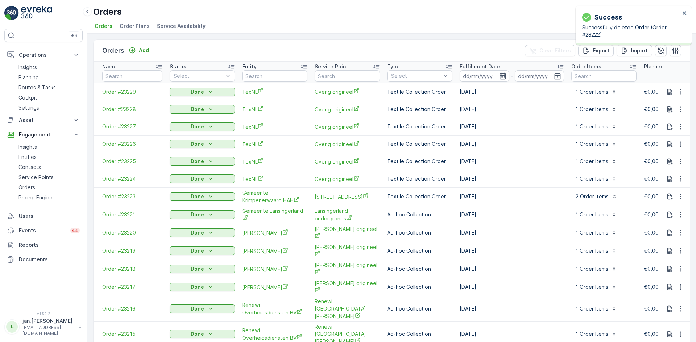
scroll to position [36, 0]
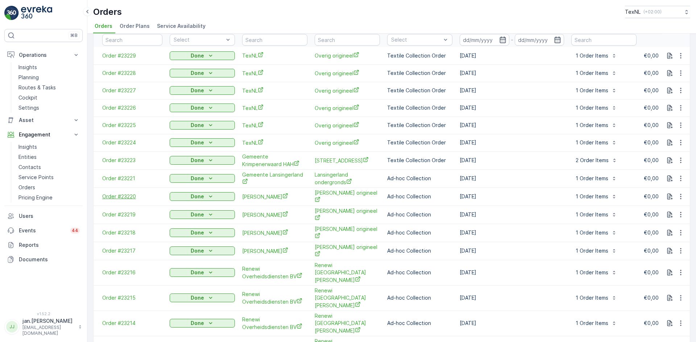
click at [119, 196] on span "Order #23220" at bounding box center [132, 196] width 60 height 7
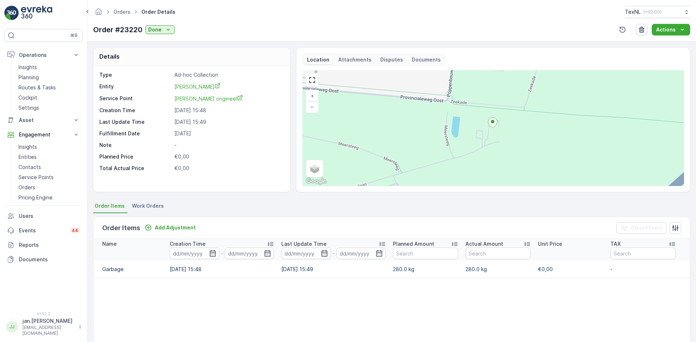
click at [644, 28] on icon "button" at bounding box center [641, 30] width 5 height 6
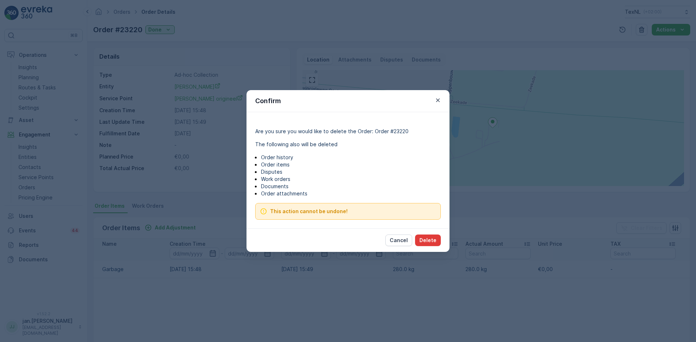
click at [428, 238] on p "Delete" at bounding box center [427, 240] width 17 height 7
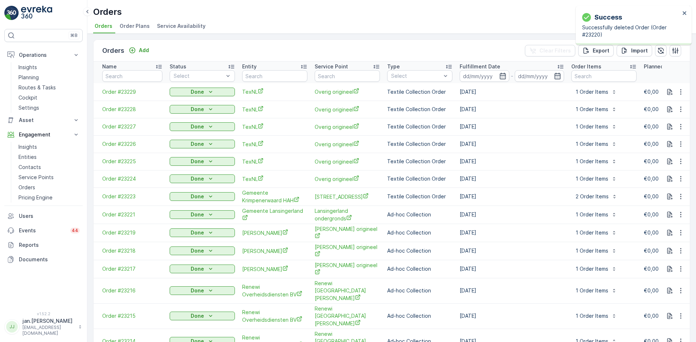
scroll to position [36, 0]
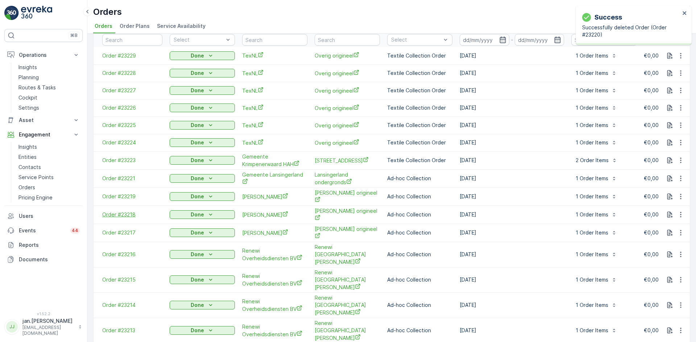
click at [120, 216] on span "Order #23218" at bounding box center [132, 214] width 60 height 7
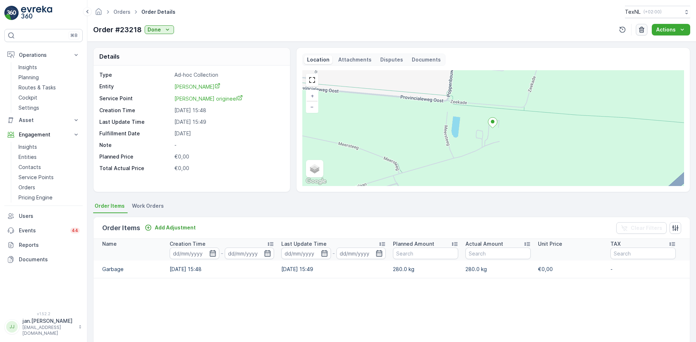
click at [642, 30] on icon "button" at bounding box center [641, 30] width 5 height 6
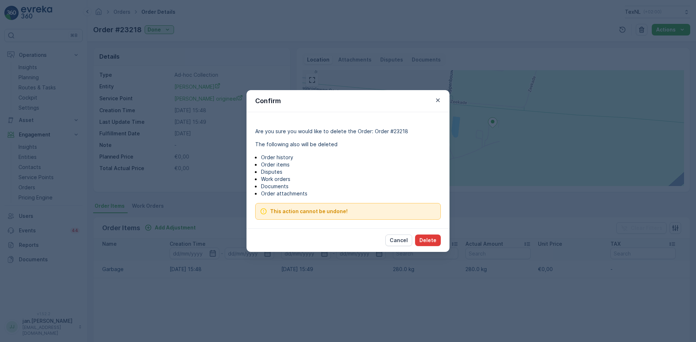
click at [430, 242] on p "Delete" at bounding box center [427, 240] width 17 height 7
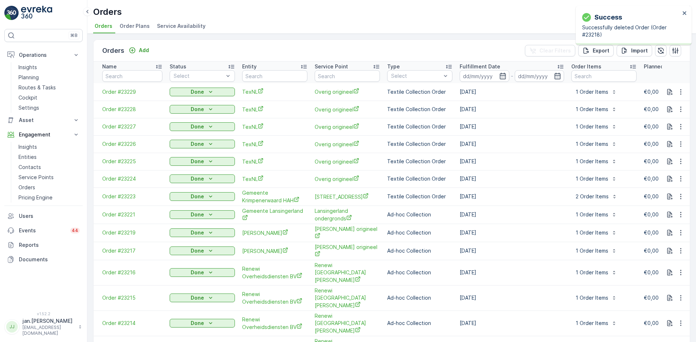
scroll to position [36, 0]
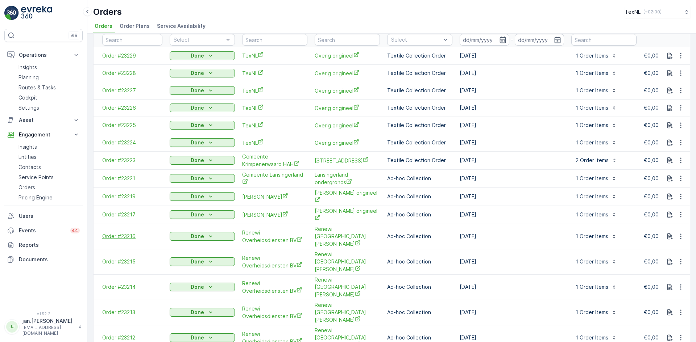
click at [133, 233] on span "Order #23216" at bounding box center [132, 236] width 60 height 7
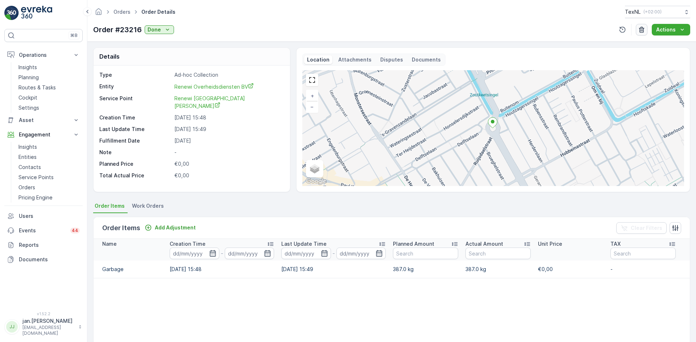
click at [641, 32] on icon "button" at bounding box center [641, 30] width 5 height 6
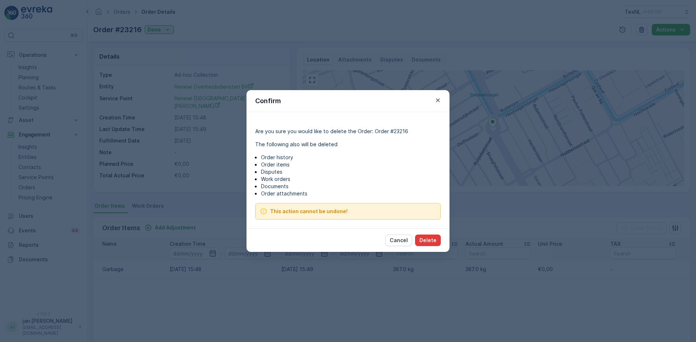
click at [426, 242] on p "Delete" at bounding box center [427, 240] width 17 height 7
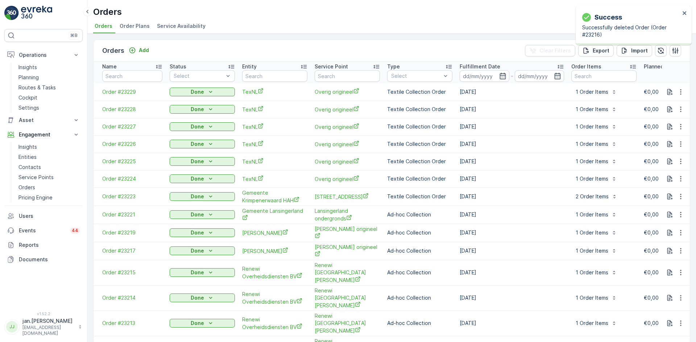
scroll to position [36, 0]
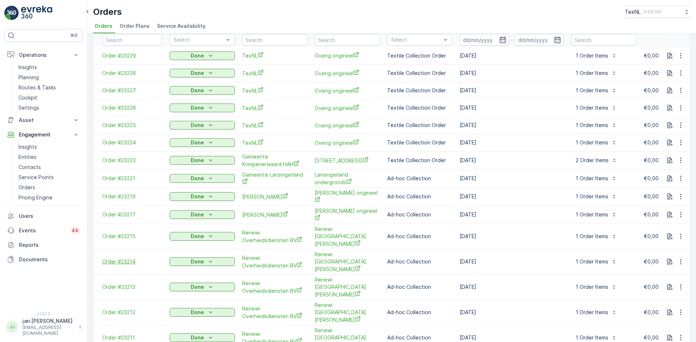
click at [120, 258] on span "Order #23214" at bounding box center [132, 261] width 60 height 7
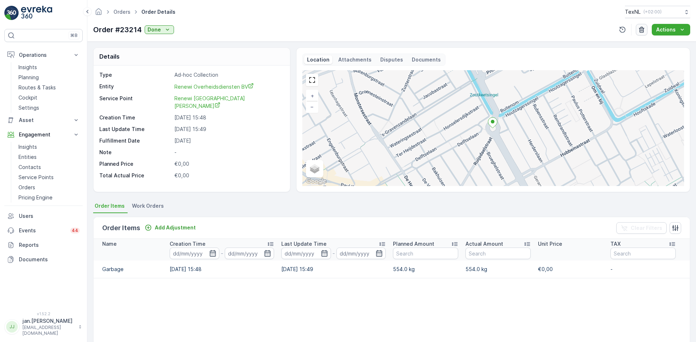
click at [640, 33] on icon "button" at bounding box center [641, 29] width 7 height 7
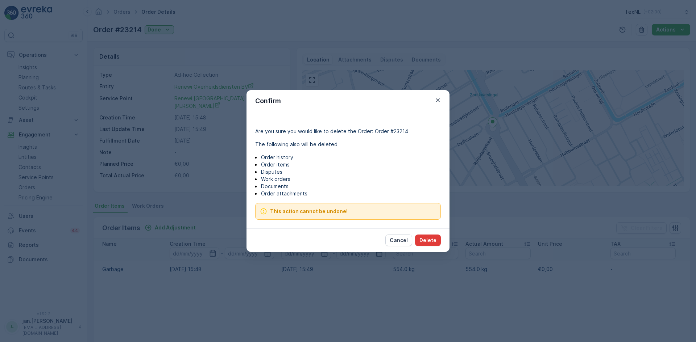
click at [426, 245] on button "Delete" at bounding box center [428, 241] width 26 height 12
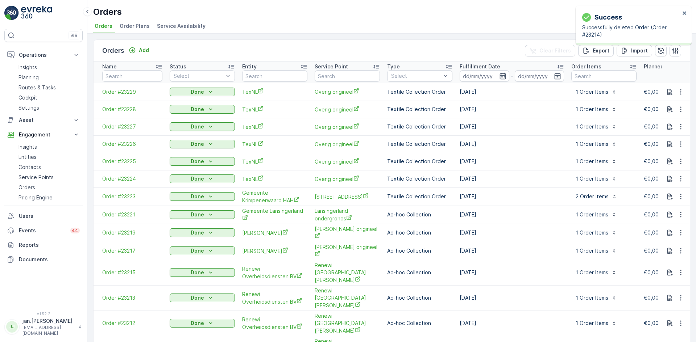
scroll to position [72, 0]
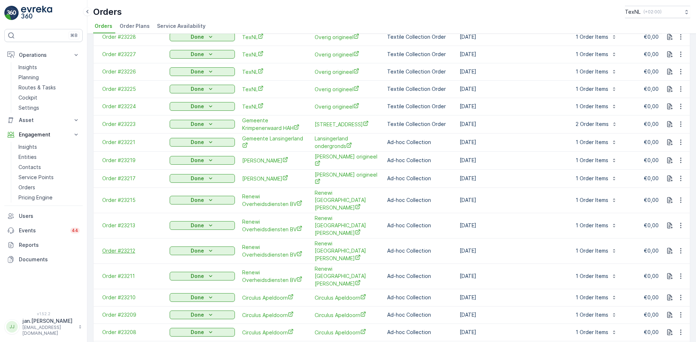
click at [127, 247] on span "Order #23212" at bounding box center [132, 250] width 60 height 7
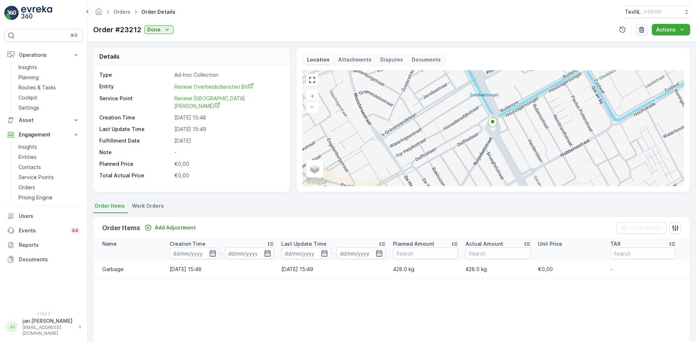
click at [642, 30] on icon "button" at bounding box center [641, 29] width 7 height 7
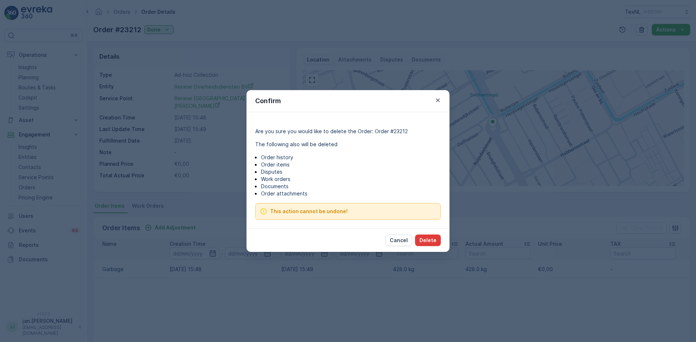
click at [429, 242] on p "Delete" at bounding box center [427, 240] width 17 height 7
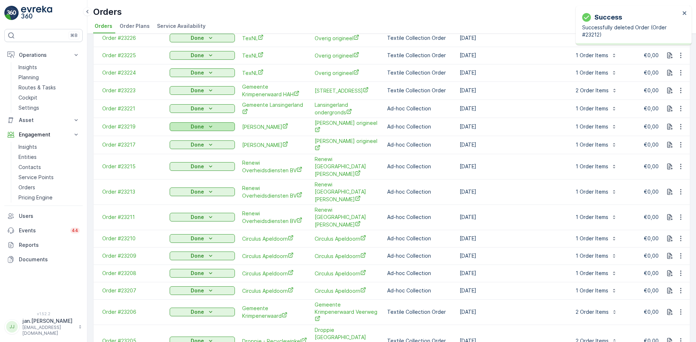
scroll to position [109, 0]
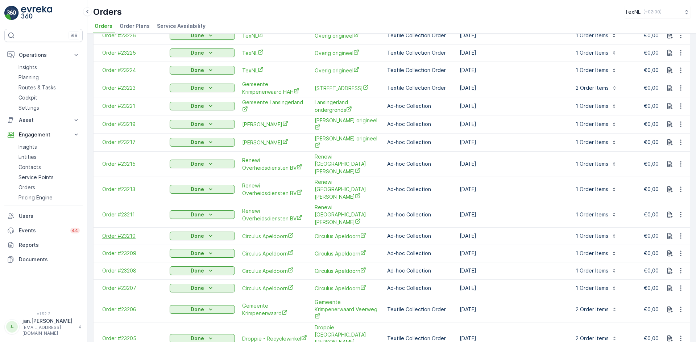
click at [129, 233] on span "Order #23210" at bounding box center [132, 236] width 60 height 7
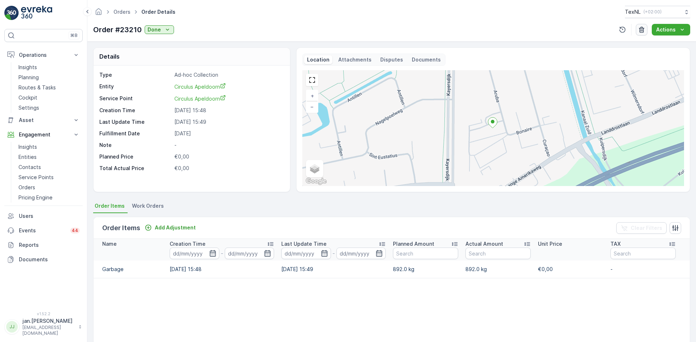
click at [641, 29] on icon "button" at bounding box center [641, 29] width 7 height 7
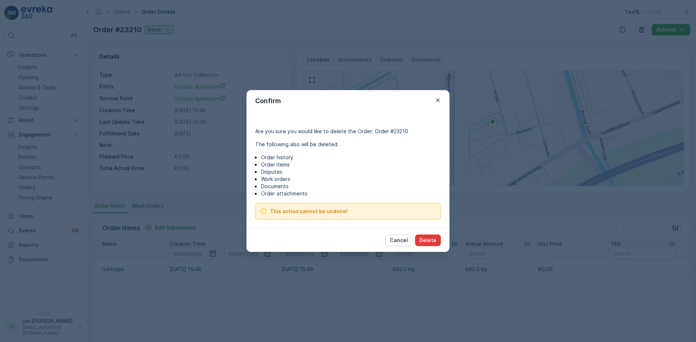
click at [430, 237] on button "Delete" at bounding box center [428, 241] width 26 height 12
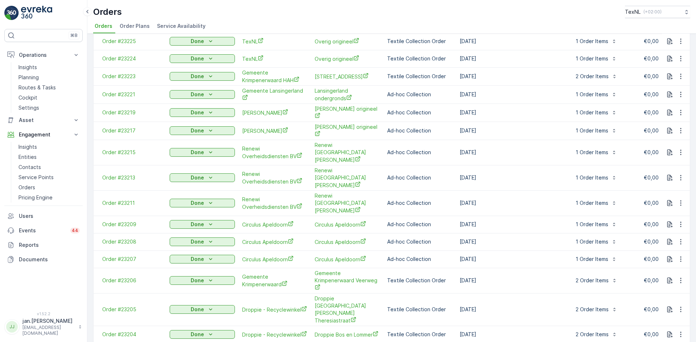
scroll to position [109, 0]
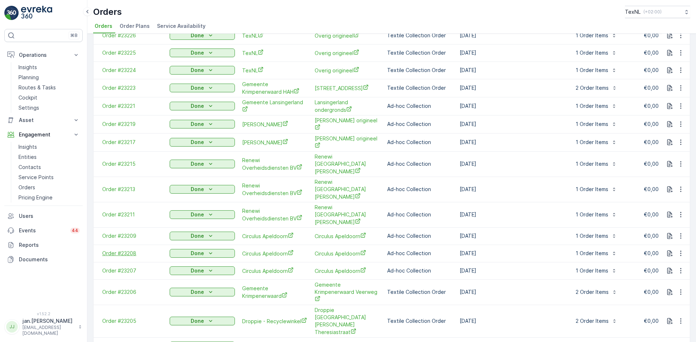
click at [118, 250] on span "Order #23208" at bounding box center [132, 253] width 60 height 7
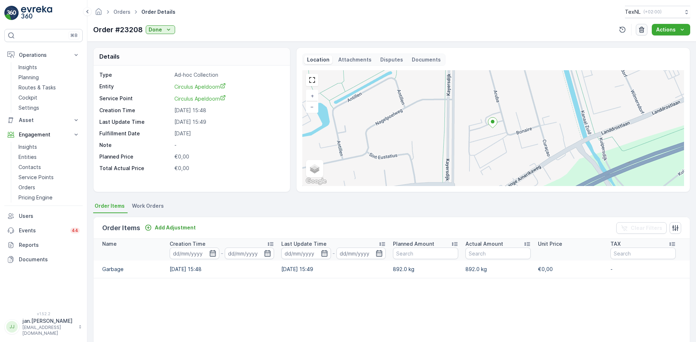
click at [641, 31] on icon "button" at bounding box center [641, 30] width 5 height 6
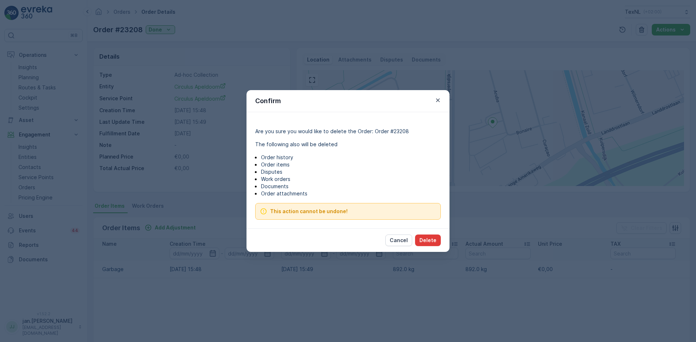
click at [431, 243] on p "Delete" at bounding box center [427, 240] width 17 height 7
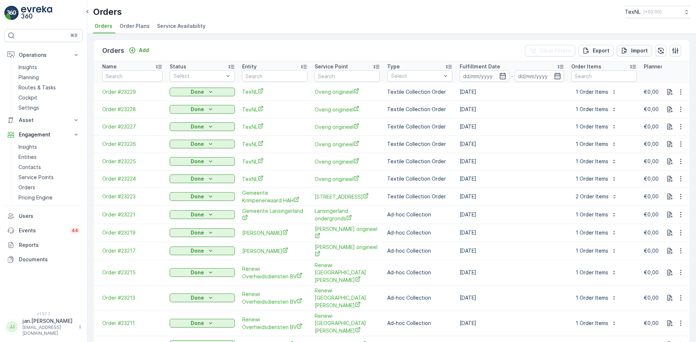
click at [622, 51] on icon "Import" at bounding box center [624, 50] width 7 height 7
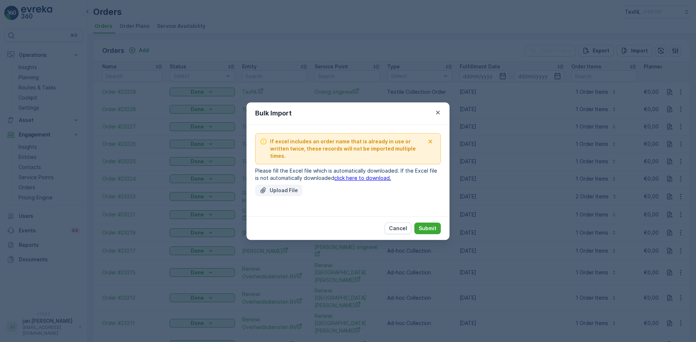
click at [291, 185] on button "Upload File" at bounding box center [278, 191] width 47 height 12
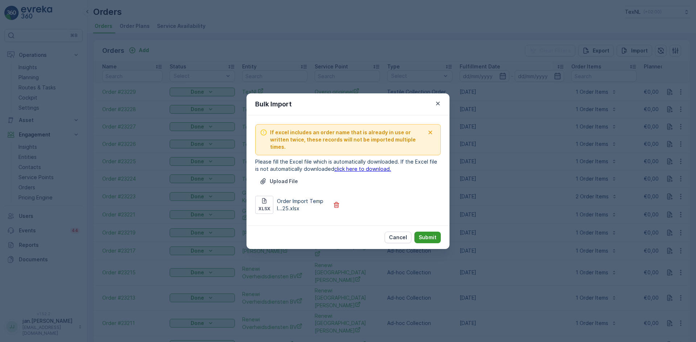
drag, startPoint x: 441, startPoint y: 235, endPoint x: 437, endPoint y: 233, distance: 4.7
click at [440, 235] on div "Cancel Submit" at bounding box center [347, 238] width 203 height 24
click at [428, 234] on p "Submit" at bounding box center [427, 237] width 18 height 7
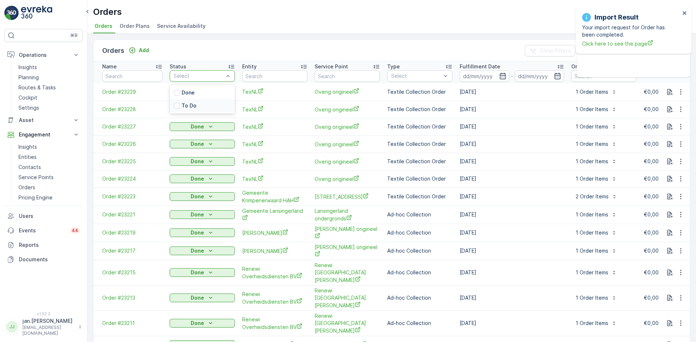
click at [188, 104] on p "To Do" at bounding box center [189, 105] width 15 height 7
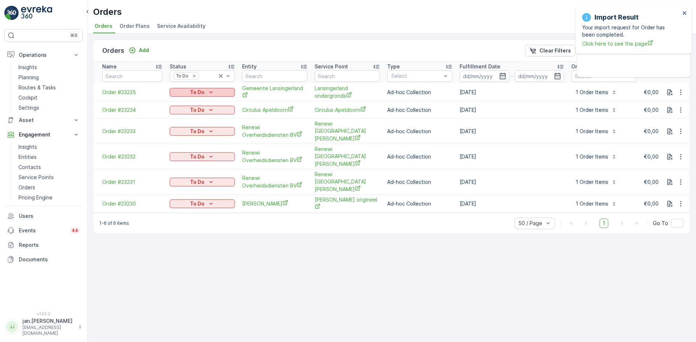
click at [204, 91] on p "To Do" at bounding box center [197, 92] width 14 height 7
click at [182, 104] on span "Done" at bounding box center [180, 103] width 13 height 7
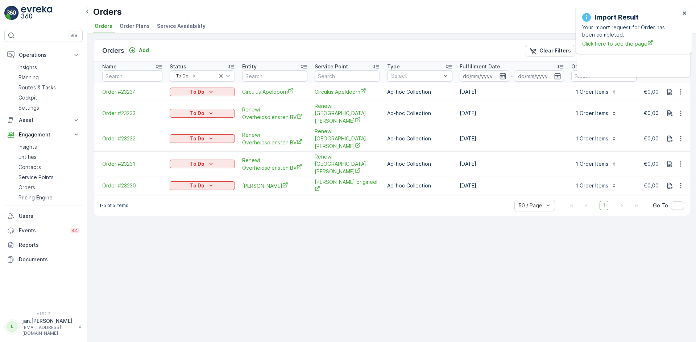
click at [206, 91] on div "To Do" at bounding box center [201, 91] width 59 height 7
click at [174, 105] on div "Done" at bounding box center [181, 103] width 21 height 10
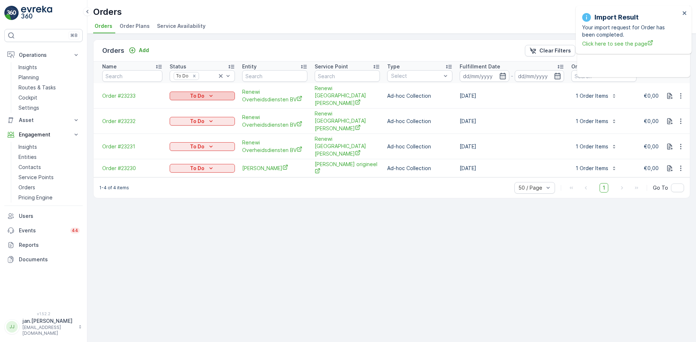
click at [205, 92] on div "To Do" at bounding box center [201, 95] width 59 height 7
click at [182, 102] on span "Done" at bounding box center [180, 103] width 13 height 7
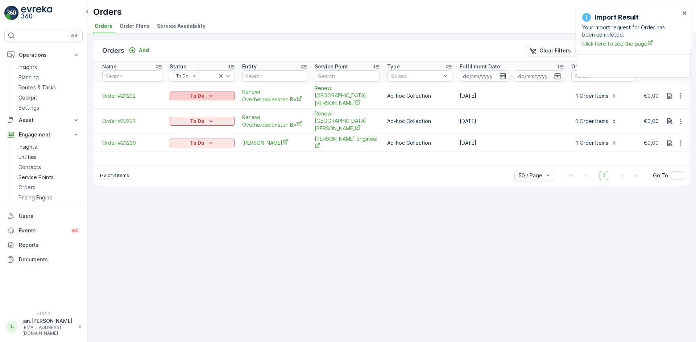
click at [203, 92] on p "To Do" at bounding box center [197, 95] width 14 height 7
click at [180, 104] on span "Done" at bounding box center [180, 103] width 13 height 7
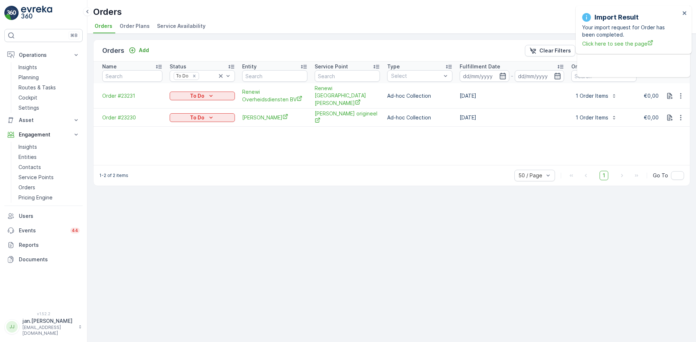
click at [200, 92] on p "To Do" at bounding box center [197, 95] width 14 height 7
click at [178, 102] on span "Done" at bounding box center [180, 103] width 13 height 7
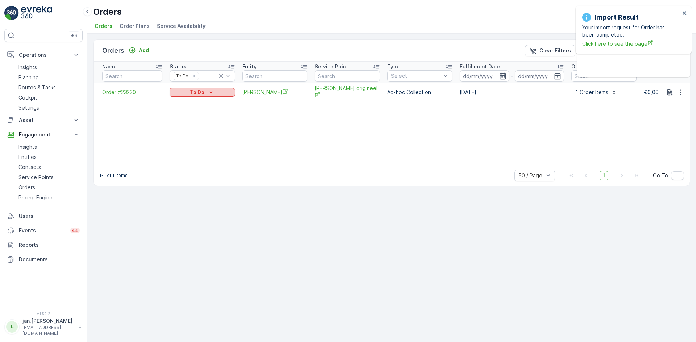
click at [198, 92] on p "To Do" at bounding box center [197, 92] width 14 height 7
click at [184, 99] on div "Done" at bounding box center [181, 103] width 21 height 10
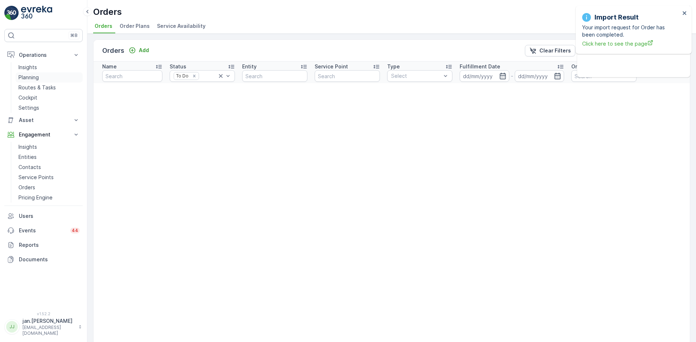
click at [27, 80] on p "Planning" at bounding box center [28, 77] width 20 height 7
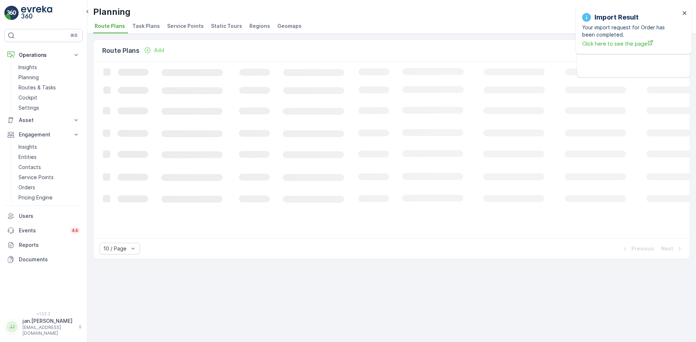
click at [177, 24] on span "Service Points" at bounding box center [185, 25] width 37 height 7
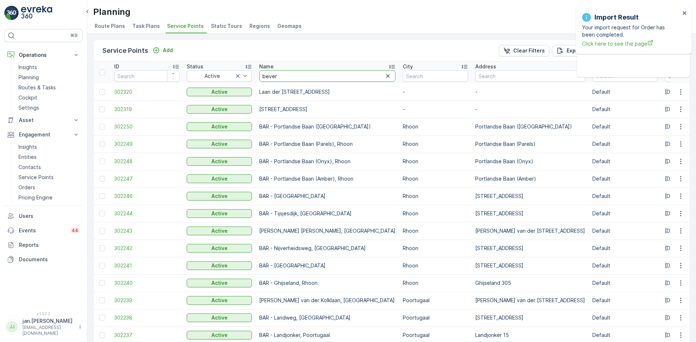
type input "beverw"
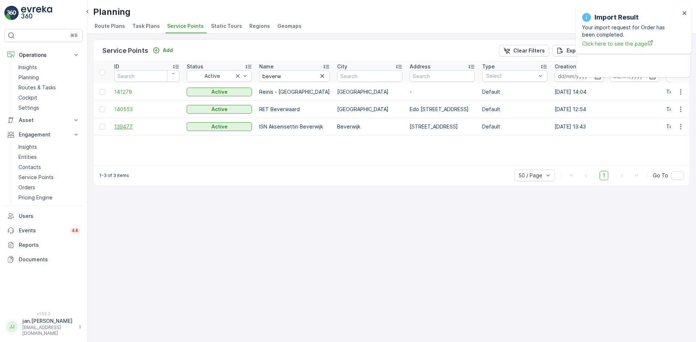
click at [126, 128] on span "139477" at bounding box center [146, 126] width 65 height 7
drag, startPoint x: 294, startPoint y: 72, endPoint x: 164, endPoint y: 97, distance: 132.5
type input "regen"
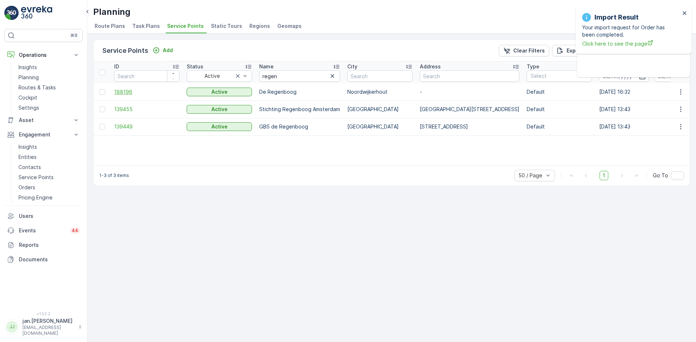
click at [121, 91] on span "188196" at bounding box center [146, 91] width 65 height 7
drag, startPoint x: 280, startPoint y: 79, endPoint x: 161, endPoint y: 86, distance: 118.7
type input "moslim"
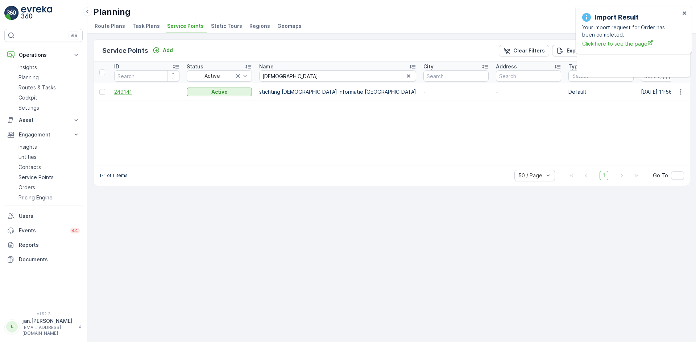
click at [130, 93] on span "249141" at bounding box center [146, 91] width 65 height 7
drag, startPoint x: 276, startPoint y: 78, endPoint x: 160, endPoint y: 82, distance: 115.6
type input "hock"
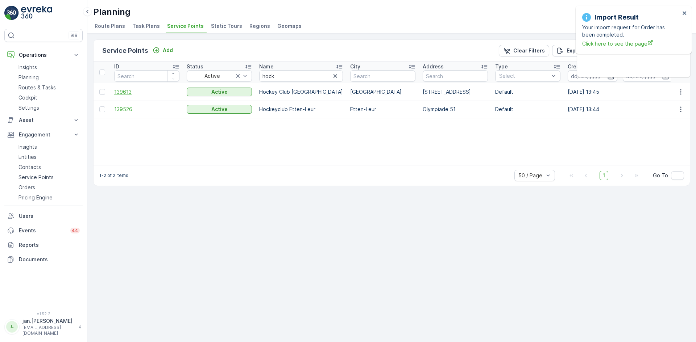
click at [133, 91] on span "139613" at bounding box center [146, 91] width 65 height 7
